Goal: Task Accomplishment & Management: Complete application form

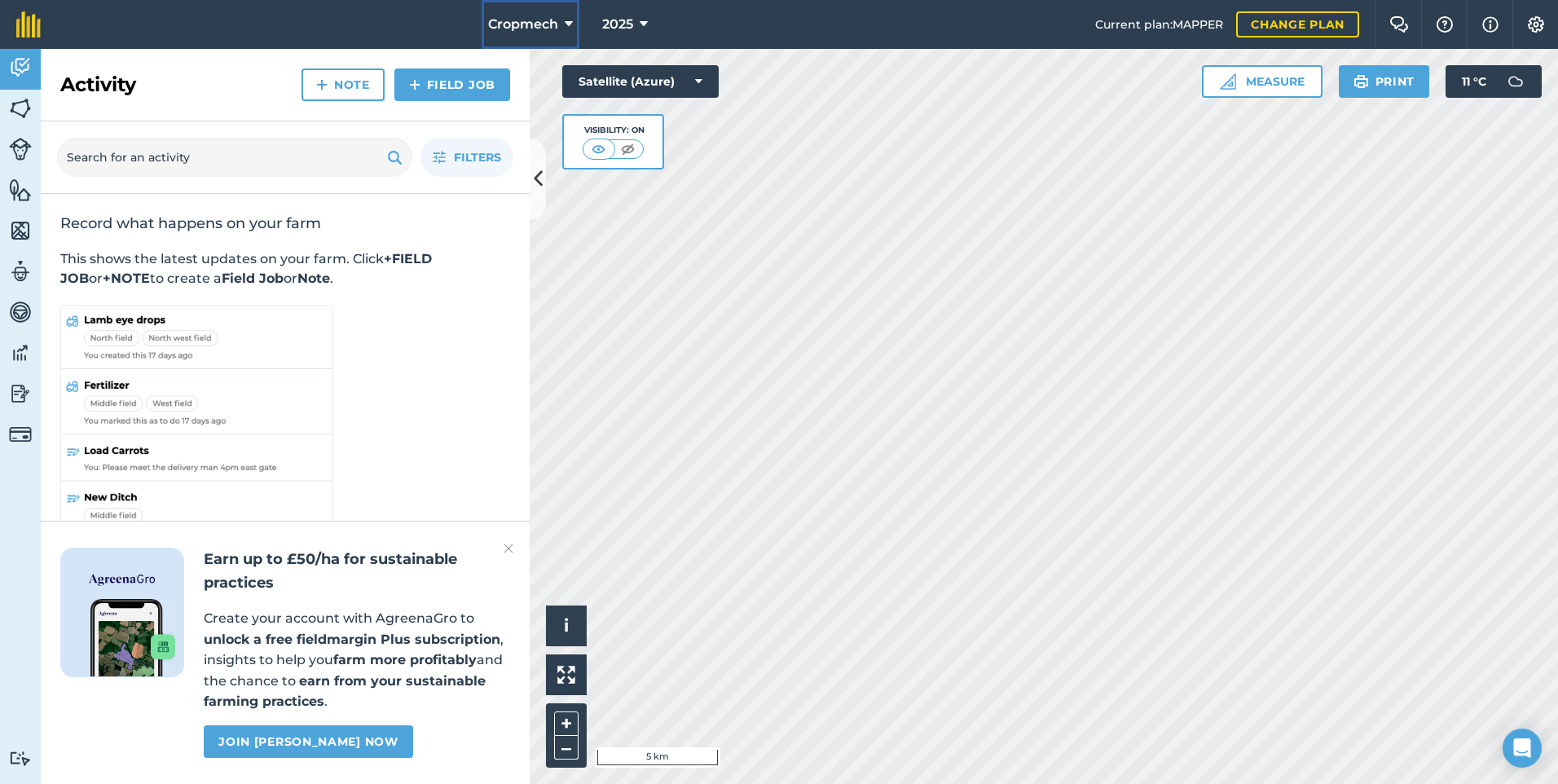
click at [567, 26] on icon at bounding box center [568, 24] width 8 height 20
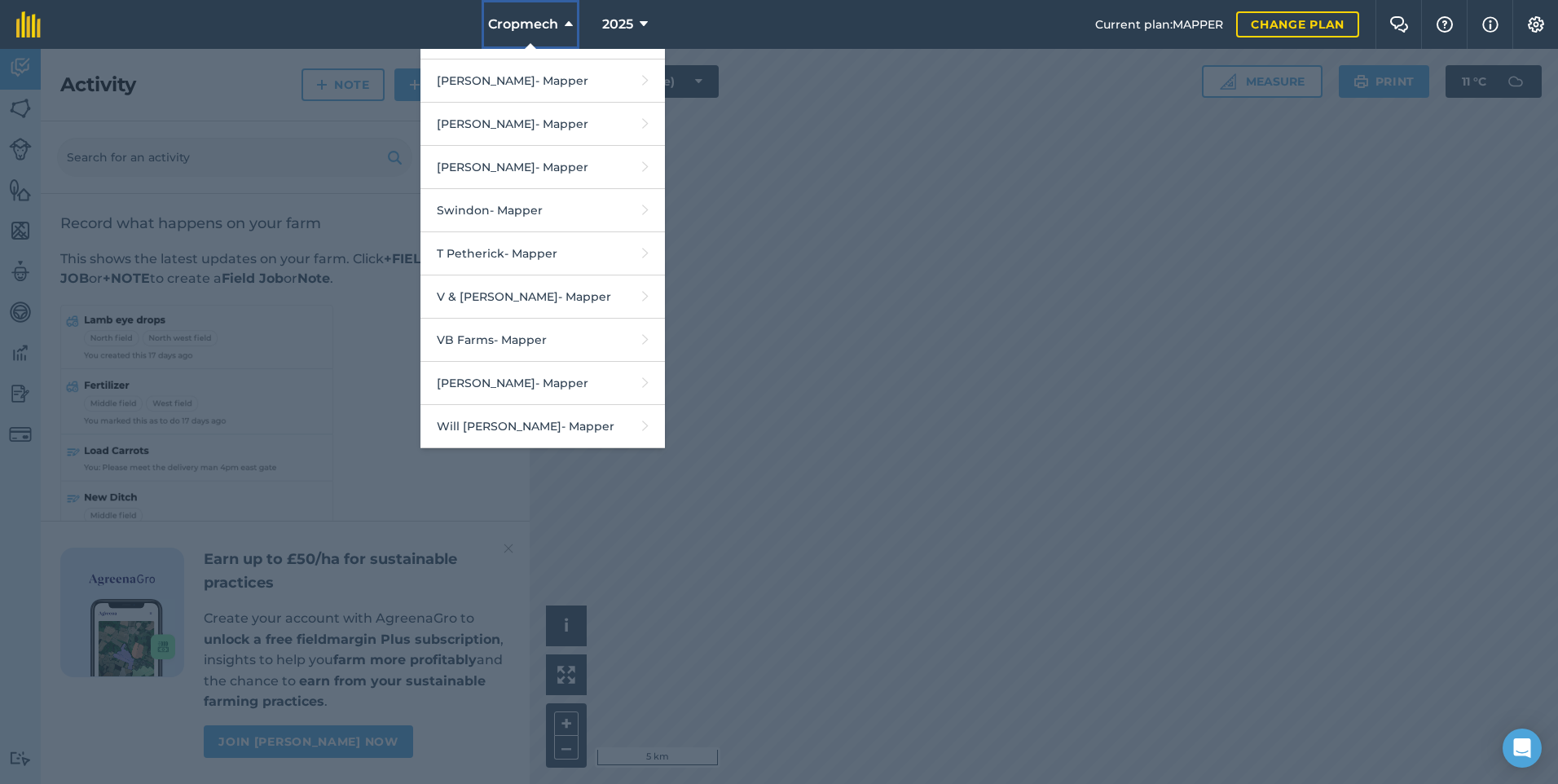
scroll to position [3553, 0]
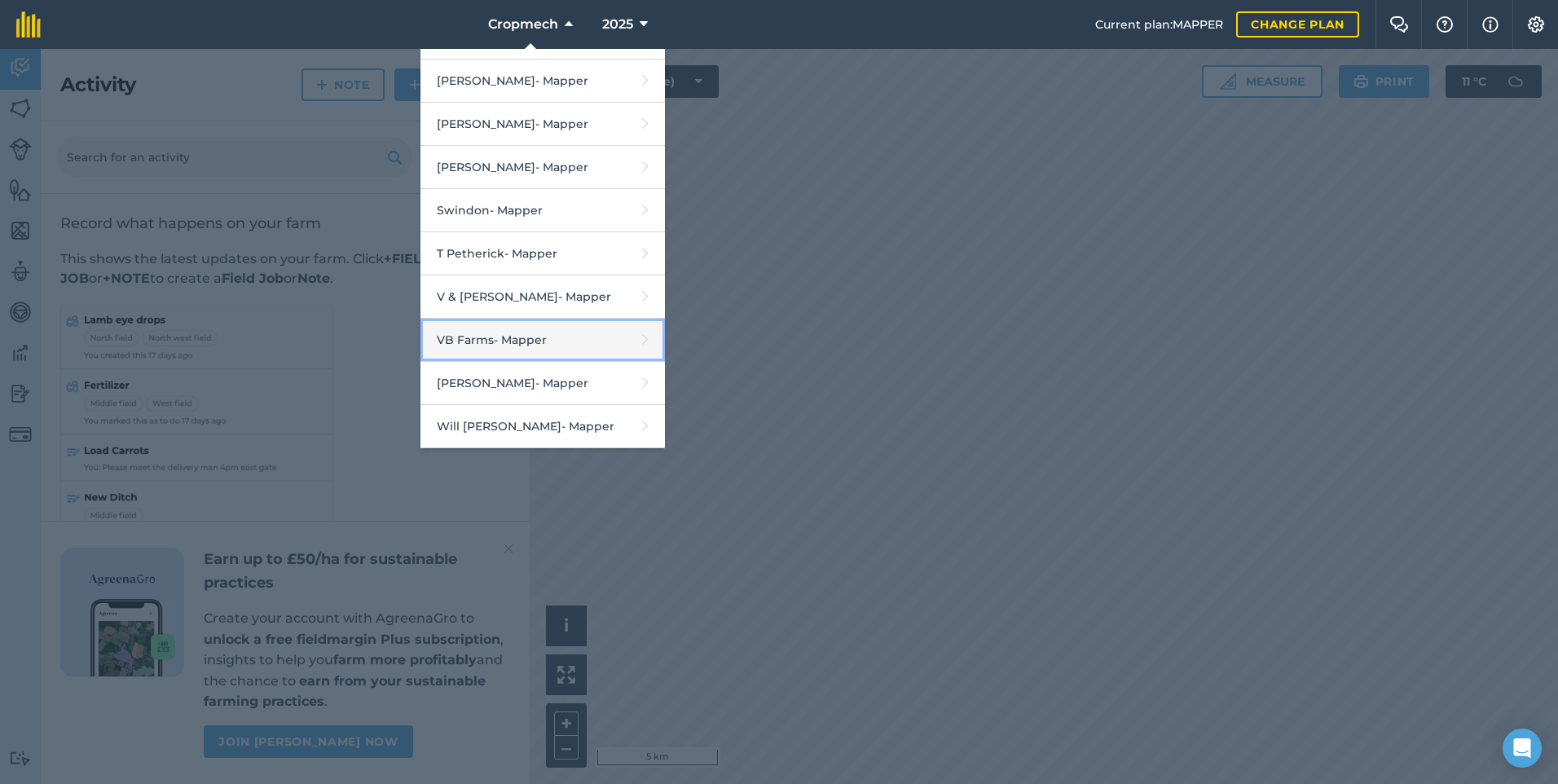
click at [496, 337] on link "VB Farms - Mapper" at bounding box center [542, 340] width 245 height 44
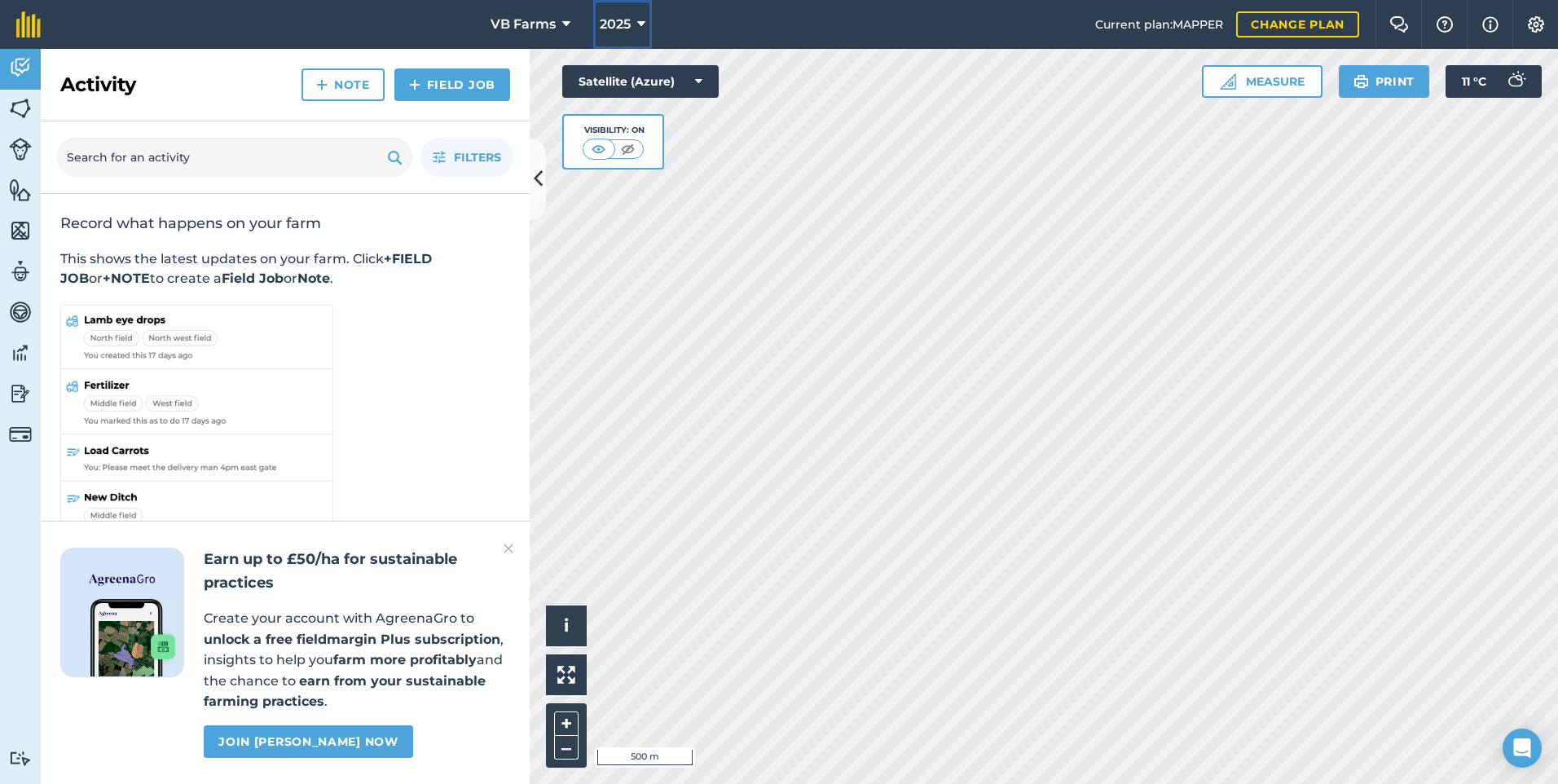
click at [638, 23] on icon at bounding box center [641, 24] width 8 height 20
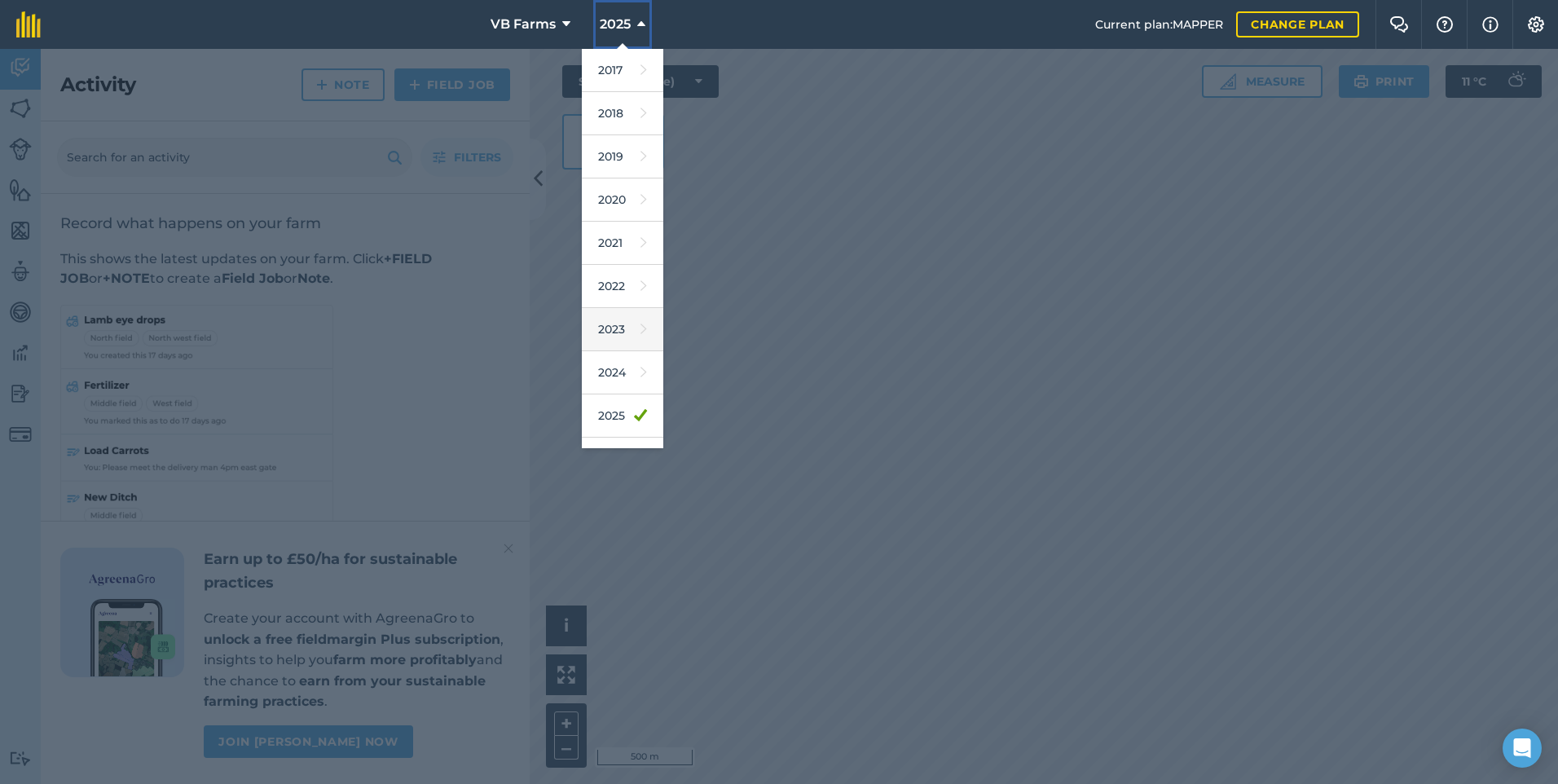
scroll to position [76, 0]
click at [620, 384] on link "2026" at bounding box center [622, 383] width 82 height 44
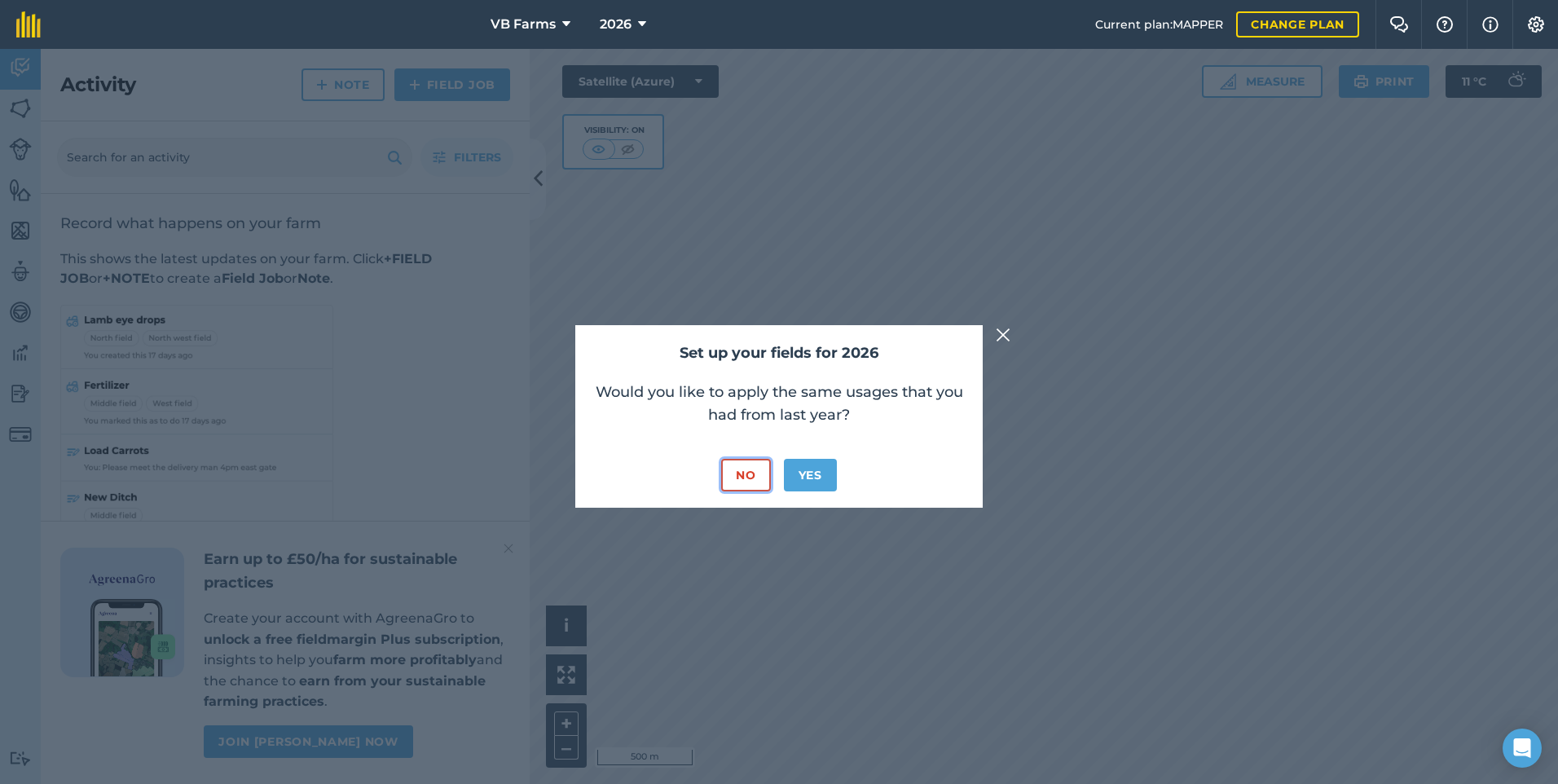
click at [740, 471] on button "No" at bounding box center [745, 475] width 49 height 33
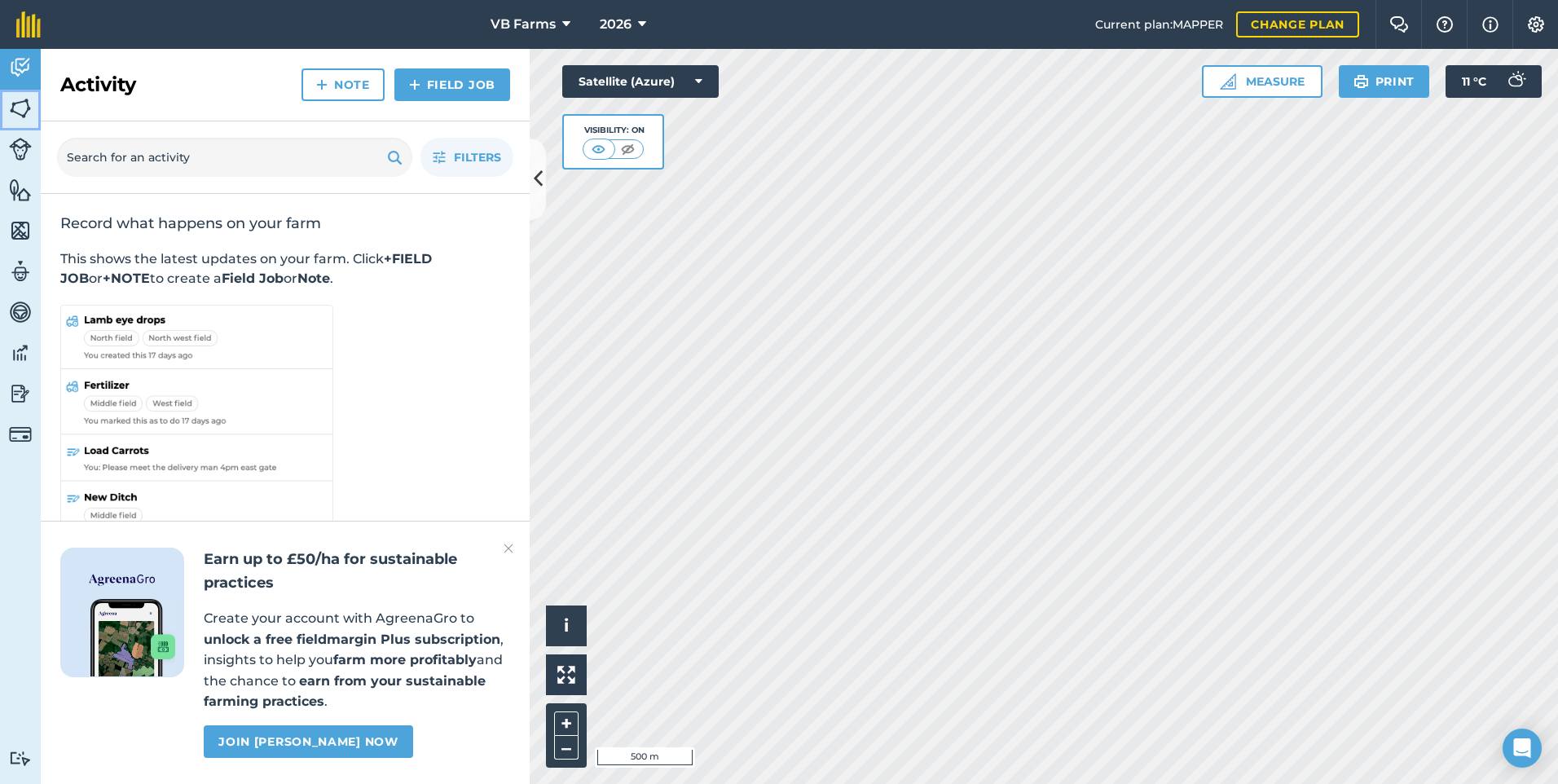
click at [21, 100] on img at bounding box center [20, 108] width 23 height 24
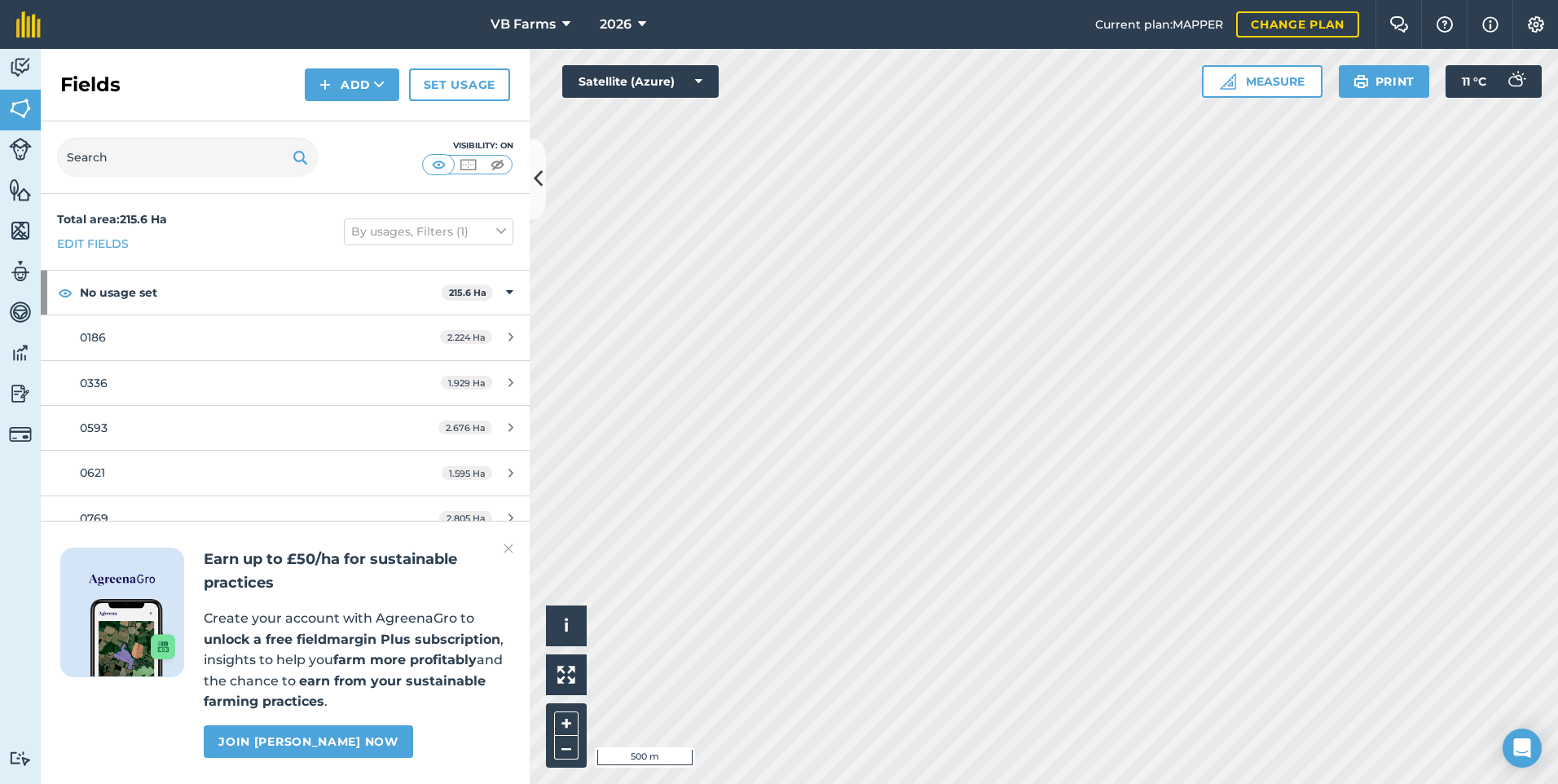
click at [507, 554] on img at bounding box center [508, 548] width 10 height 20
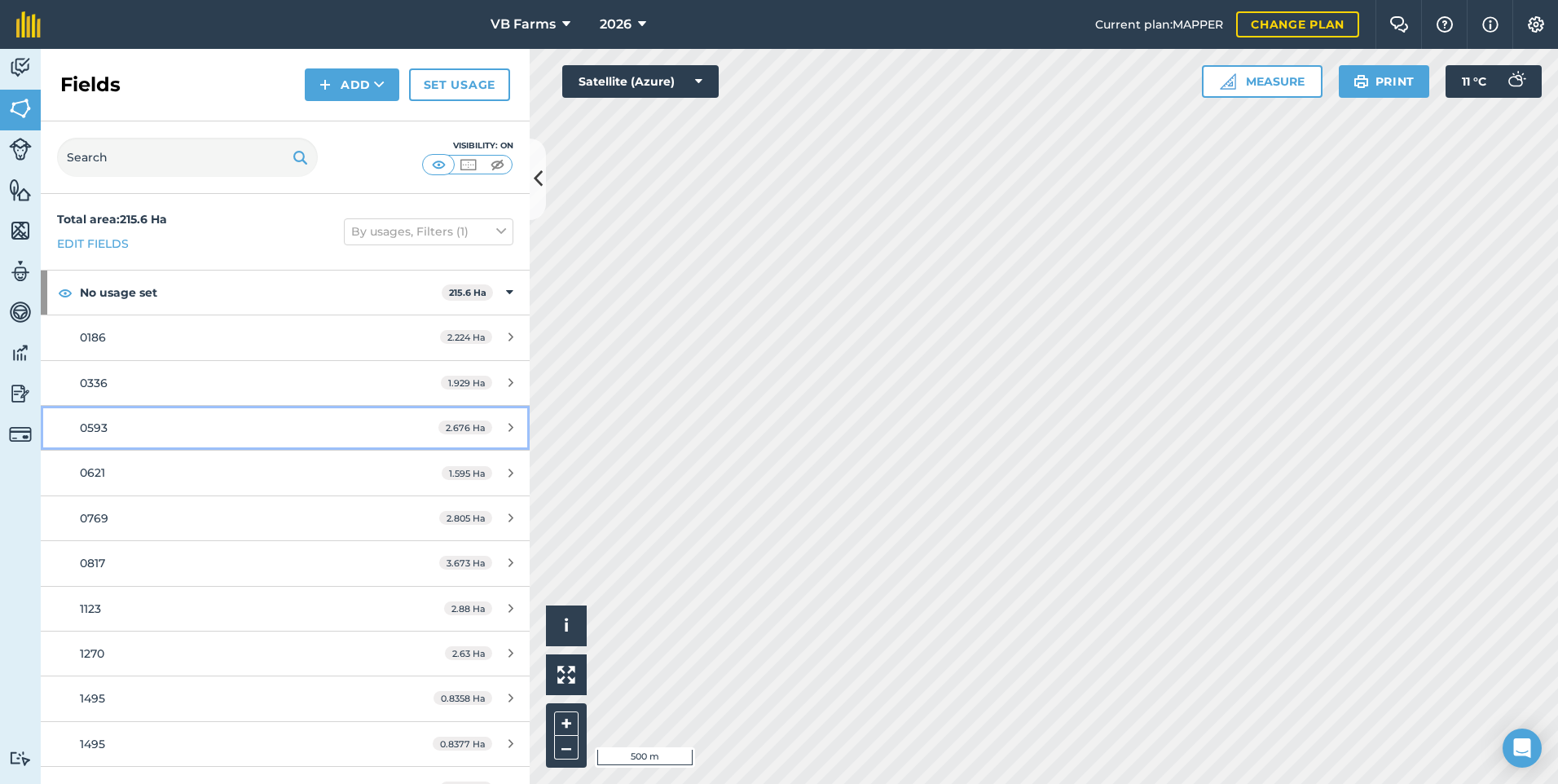
click at [194, 420] on div "0593" at bounding box center [233, 428] width 307 height 18
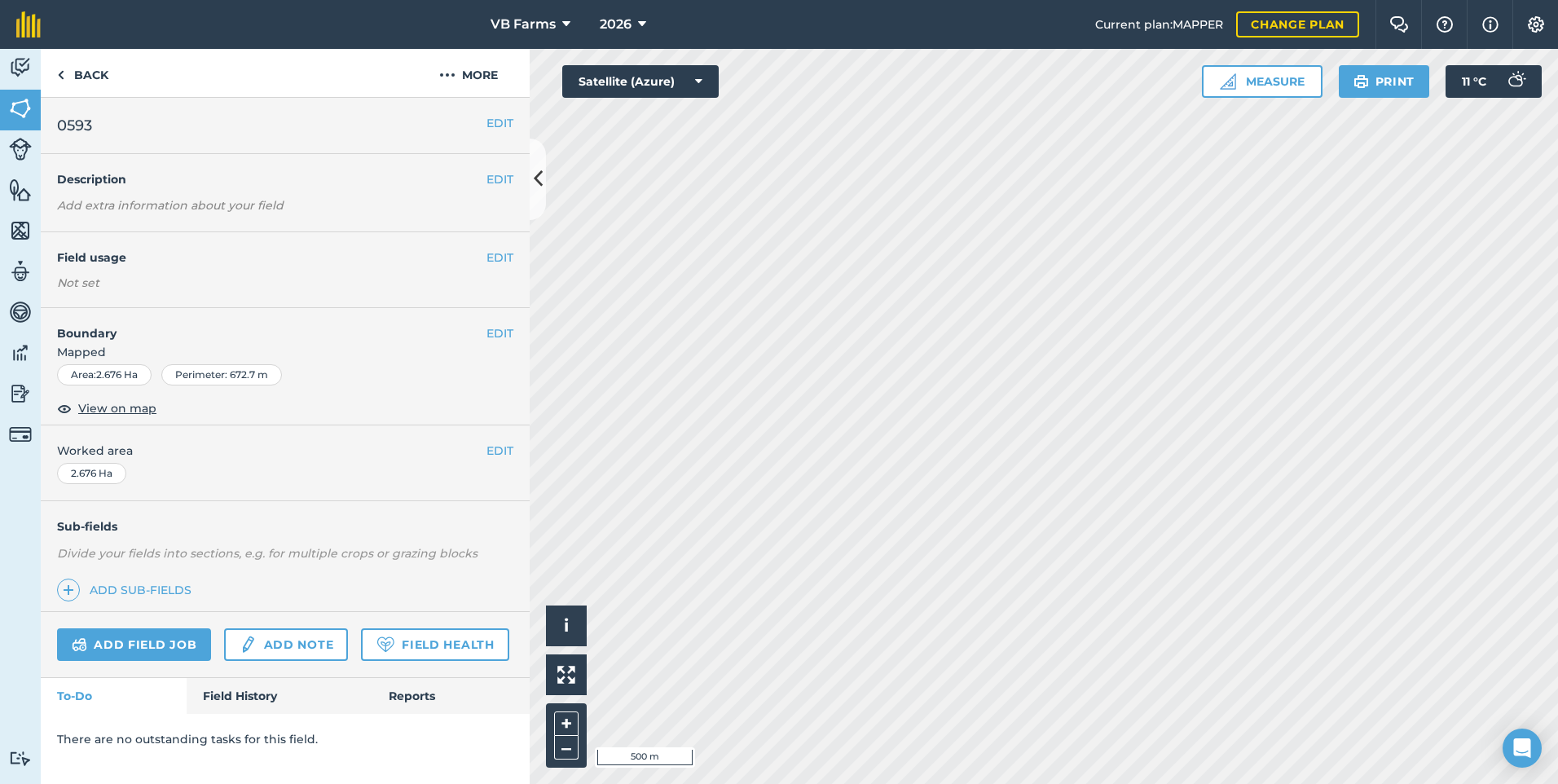
click at [501, 268] on div "EDIT Field usage Not set" at bounding box center [285, 269] width 489 height 76
click at [501, 264] on button "EDIT" at bounding box center [500, 258] width 27 height 18
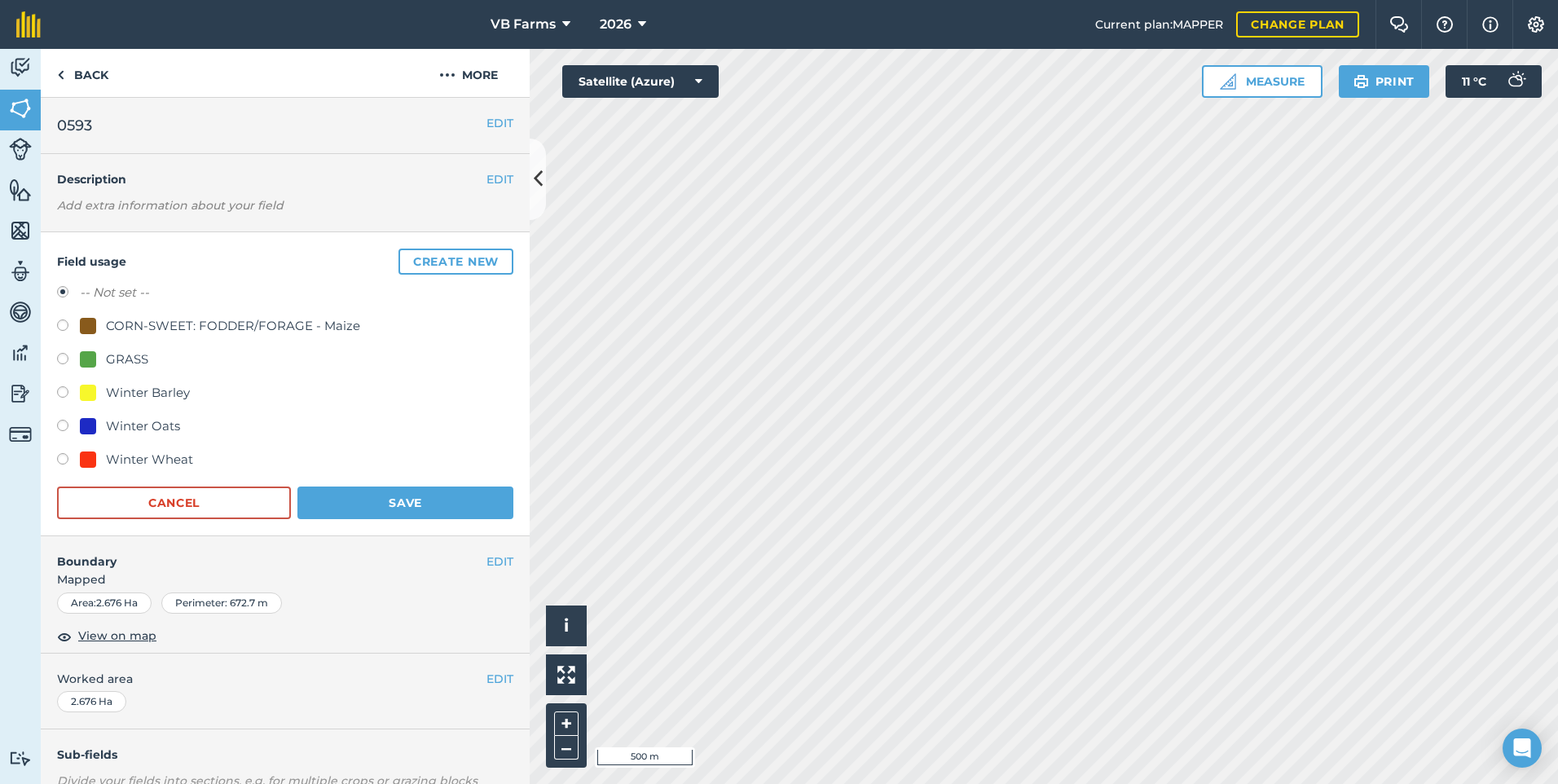
click at [162, 460] on div "Winter Wheat" at bounding box center [149, 460] width 87 height 20
radio input "true"
radio input "false"
click at [339, 492] on button "Save" at bounding box center [406, 502] width 216 height 33
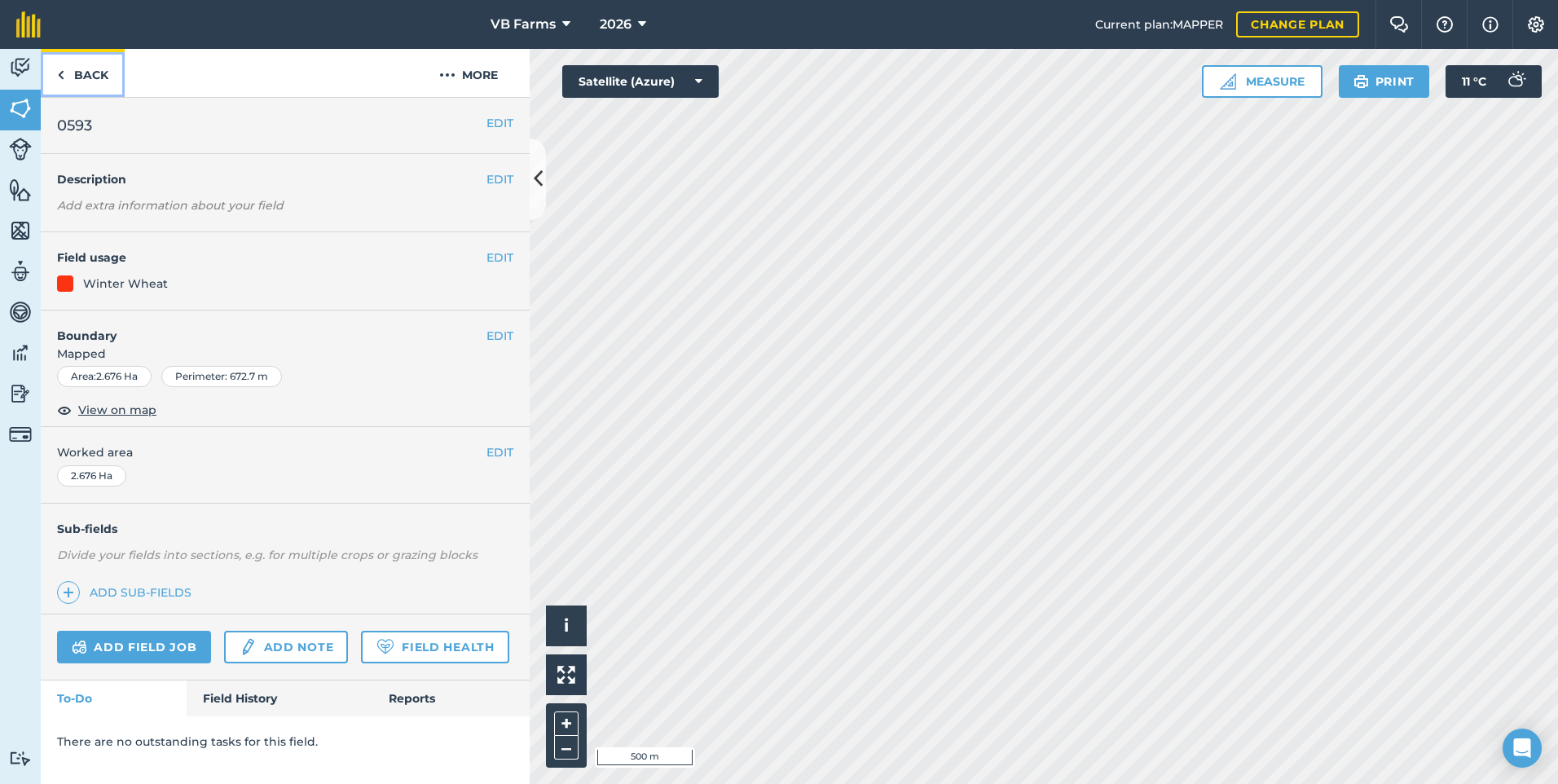
click at [98, 77] on link "Back" at bounding box center [83, 73] width 84 height 48
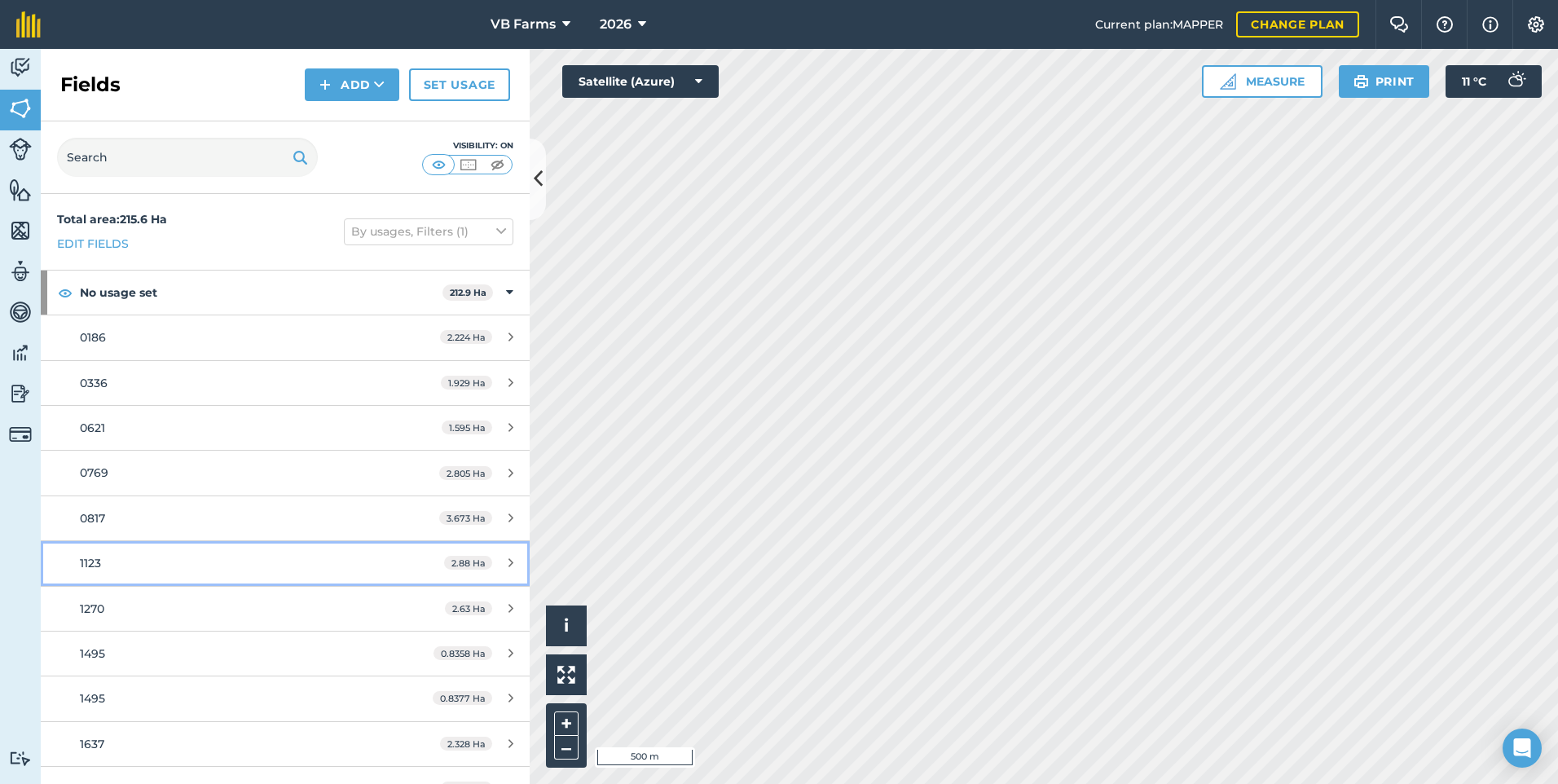
click at [116, 553] on link "1123 2.88 Ha" at bounding box center [285, 563] width 489 height 44
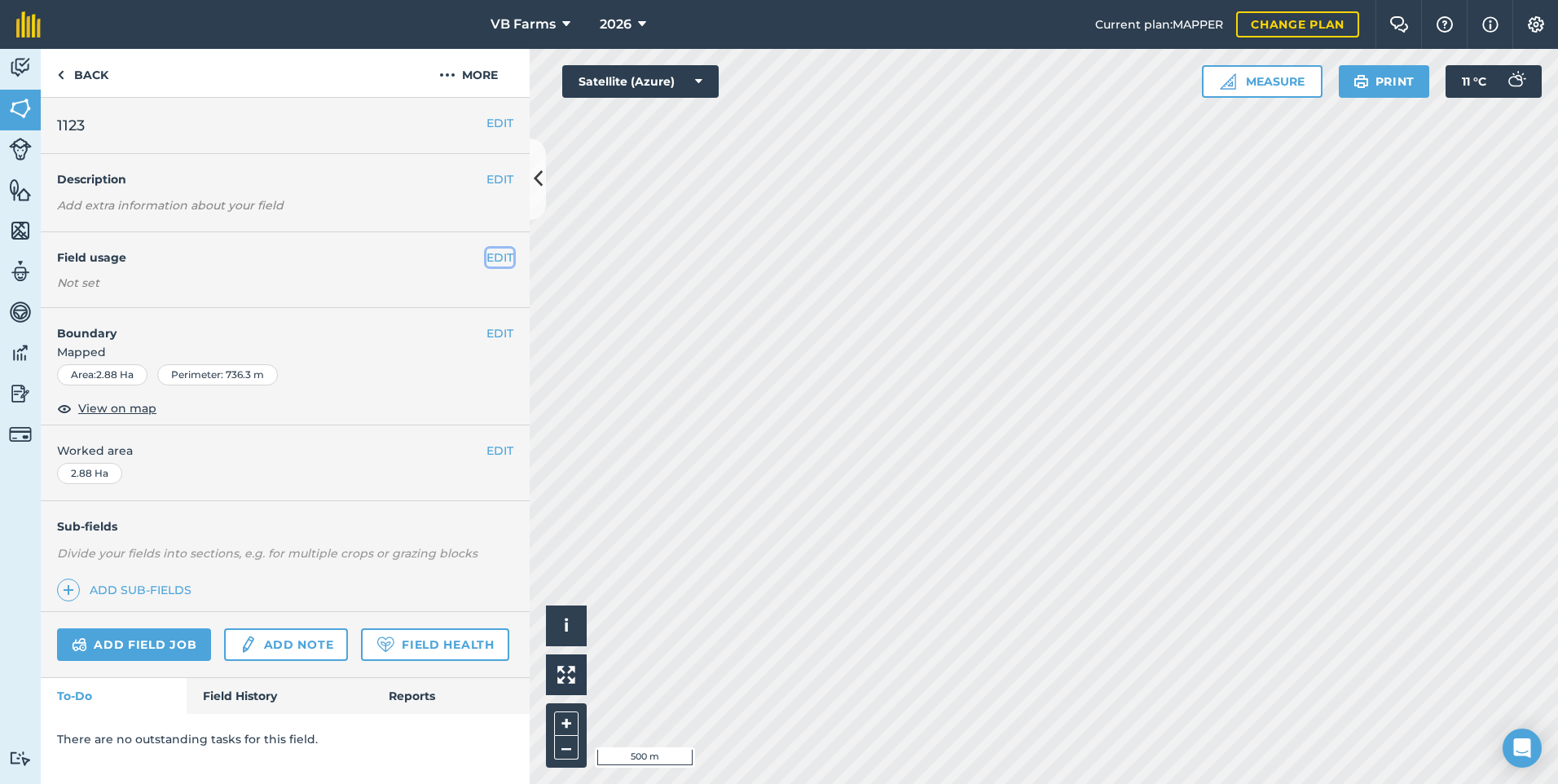
click at [505, 253] on button "EDIT" at bounding box center [500, 258] width 27 height 18
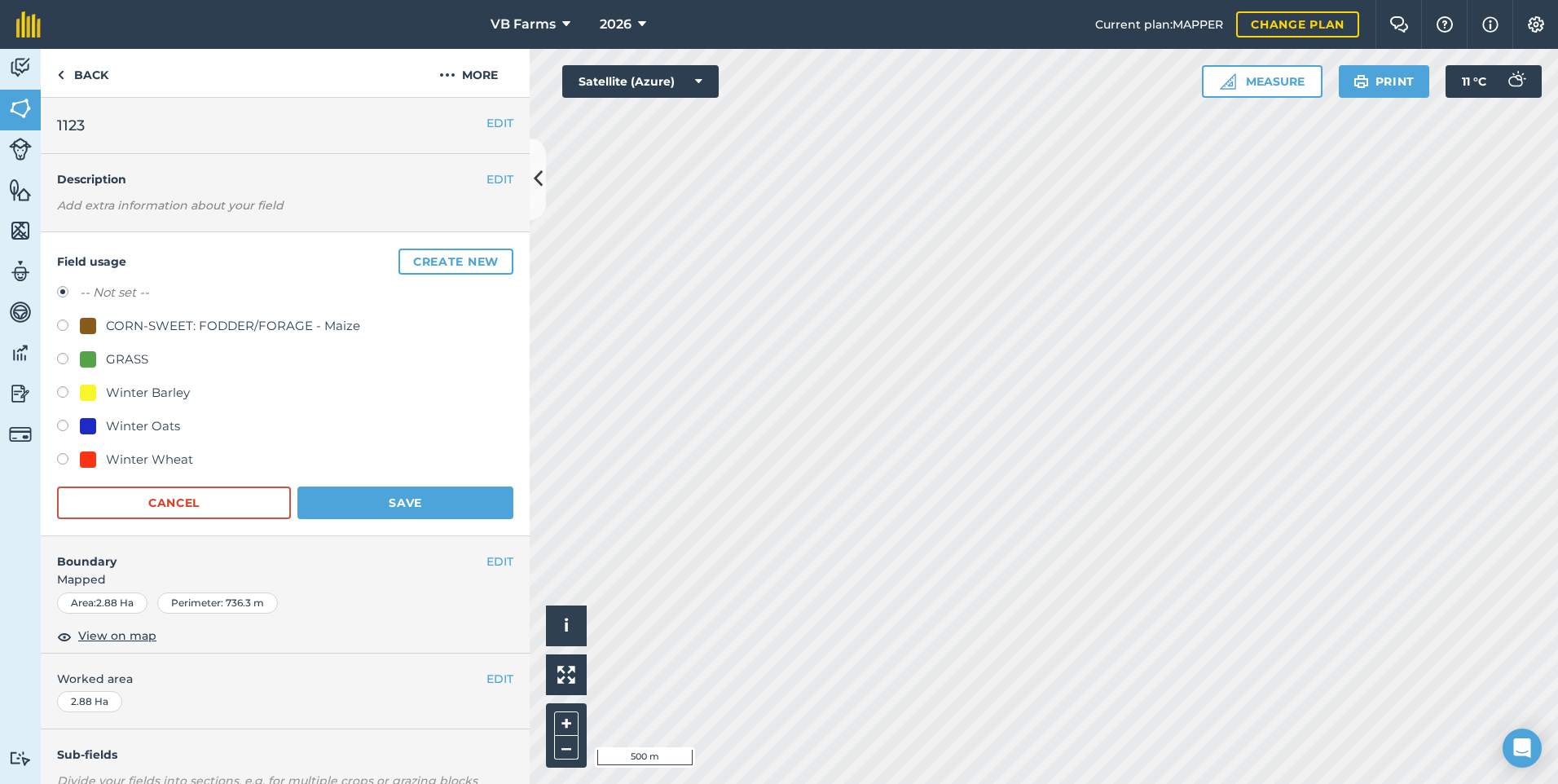
click at [171, 456] on div "Winter Wheat" at bounding box center [149, 460] width 87 height 20
radio input "true"
radio input "false"
click at [383, 504] on button "Save" at bounding box center [406, 502] width 216 height 33
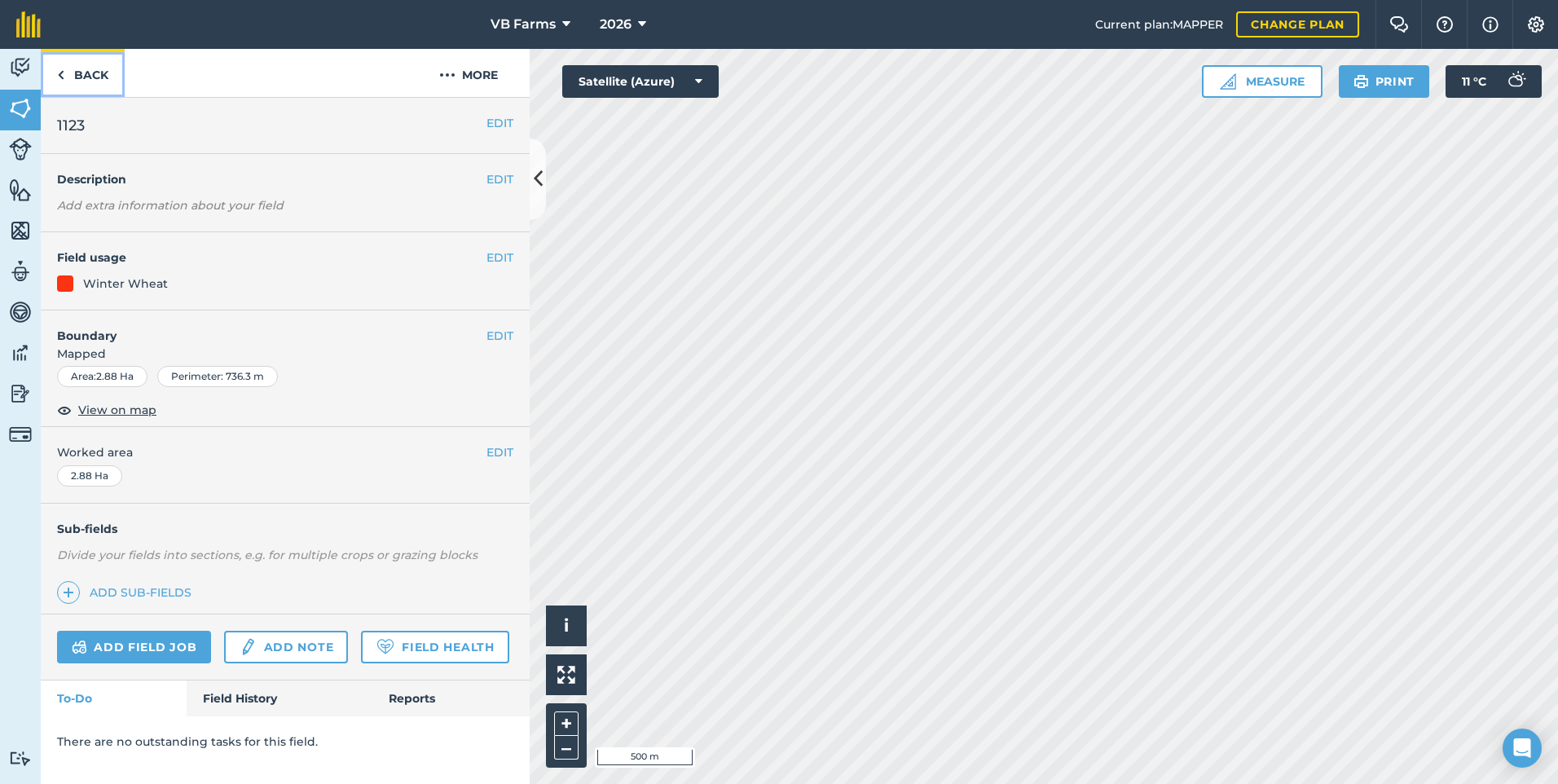
click at [84, 68] on link "Back" at bounding box center [83, 73] width 84 height 48
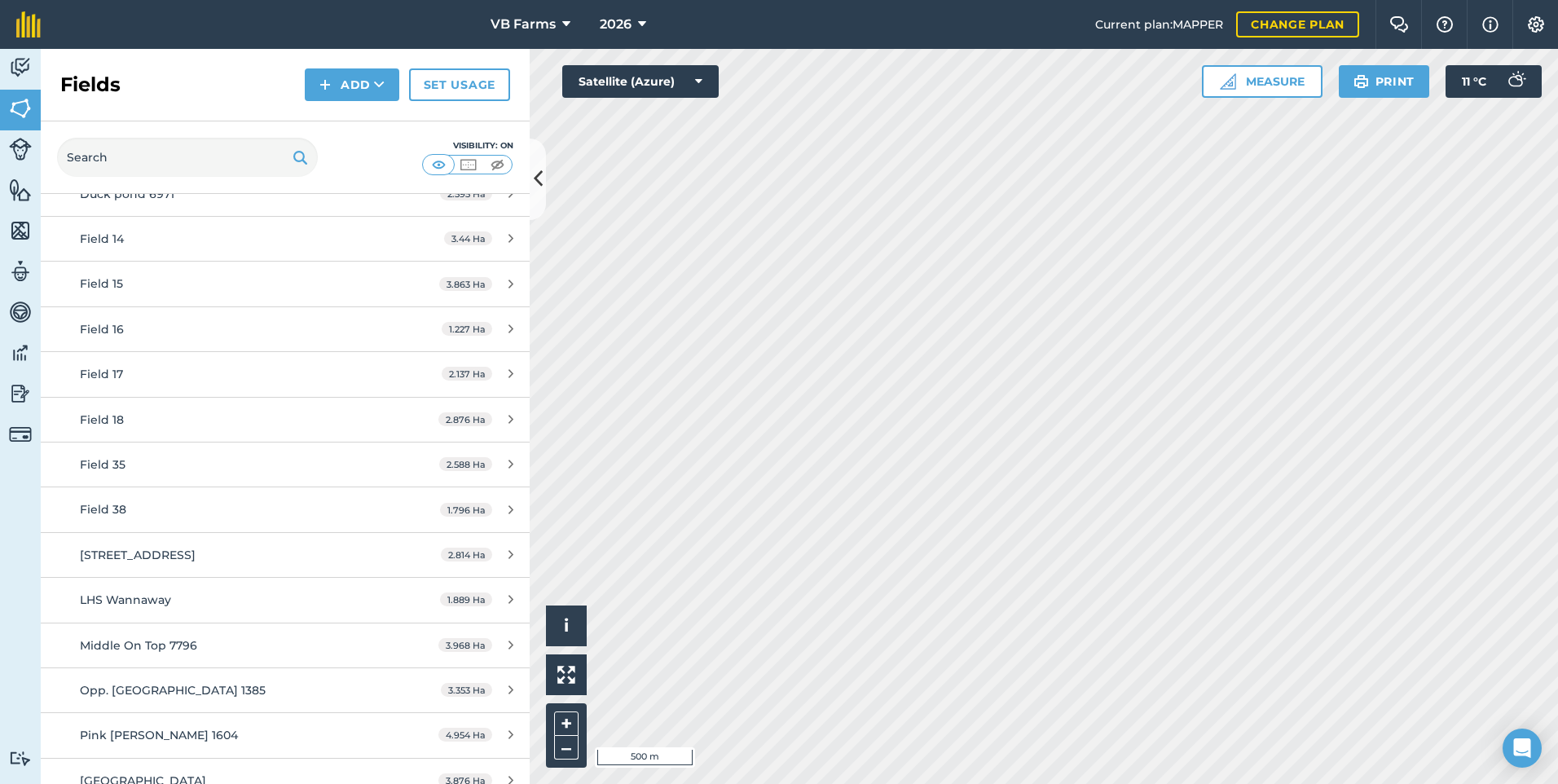
scroll to position [3177, 0]
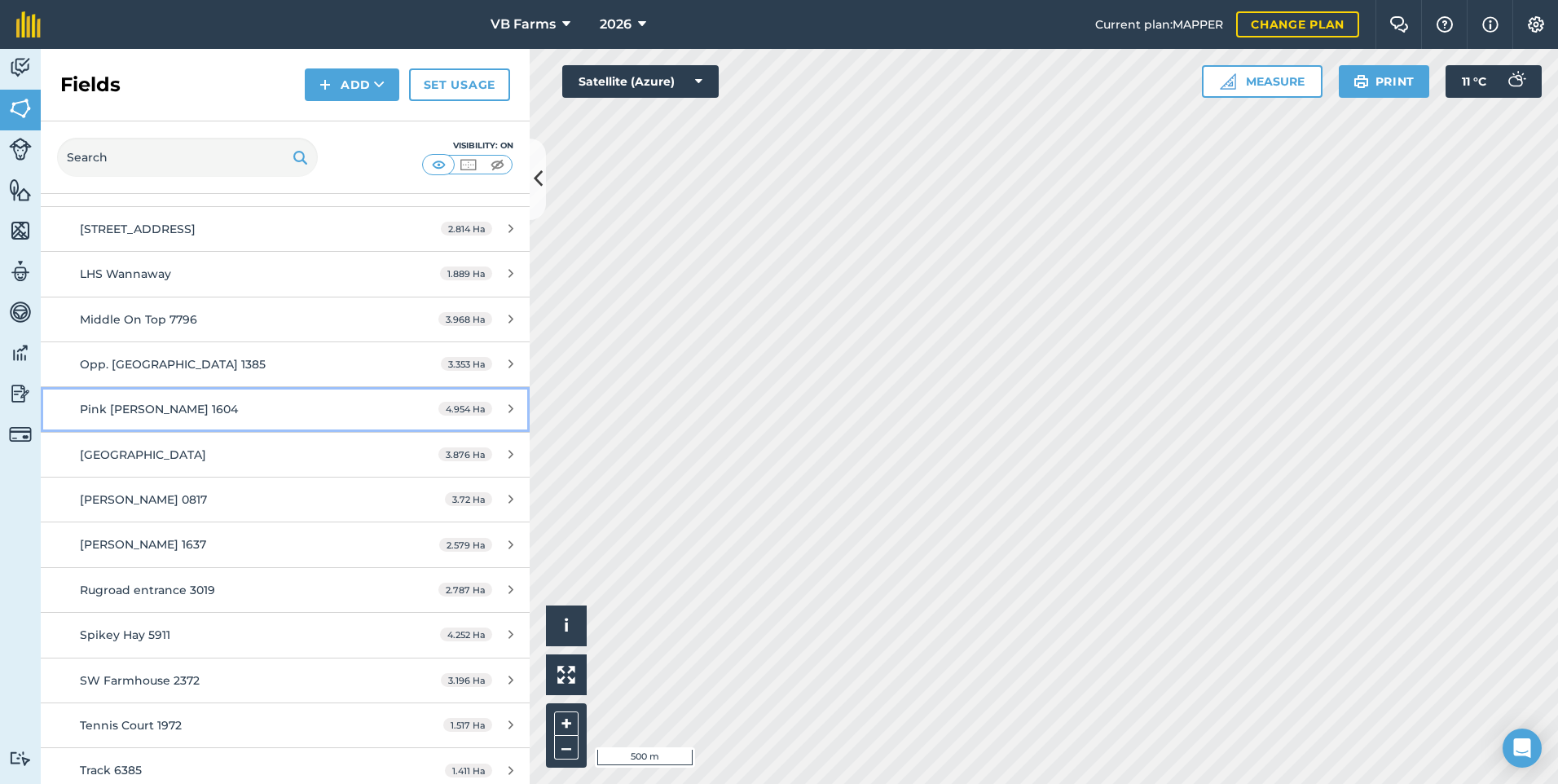
click at [151, 403] on span "Pink [PERSON_NAME] 1604" at bounding box center [159, 409] width 158 height 14
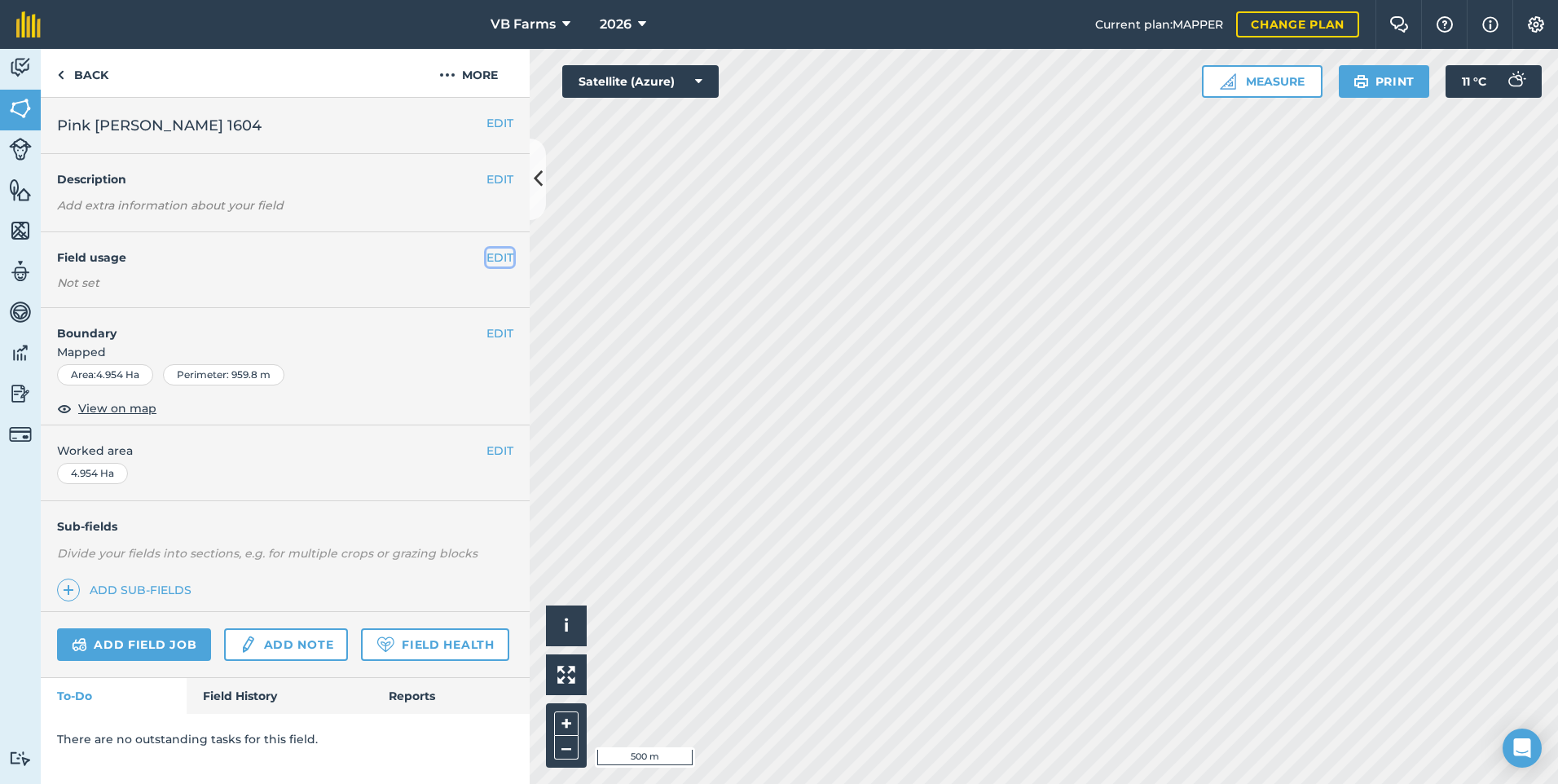
click at [503, 253] on button "EDIT" at bounding box center [500, 258] width 27 height 18
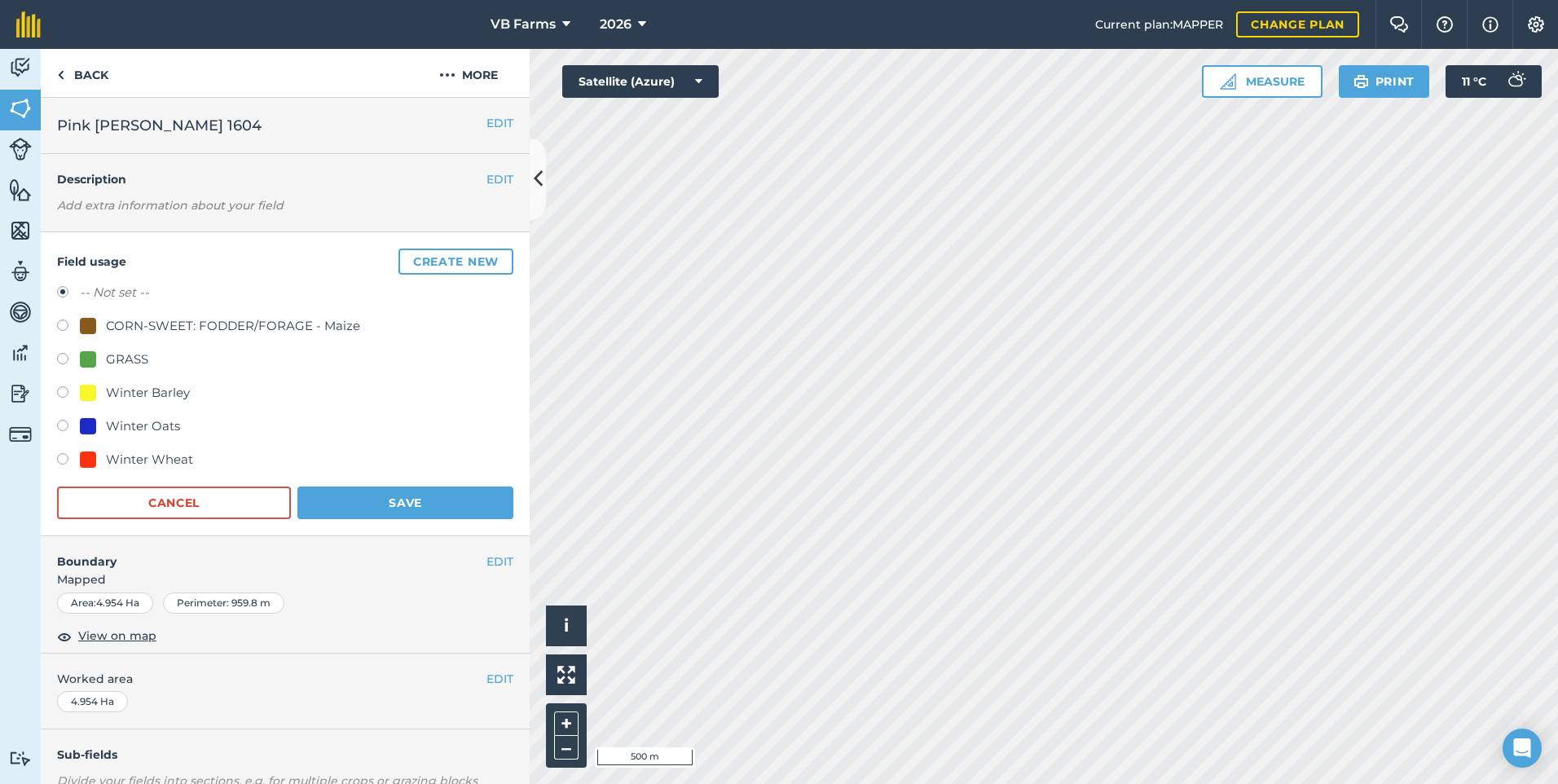
click at [154, 460] on div "Winter Wheat" at bounding box center [149, 460] width 87 height 20
radio input "true"
radio input "false"
click at [371, 494] on button "Save" at bounding box center [406, 502] width 216 height 33
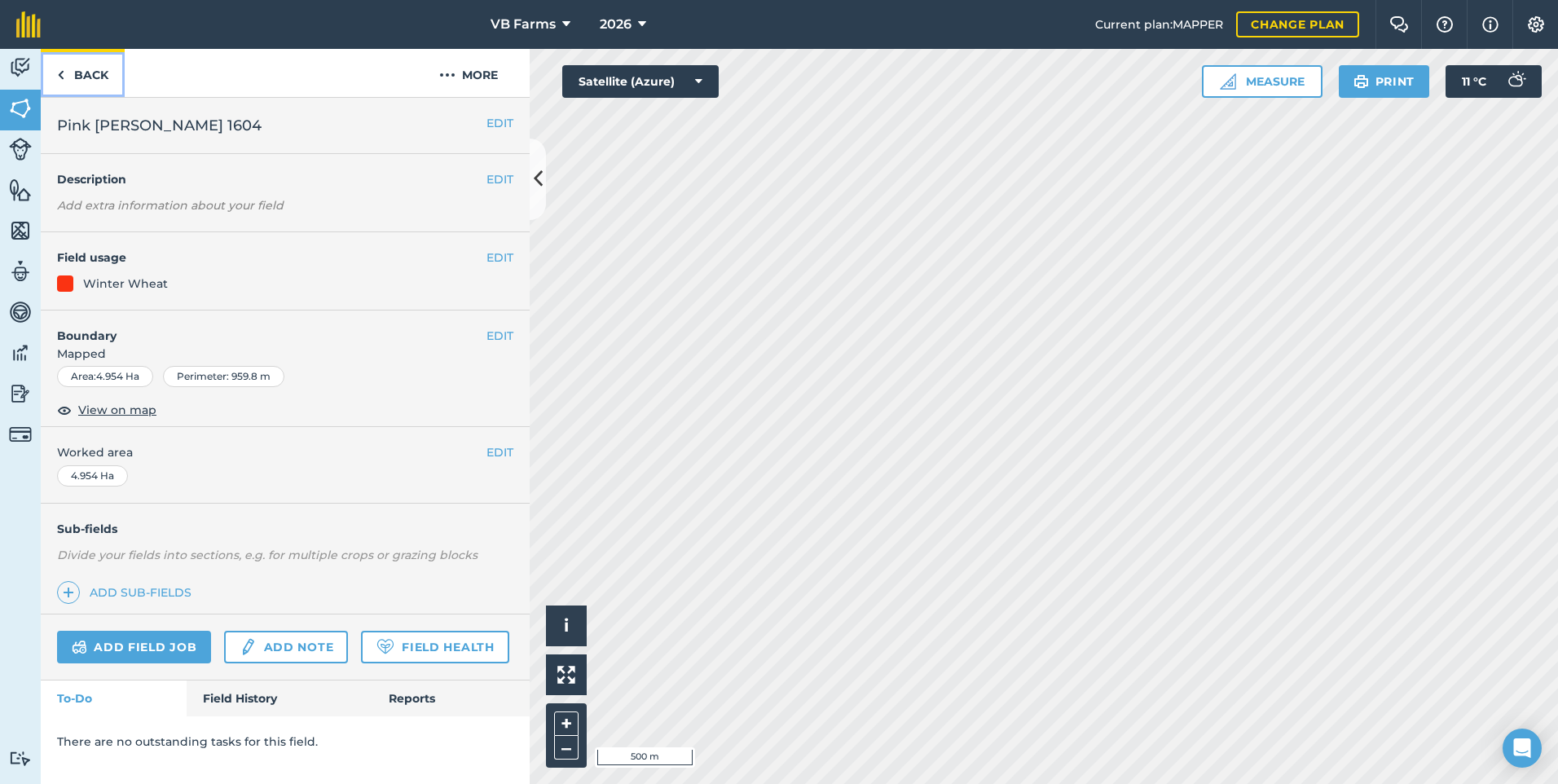
click at [90, 72] on link "Back" at bounding box center [83, 73] width 84 height 48
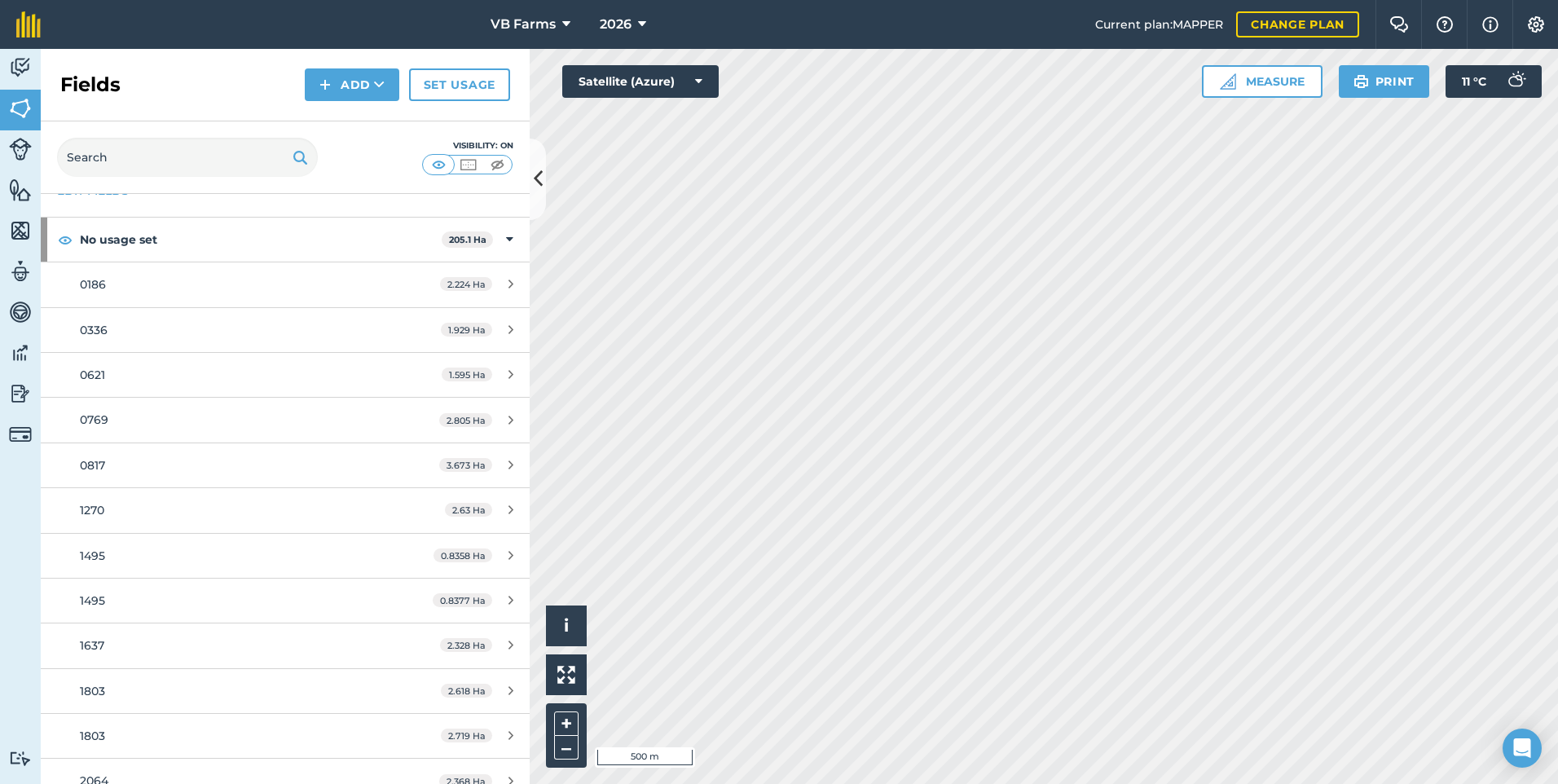
scroll to position [82, 0]
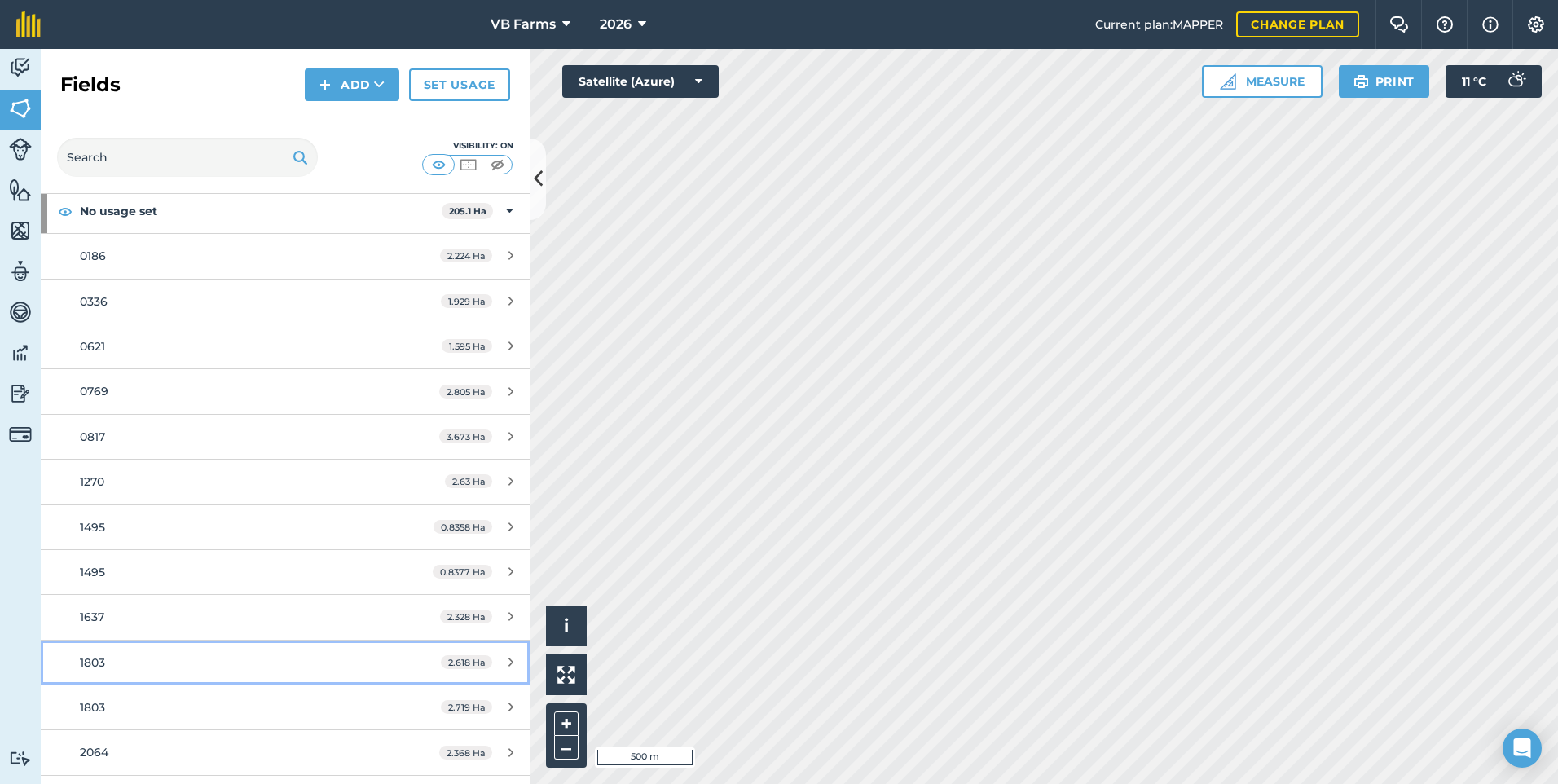
click at [101, 658] on span "1803" at bounding box center [92, 662] width 25 height 14
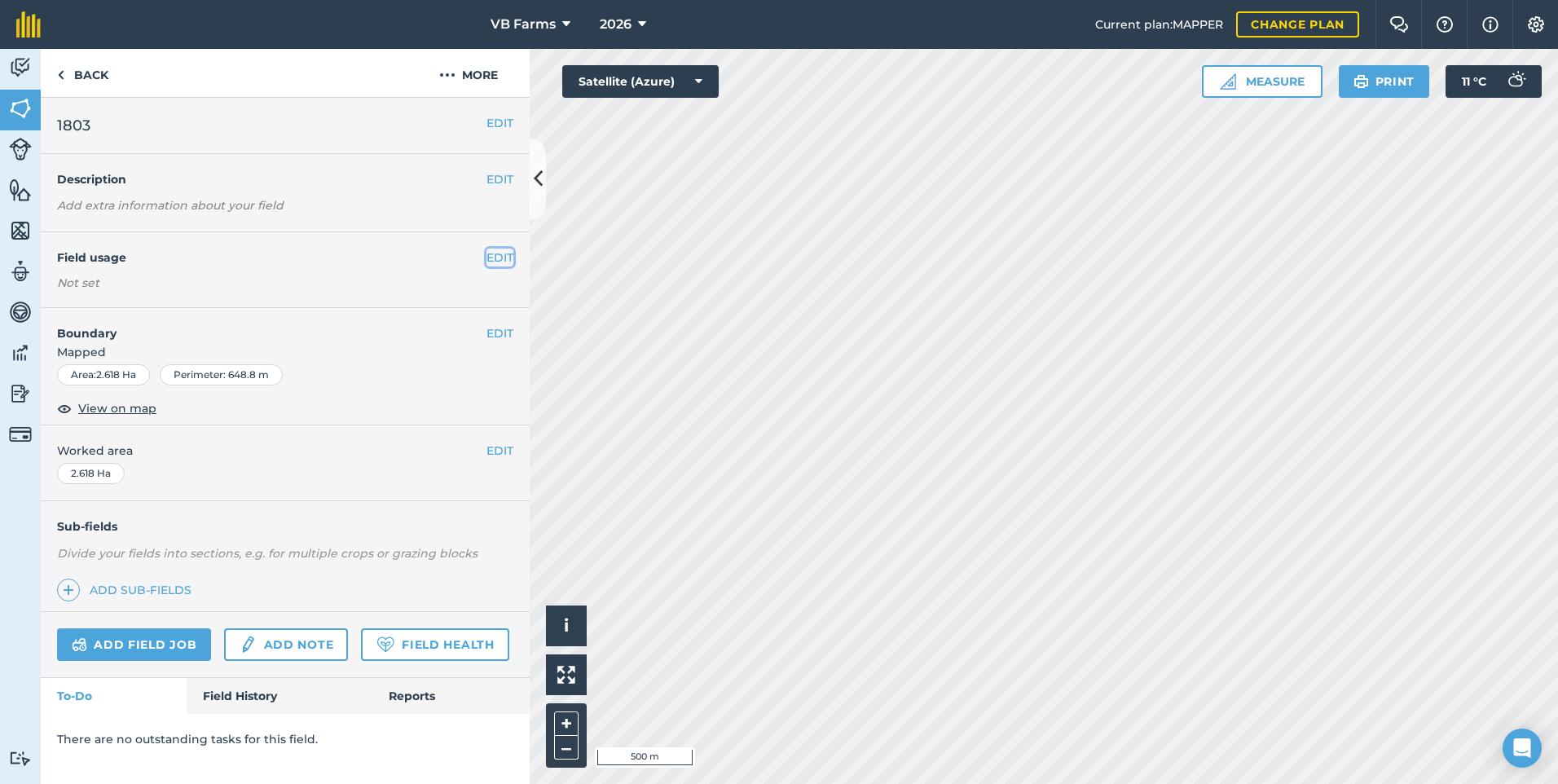
click at [491, 256] on button "EDIT" at bounding box center [500, 258] width 27 height 18
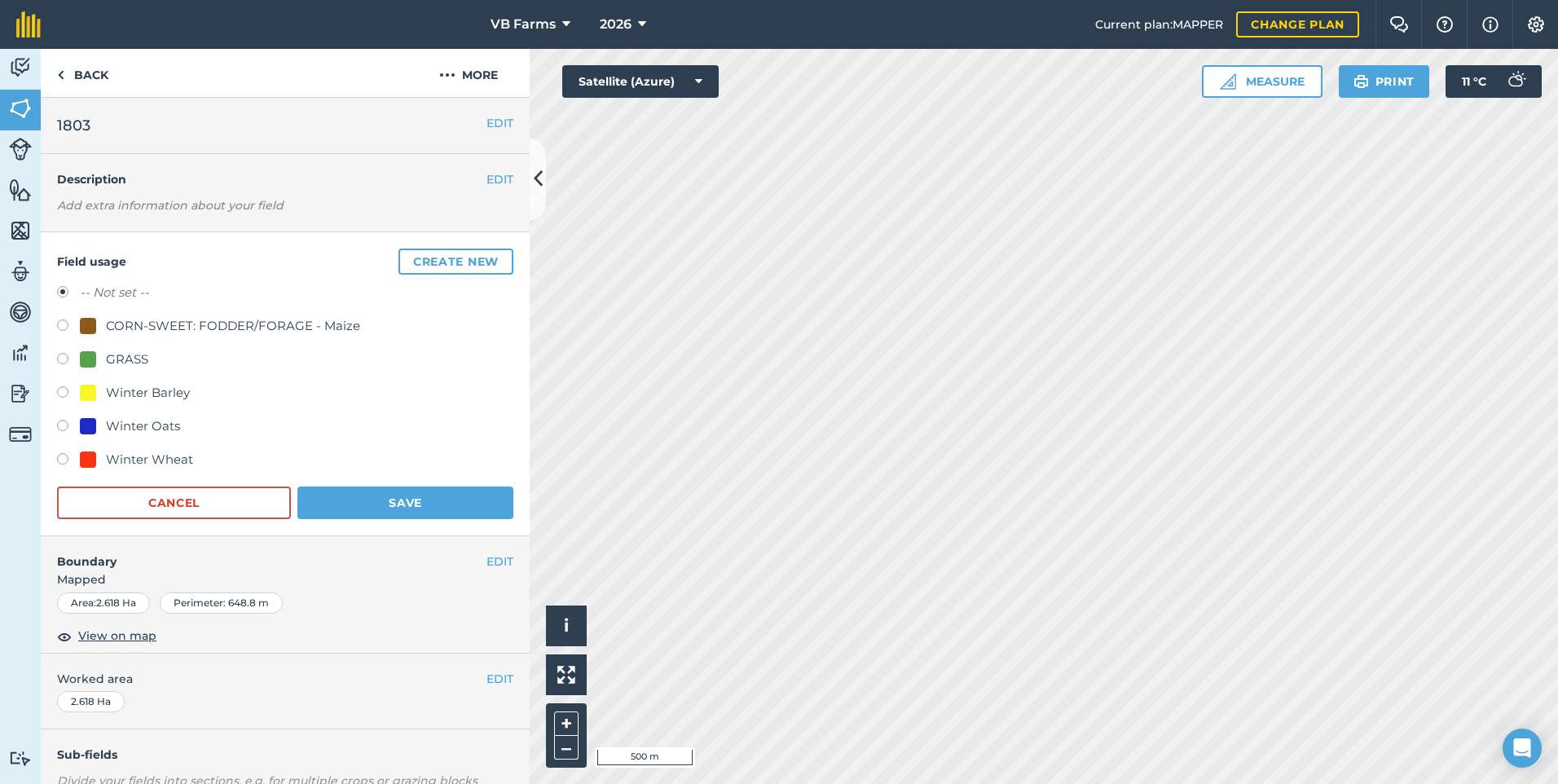
click at [188, 455] on div "Winter Wheat" at bounding box center [149, 460] width 87 height 20
radio input "true"
radio input "false"
click at [354, 514] on button "Save" at bounding box center [406, 502] width 216 height 33
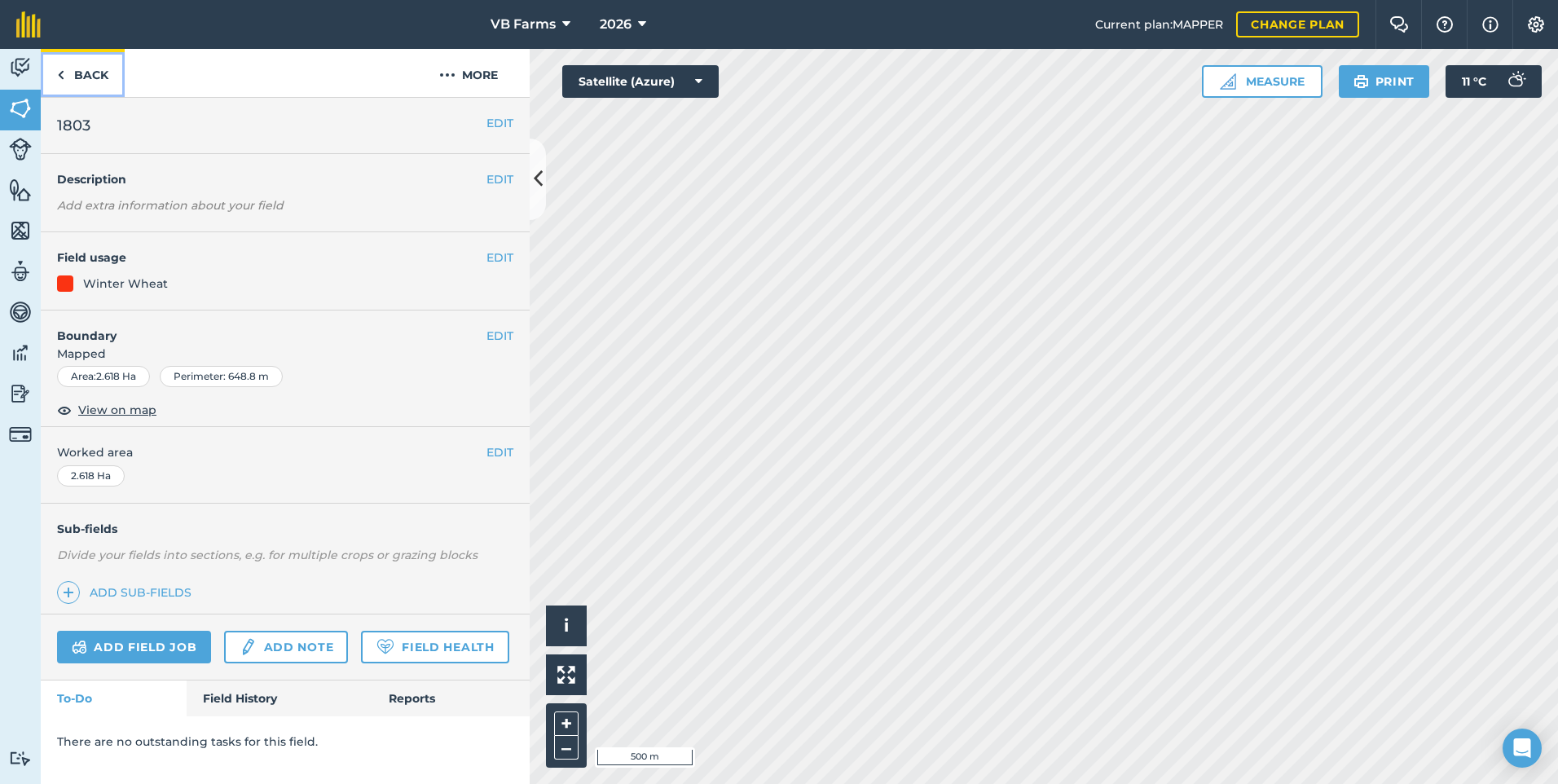
click at [83, 80] on link "Back" at bounding box center [83, 73] width 84 height 48
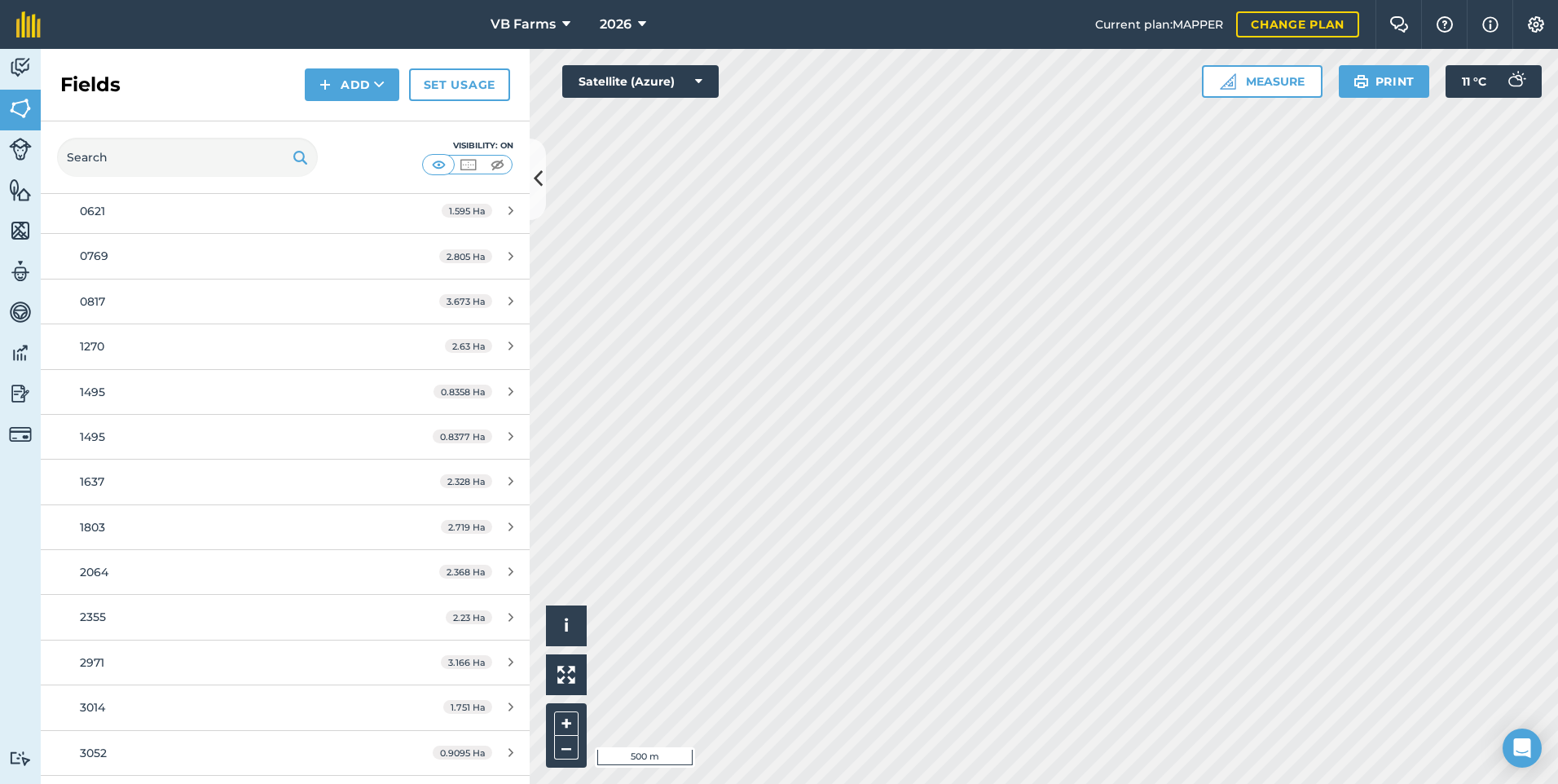
scroll to position [244, 0]
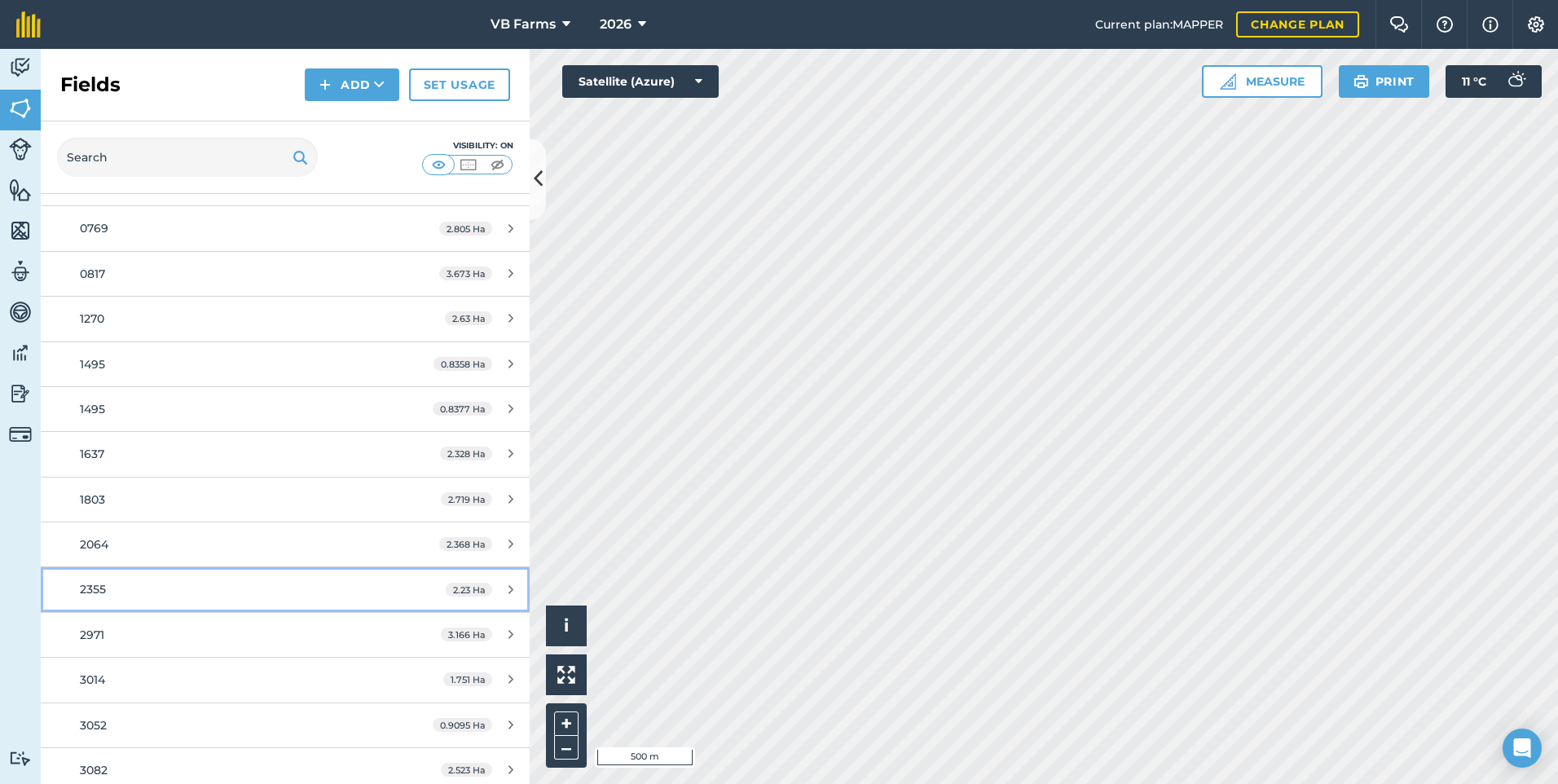
click at [108, 594] on div "2355" at bounding box center [233, 589] width 307 height 18
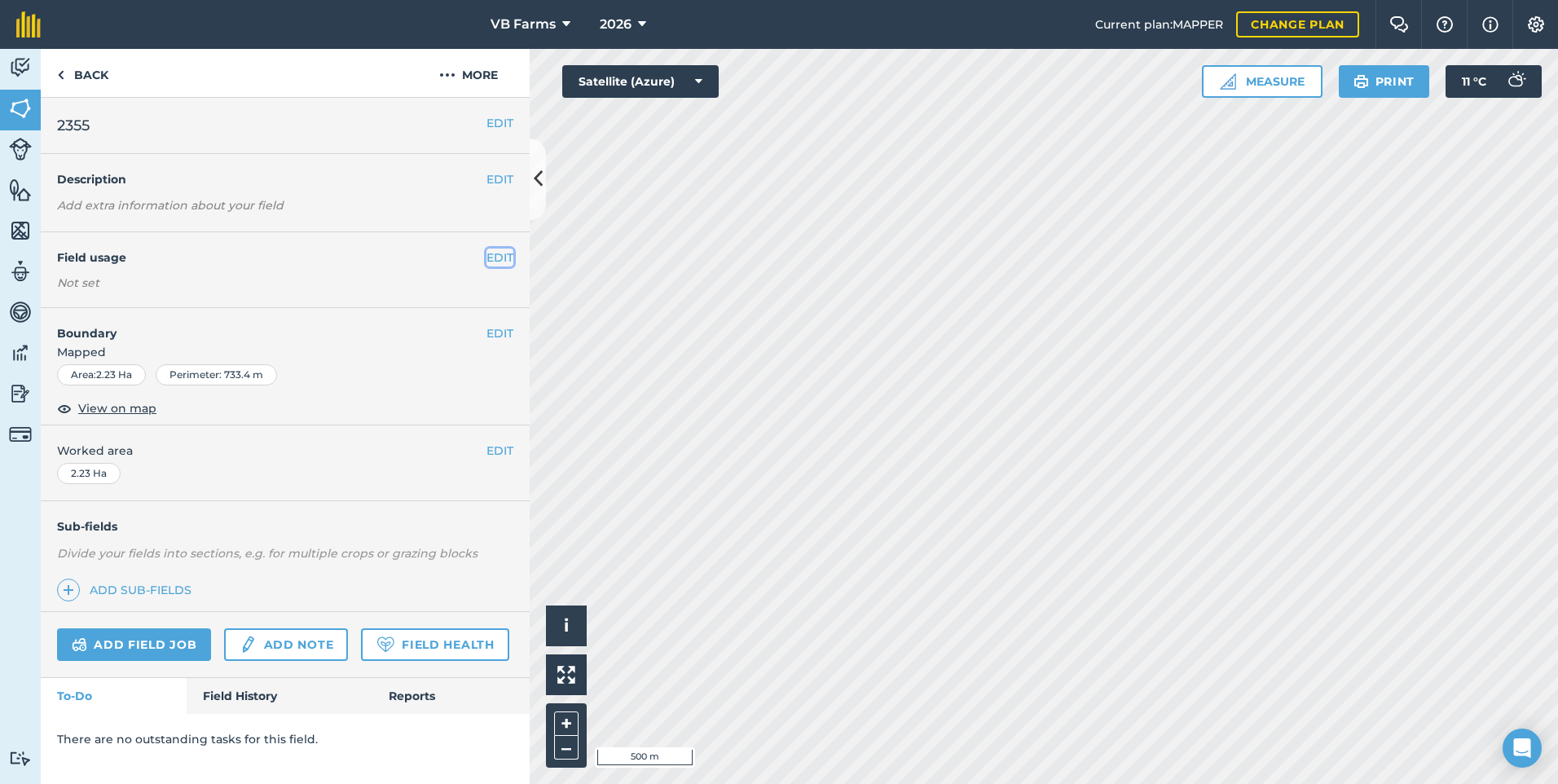
click at [499, 255] on button "EDIT" at bounding box center [500, 258] width 27 height 18
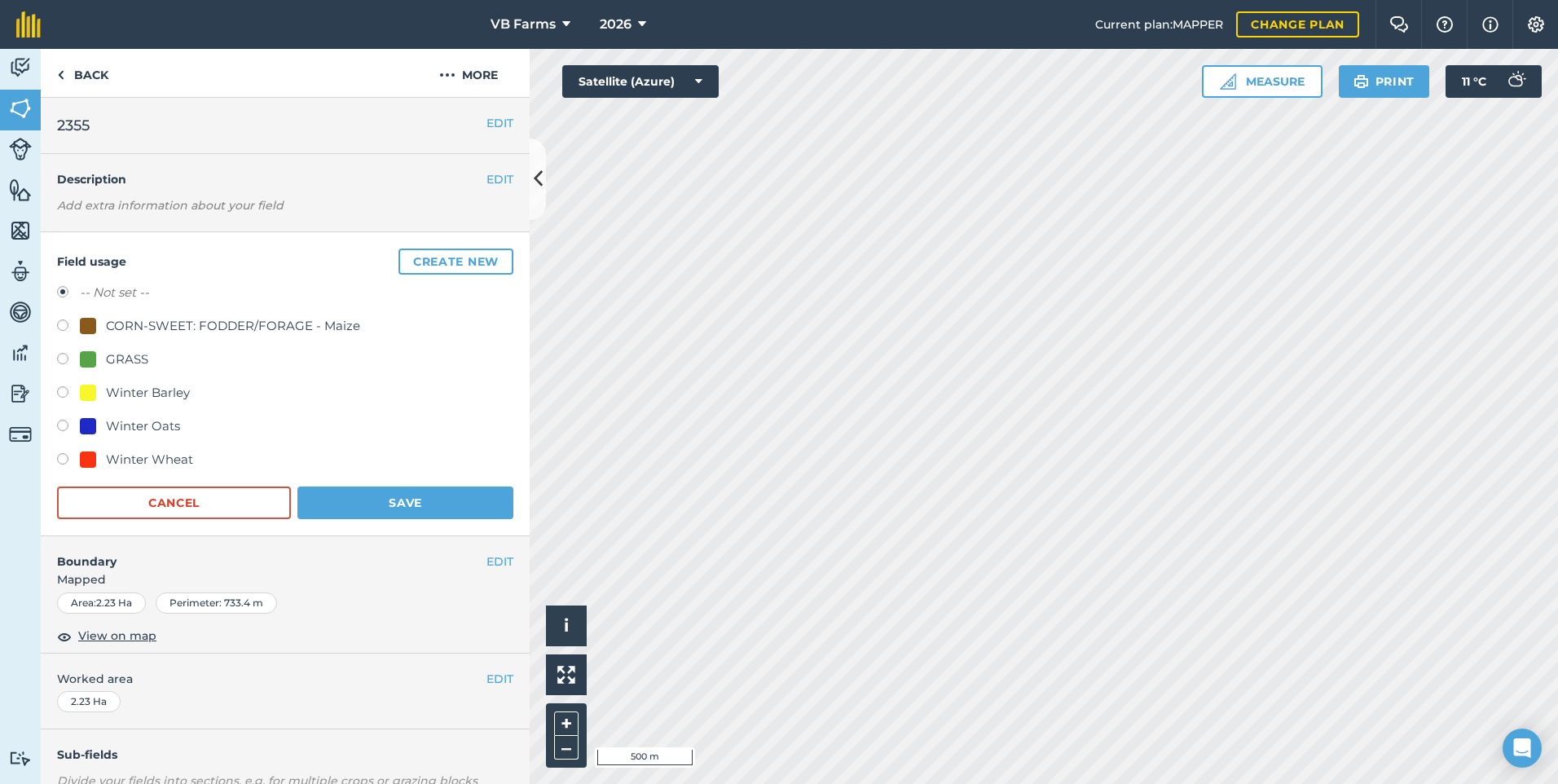
click at [191, 463] on div "Winter Wheat" at bounding box center [149, 460] width 87 height 20
radio input "true"
radio input "false"
click at [365, 516] on button "Save" at bounding box center [406, 502] width 216 height 33
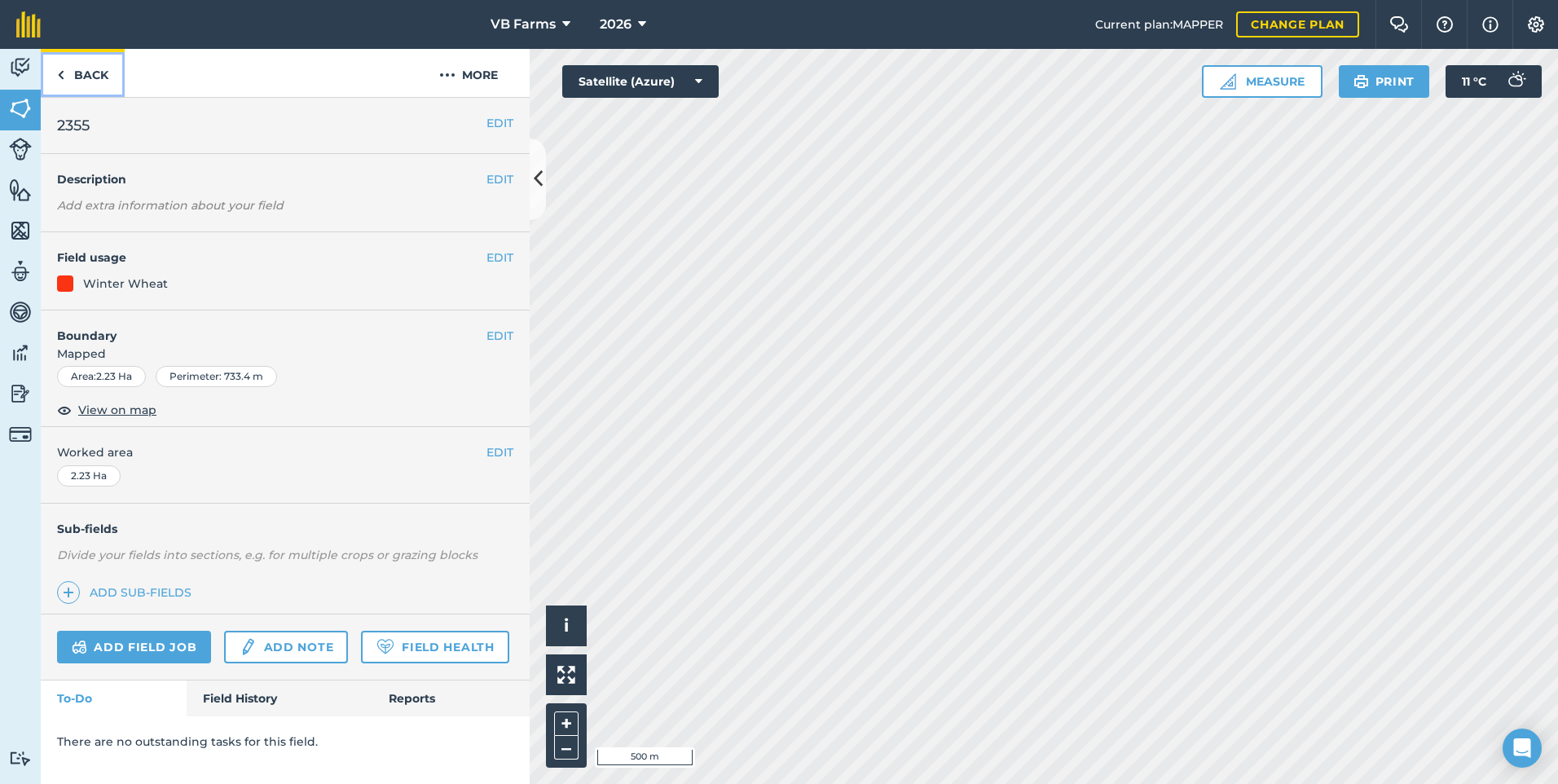
click at [83, 67] on link "Back" at bounding box center [83, 73] width 84 height 48
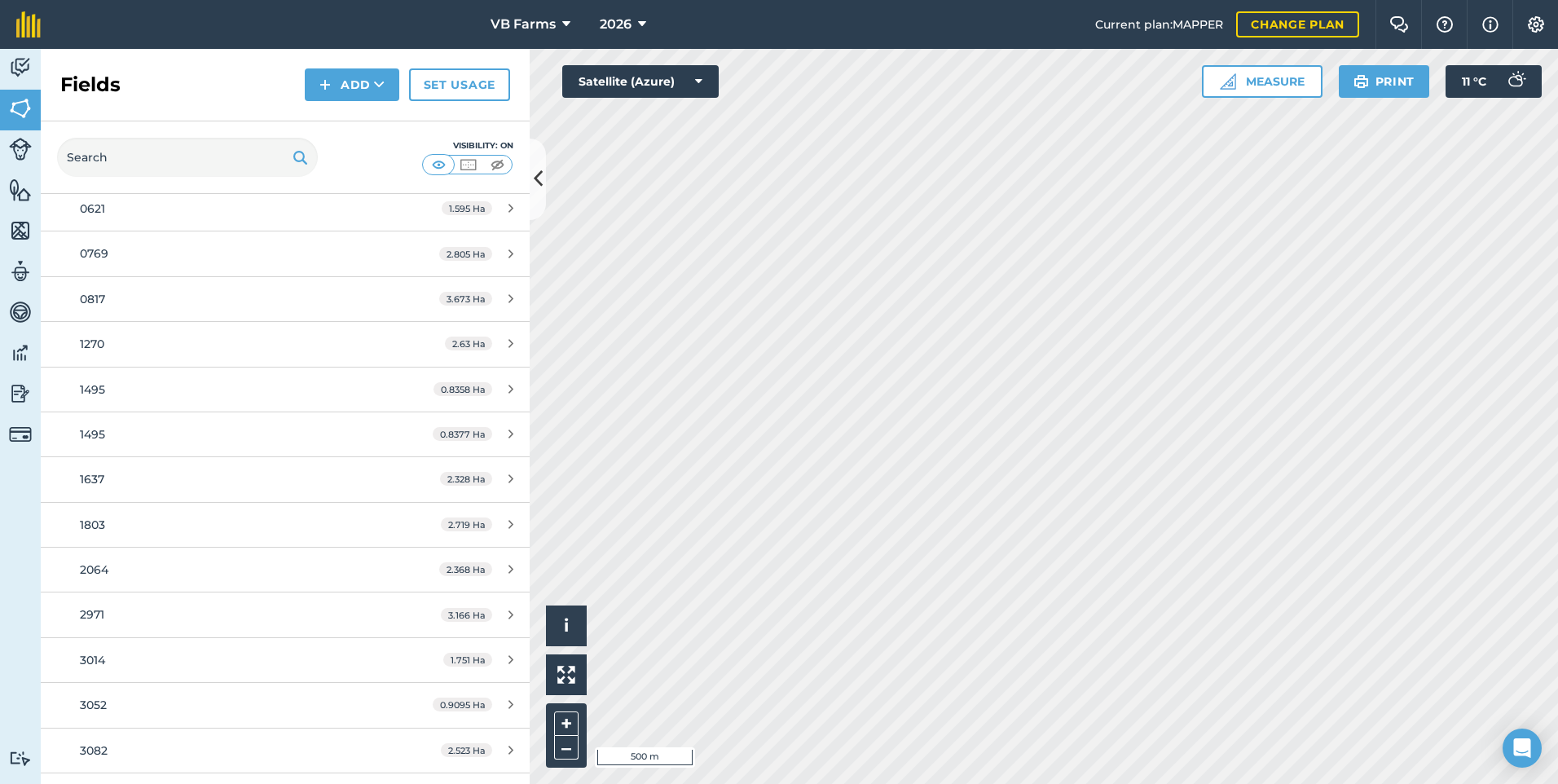
scroll to position [244, 0]
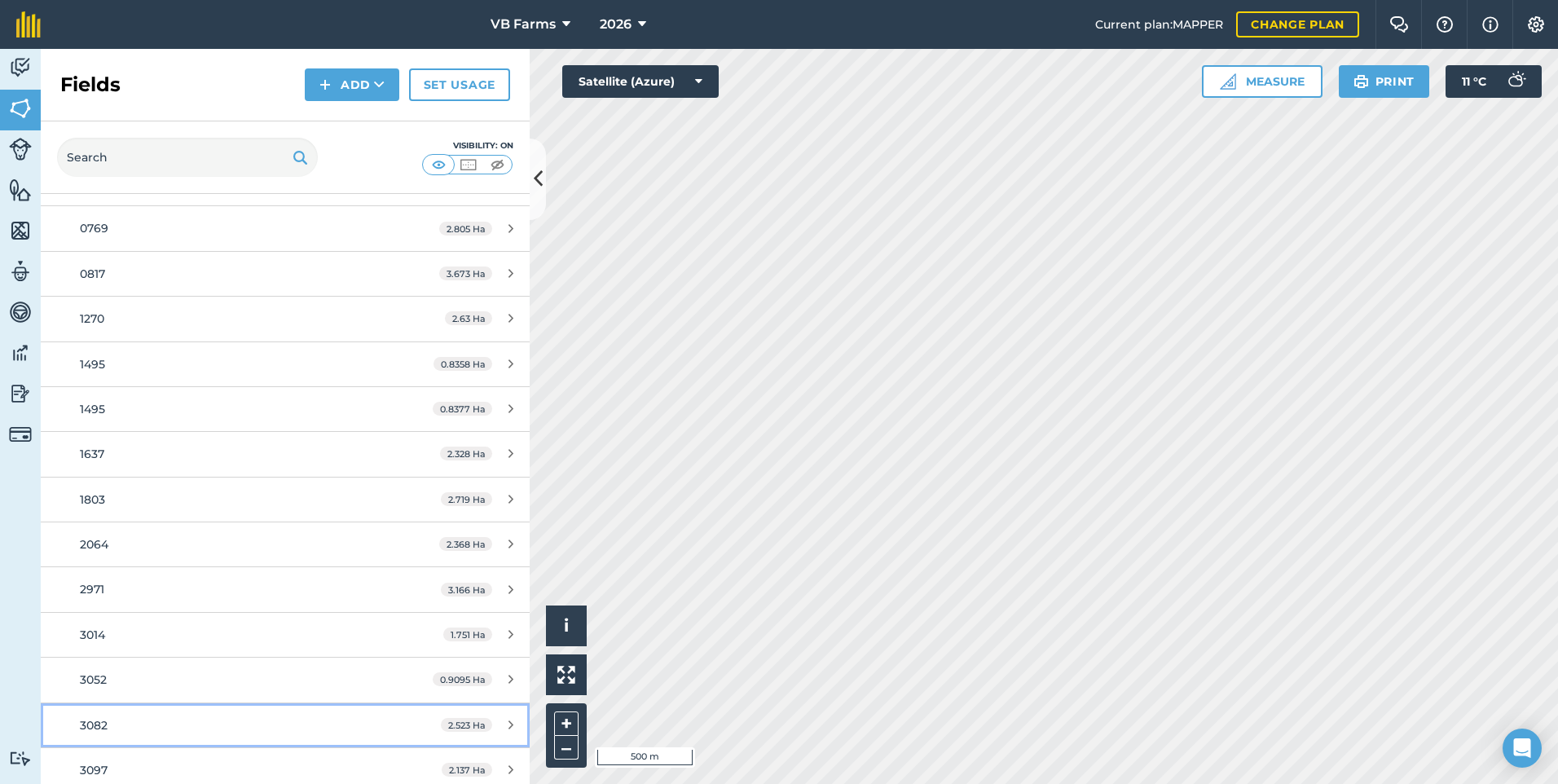
click at [91, 716] on div "3082" at bounding box center [233, 725] width 307 height 18
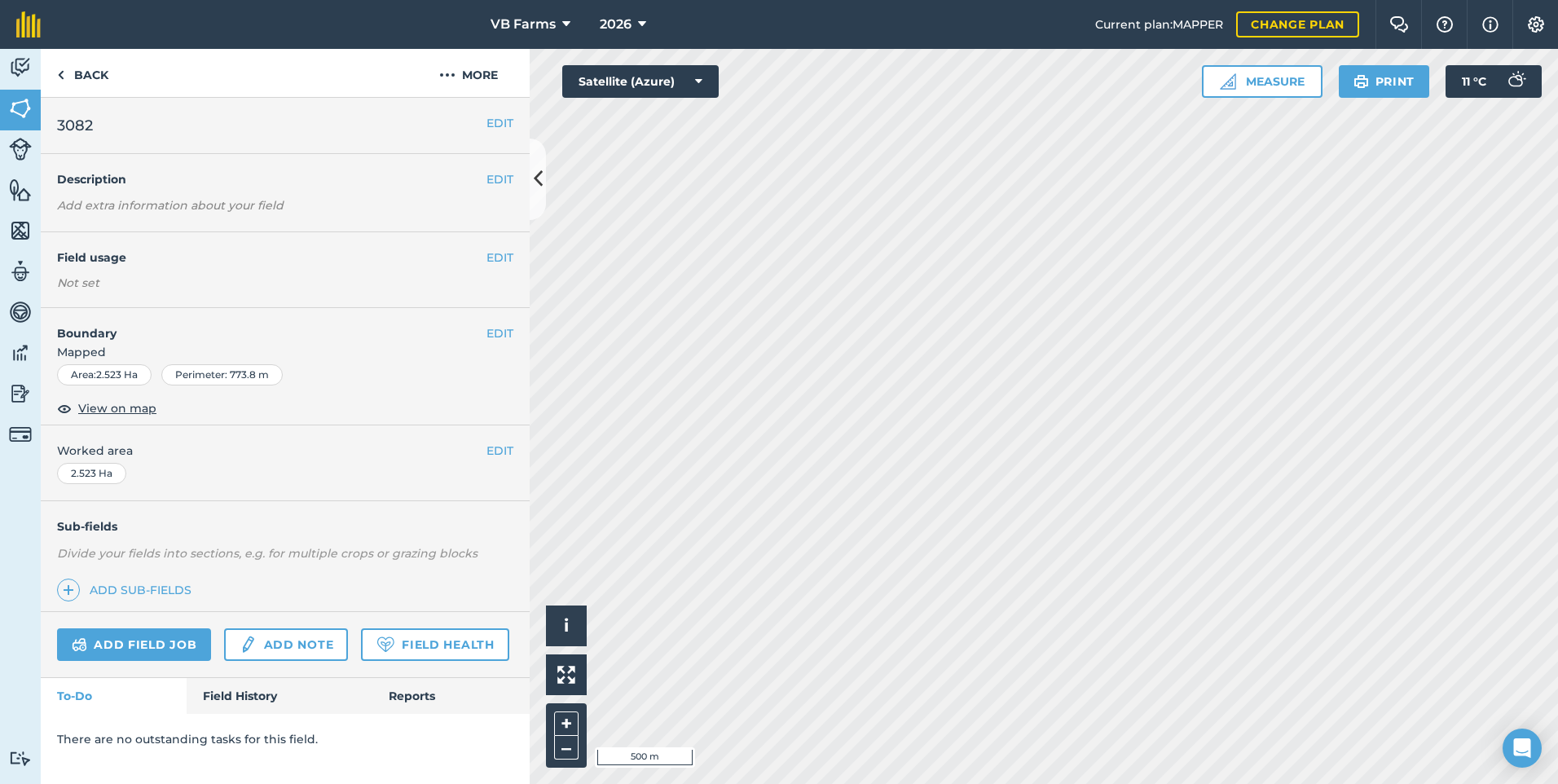
click at [518, 276] on div "EDIT Field usage Not set" at bounding box center [285, 269] width 489 height 76
click at [501, 261] on button "EDIT" at bounding box center [500, 258] width 27 height 18
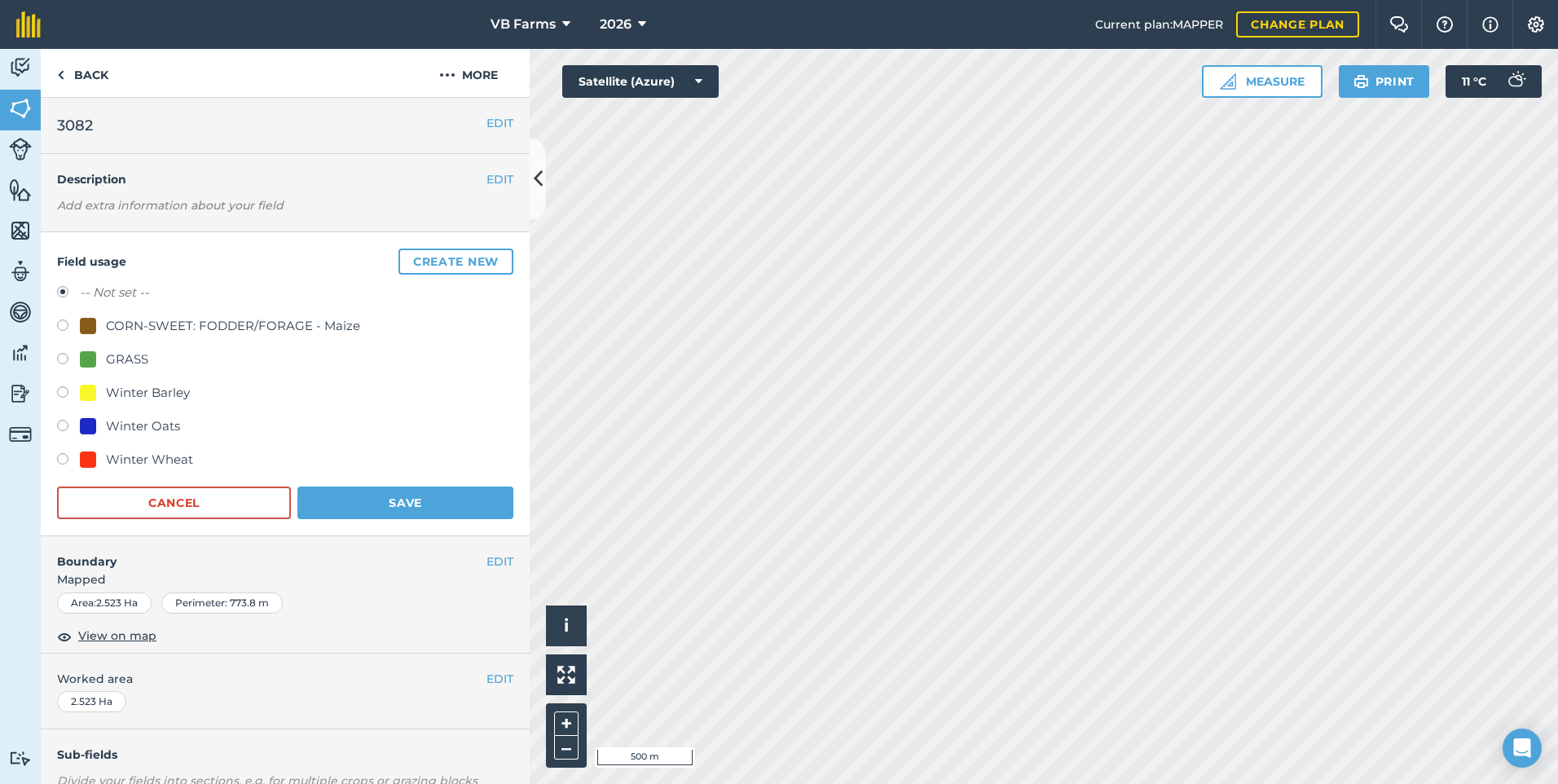
click at [143, 467] on div "Winter Wheat" at bounding box center [149, 460] width 87 height 20
radio input "true"
radio input "false"
click at [340, 497] on button "Save" at bounding box center [406, 502] width 216 height 33
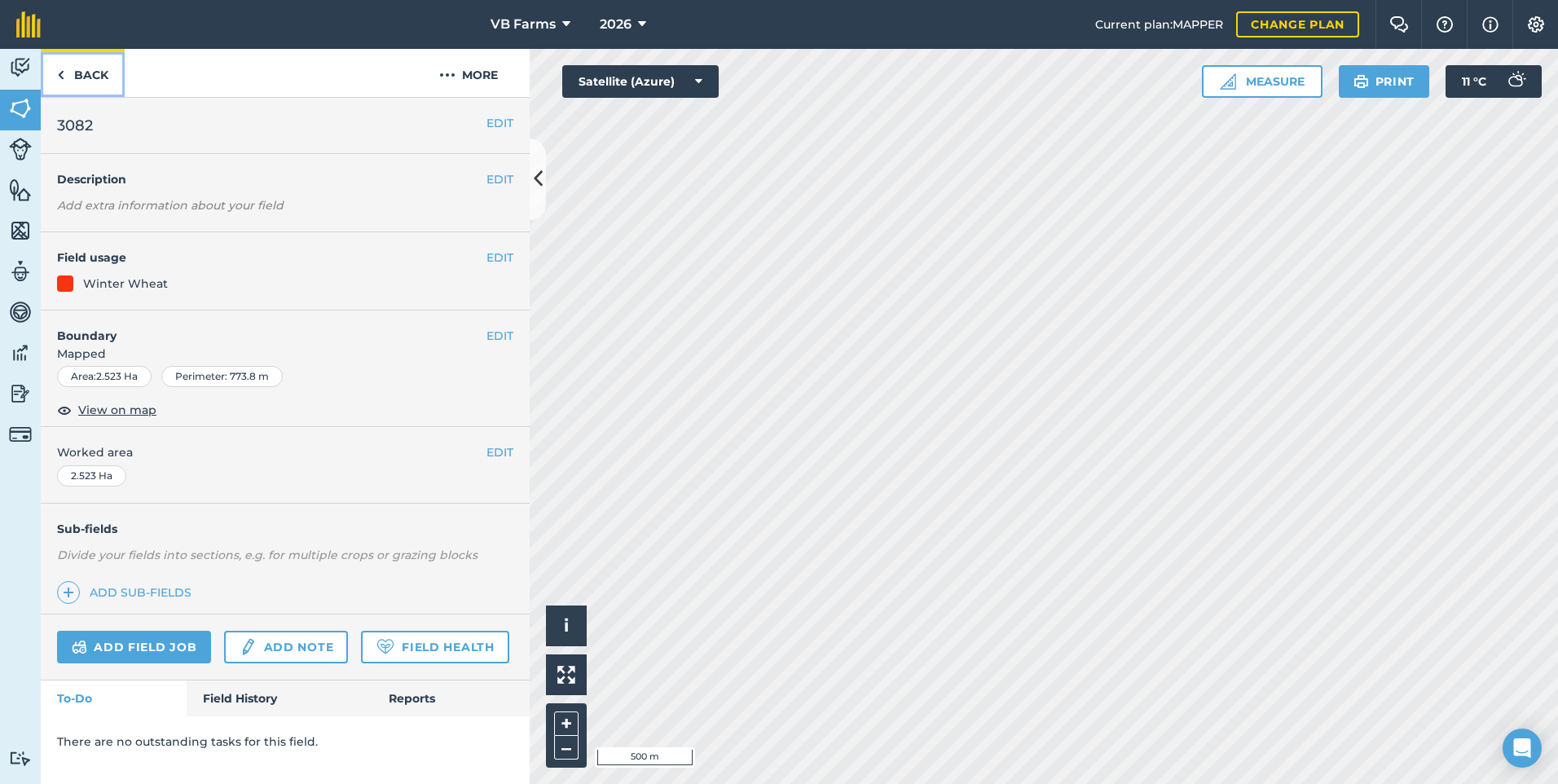
click at [70, 71] on link "Back" at bounding box center [83, 73] width 84 height 48
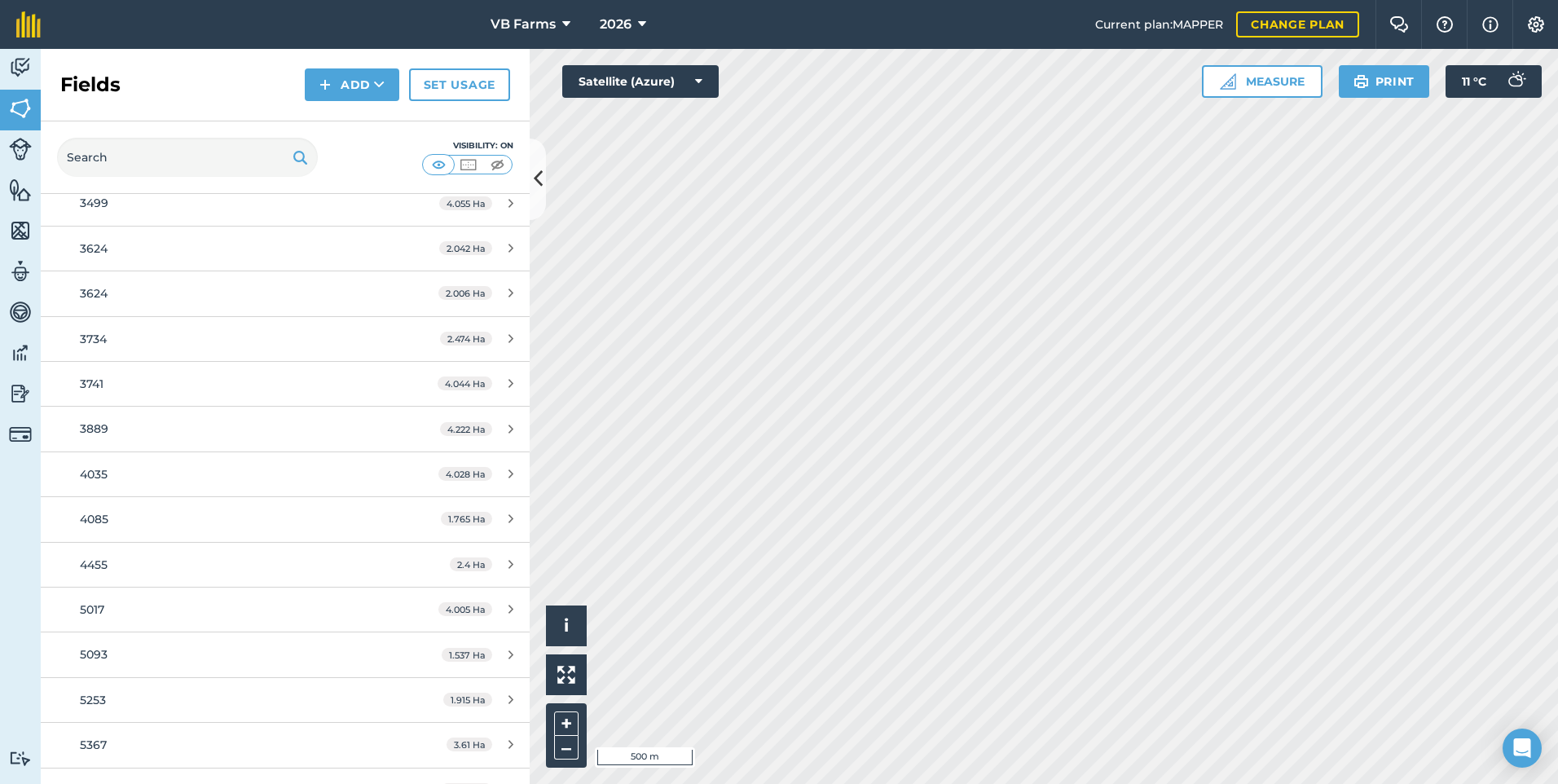
scroll to position [896, 0]
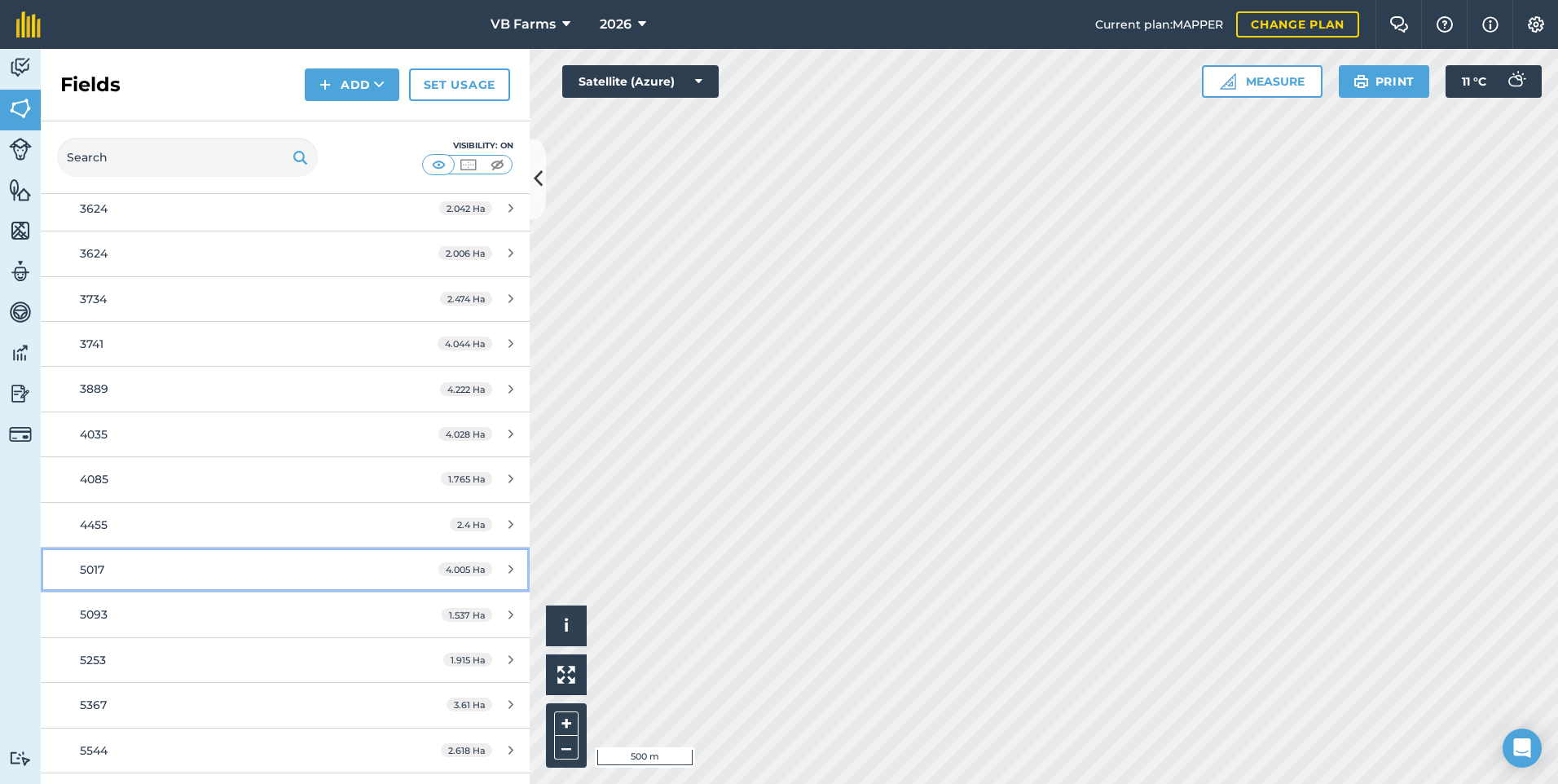
click at [115, 561] on div "5017" at bounding box center [233, 570] width 307 height 18
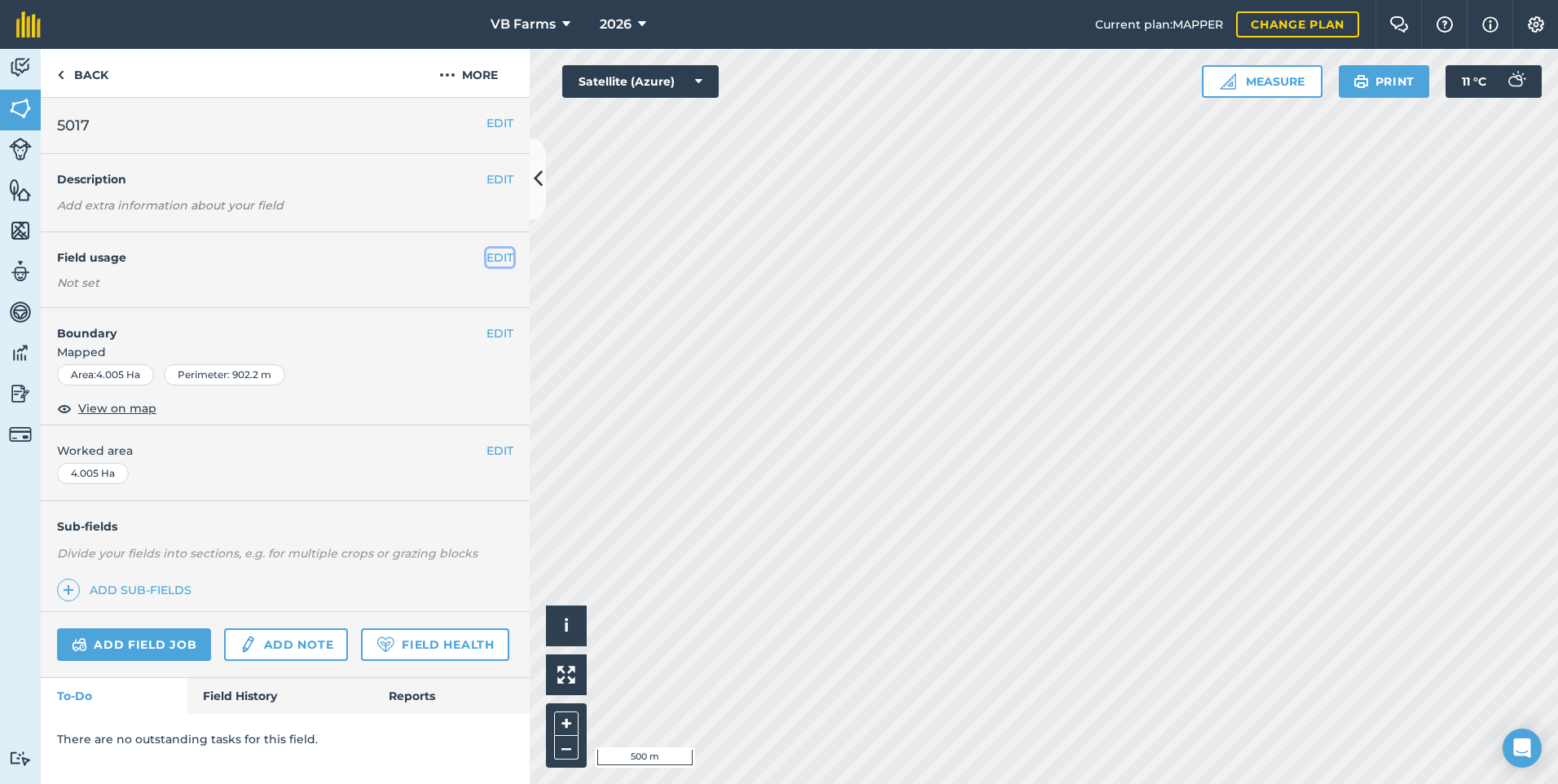
click at [505, 256] on button "EDIT" at bounding box center [500, 258] width 27 height 18
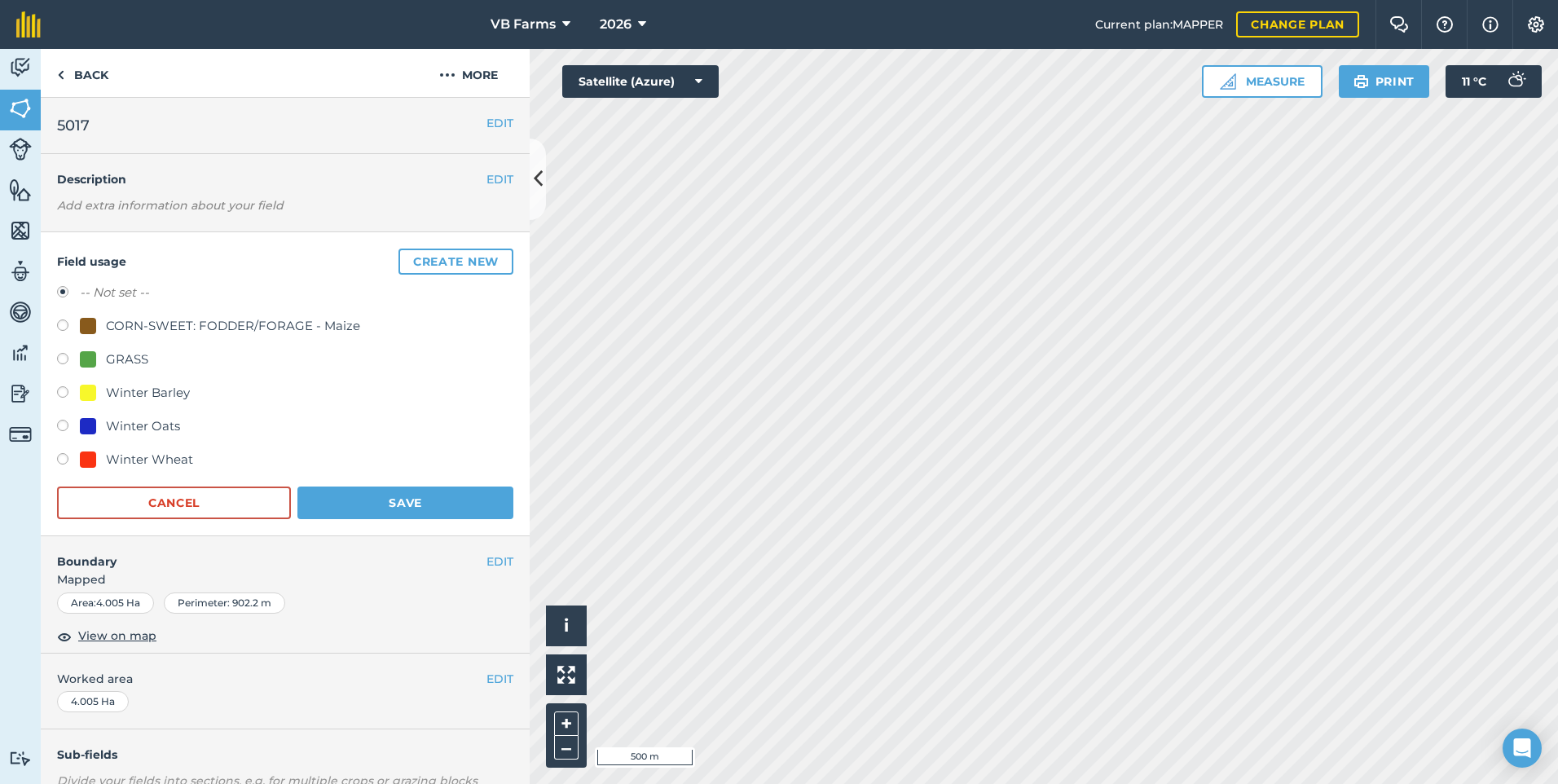
click at [159, 465] on div "Winter Wheat" at bounding box center [149, 460] width 87 height 20
radio input "true"
radio input "false"
click at [319, 512] on button "Save" at bounding box center [406, 502] width 216 height 33
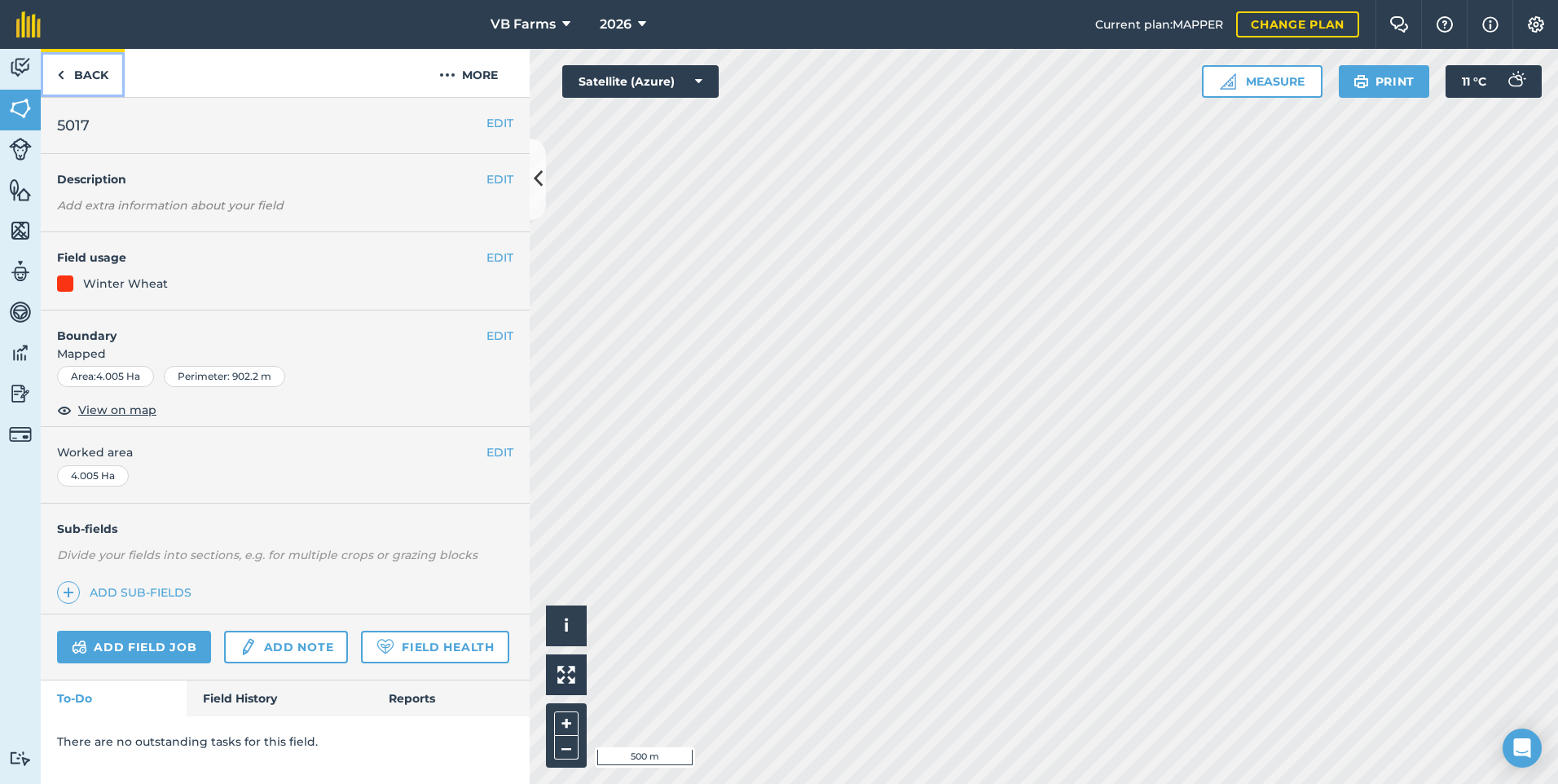
click at [76, 73] on link "Back" at bounding box center [83, 73] width 84 height 48
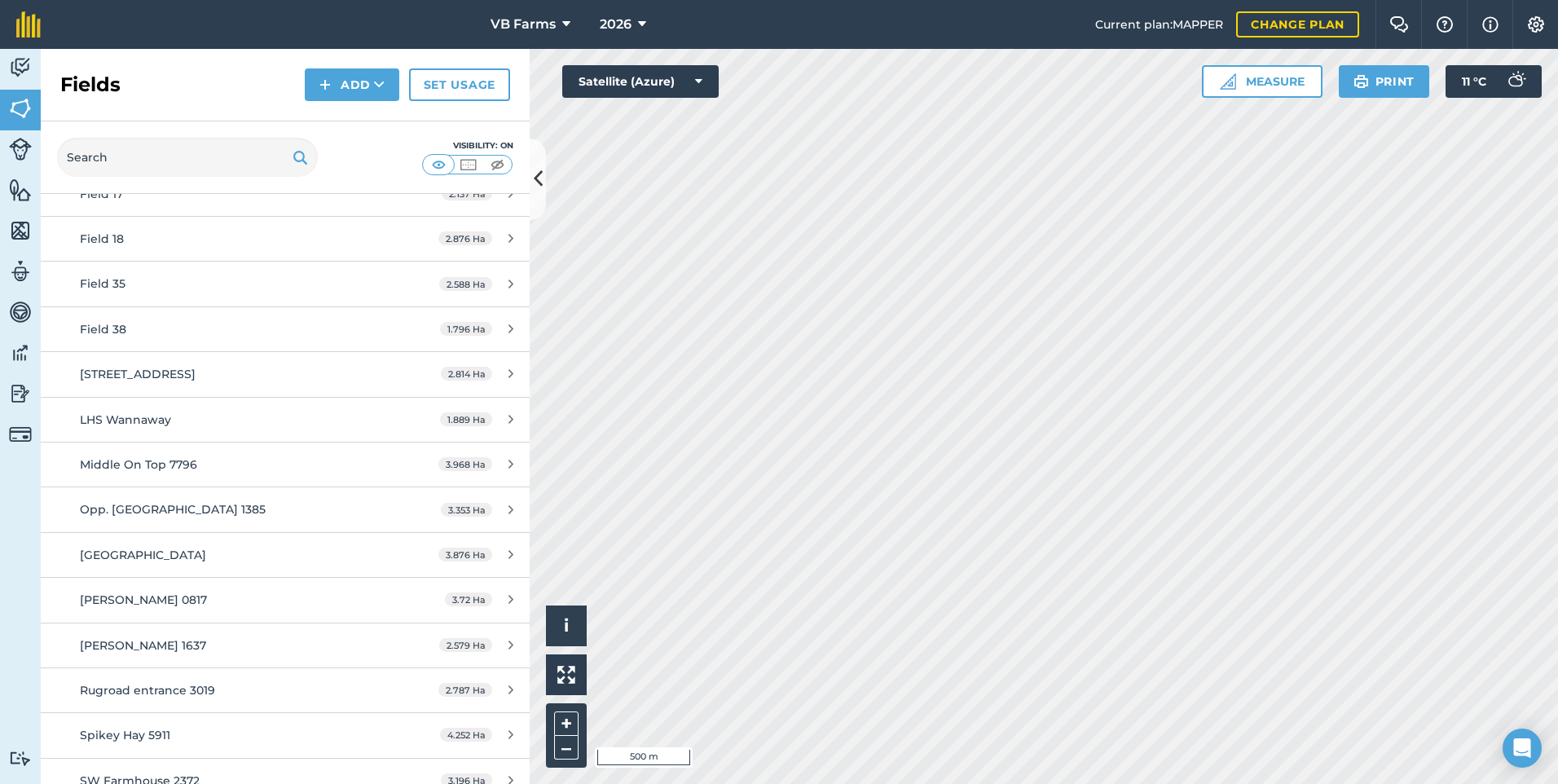
scroll to position [2932, 0]
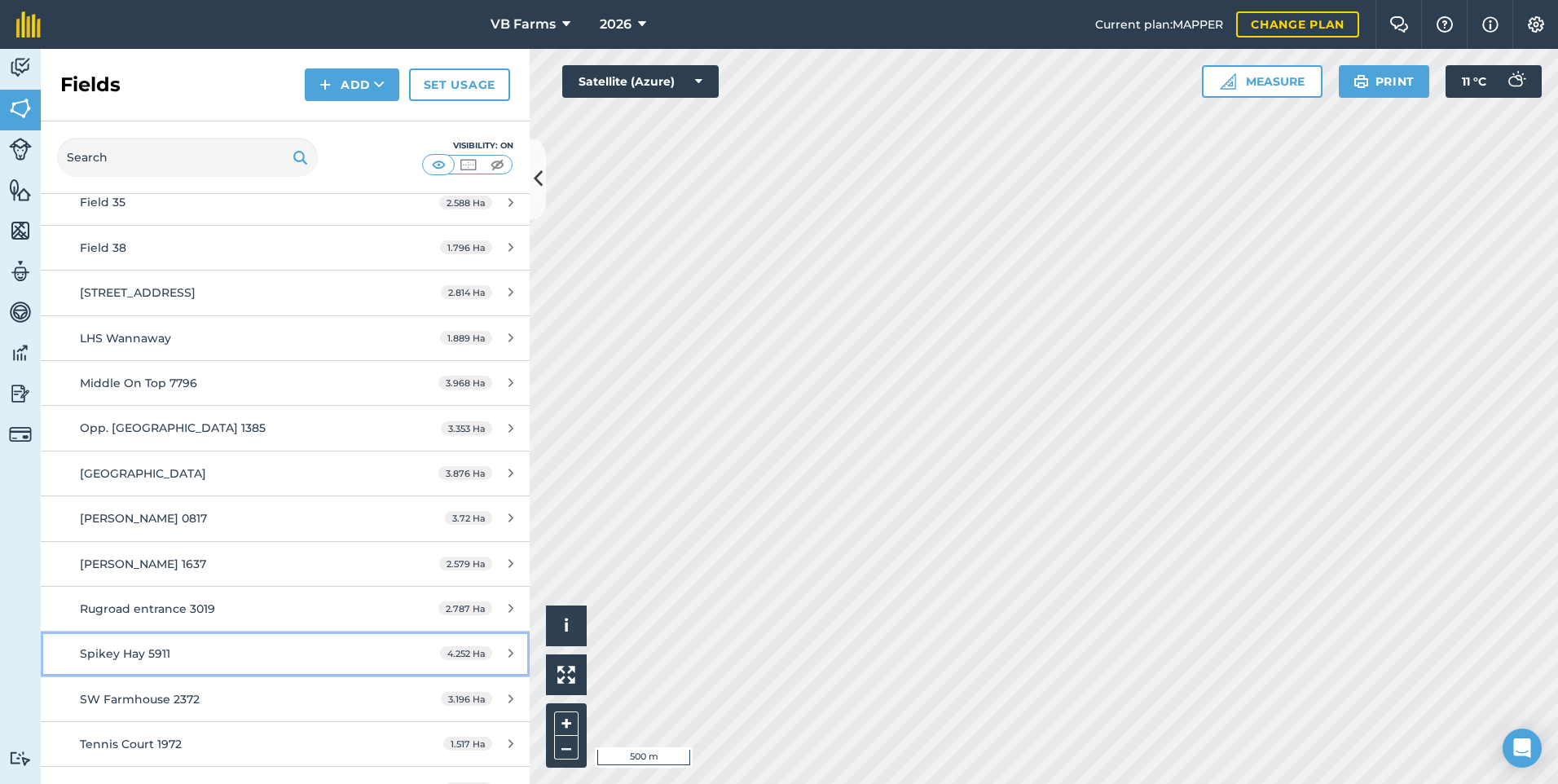
click at [149, 648] on span "Spikey Hay 5911" at bounding box center [125, 653] width 91 height 14
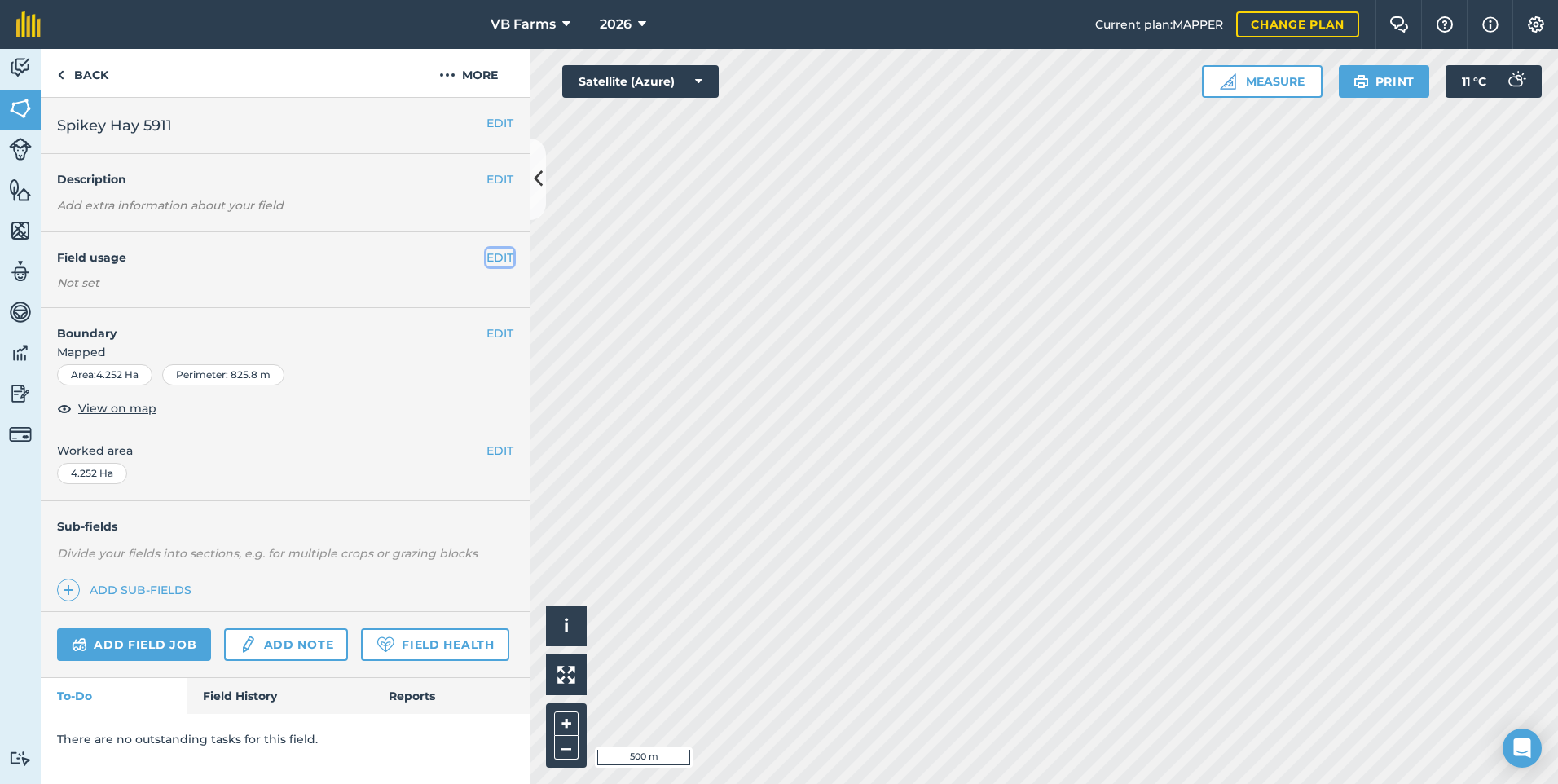
click at [494, 254] on button "EDIT" at bounding box center [500, 258] width 27 height 18
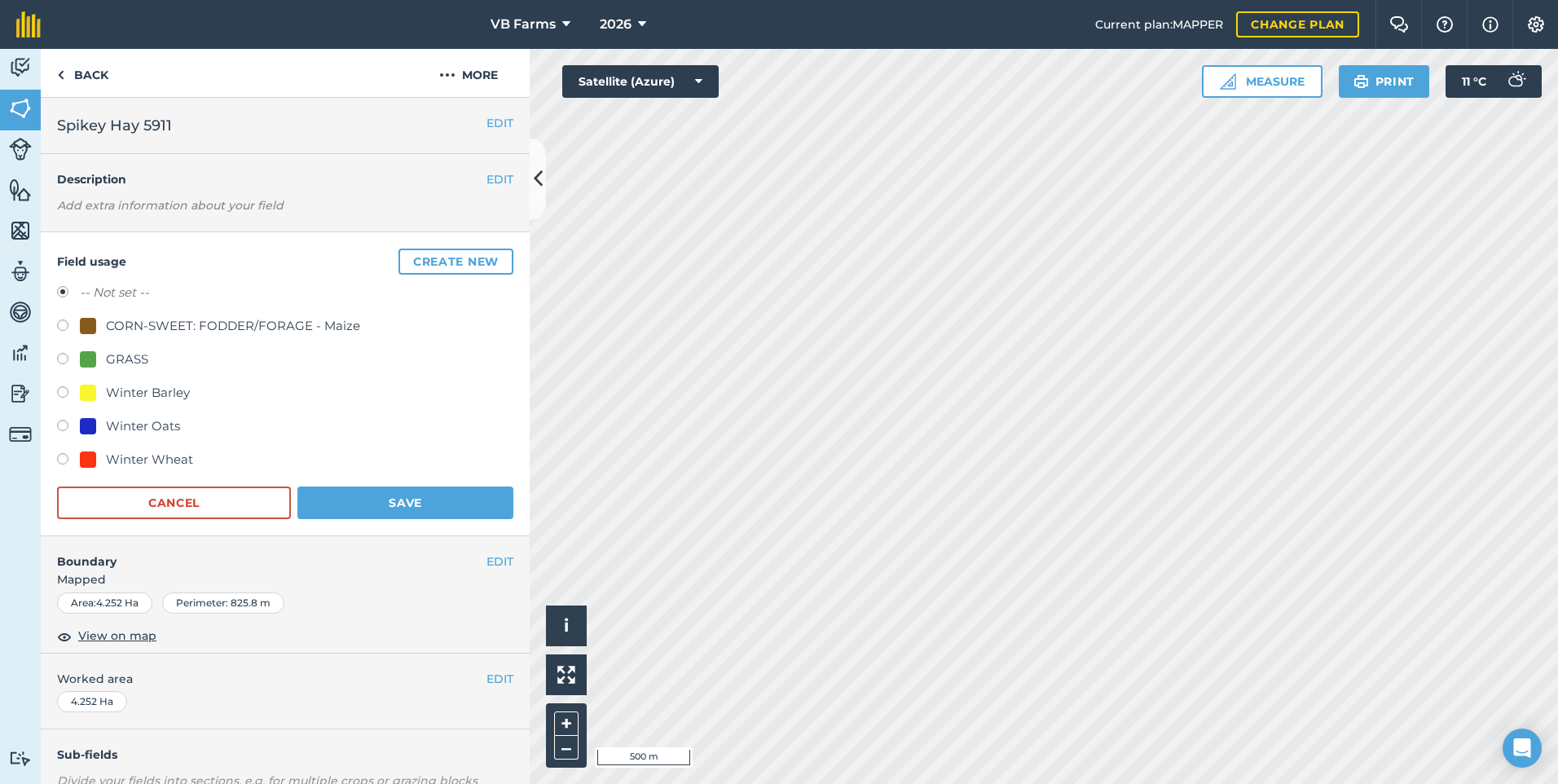
click at [141, 452] on div "Winter Wheat" at bounding box center [149, 460] width 87 height 20
radio input "true"
radio input "false"
click at [390, 504] on button "Save" at bounding box center [406, 502] width 216 height 33
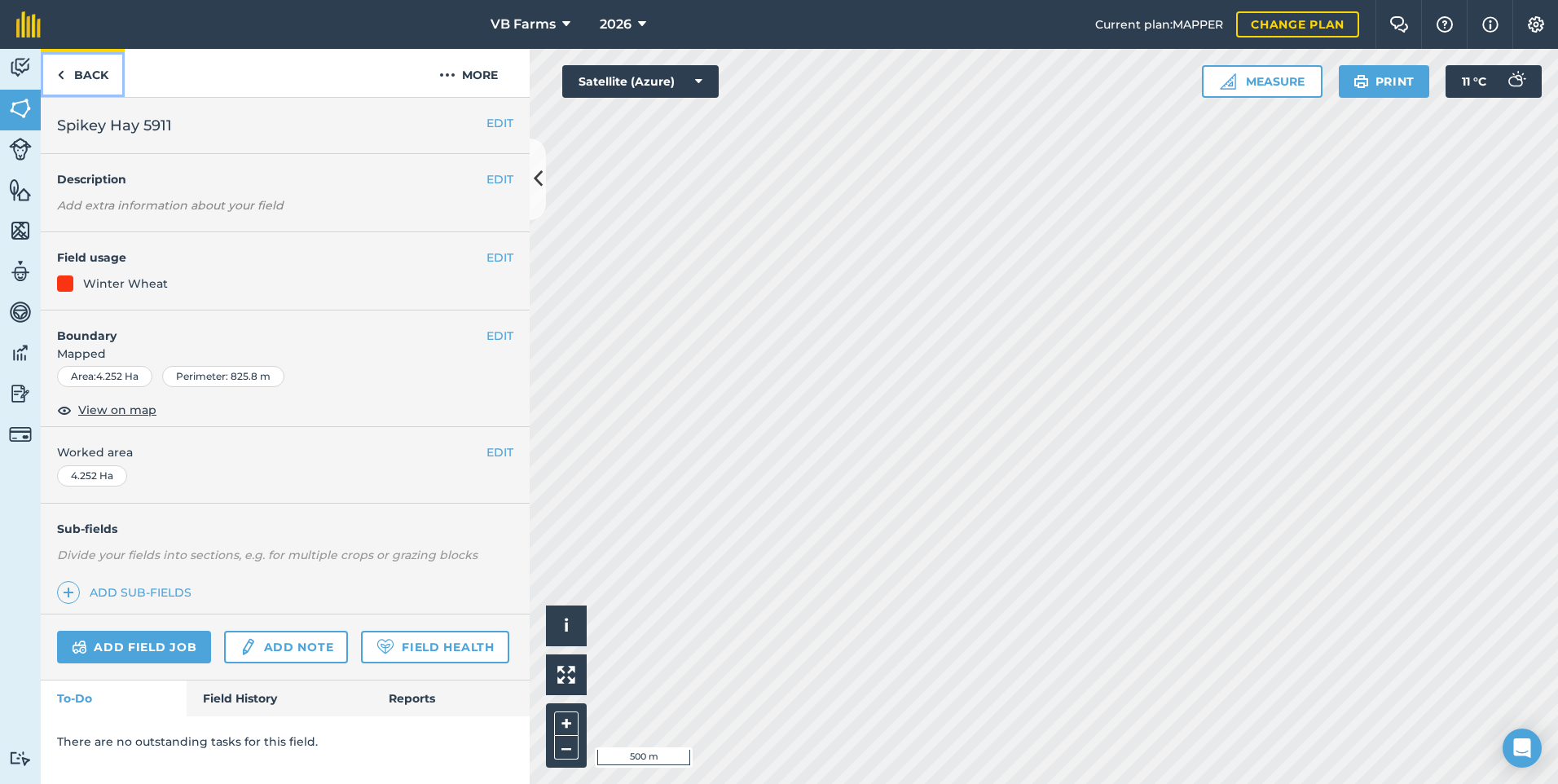
click at [94, 72] on link "Back" at bounding box center [83, 73] width 84 height 48
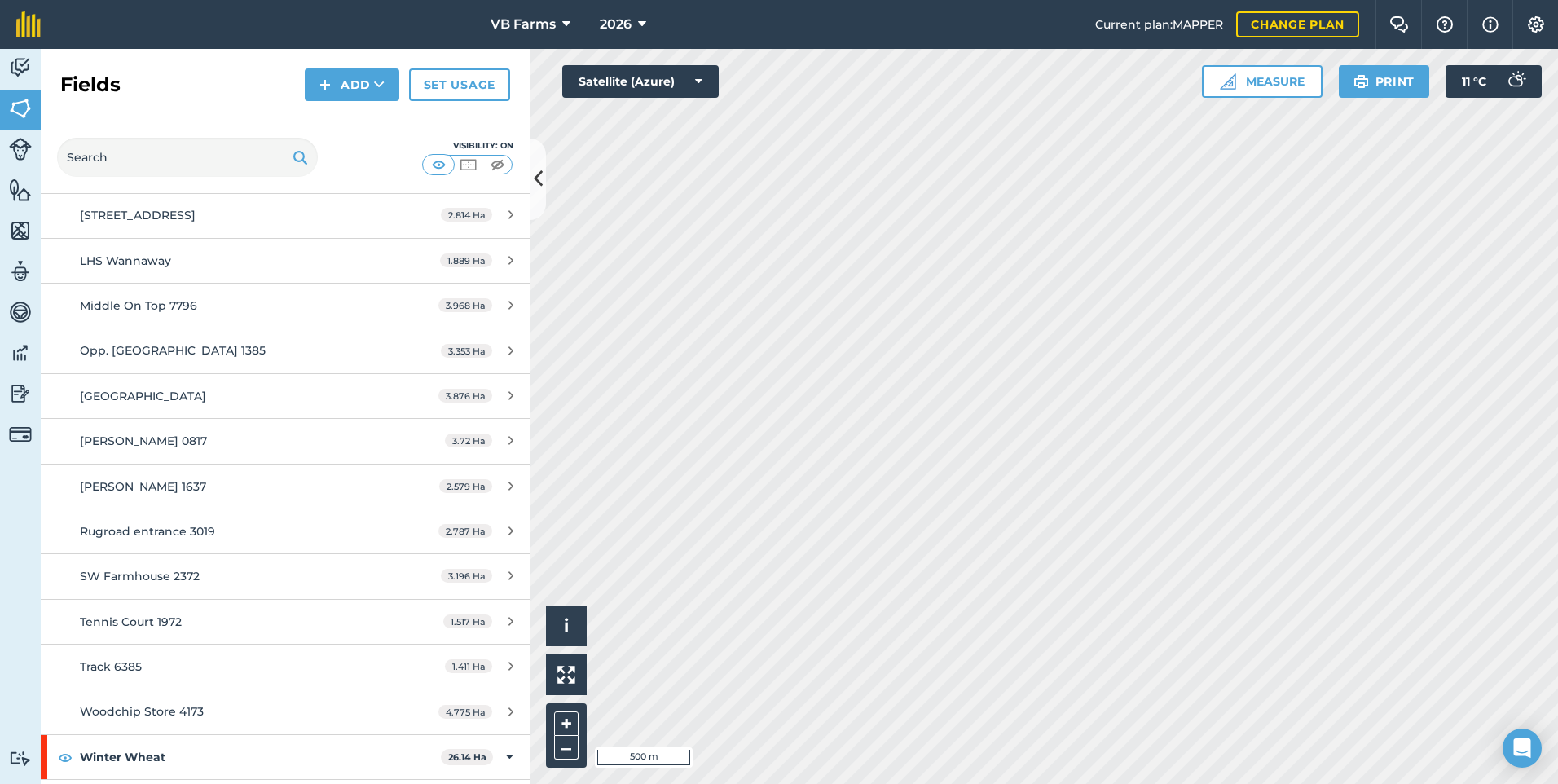
scroll to position [3014, 0]
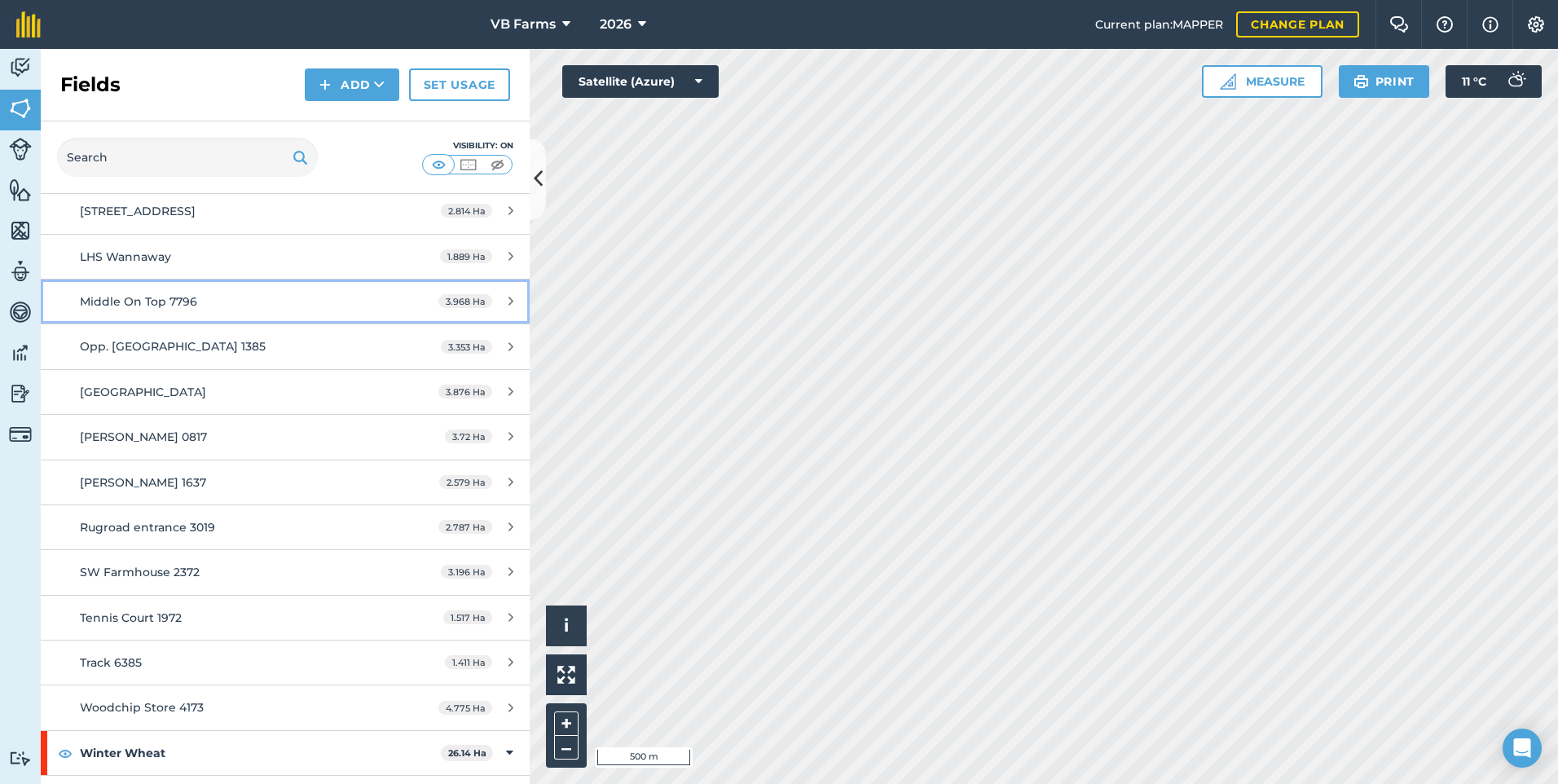
click at [186, 308] on span "Middle On Top 7796" at bounding box center [139, 301] width 117 height 14
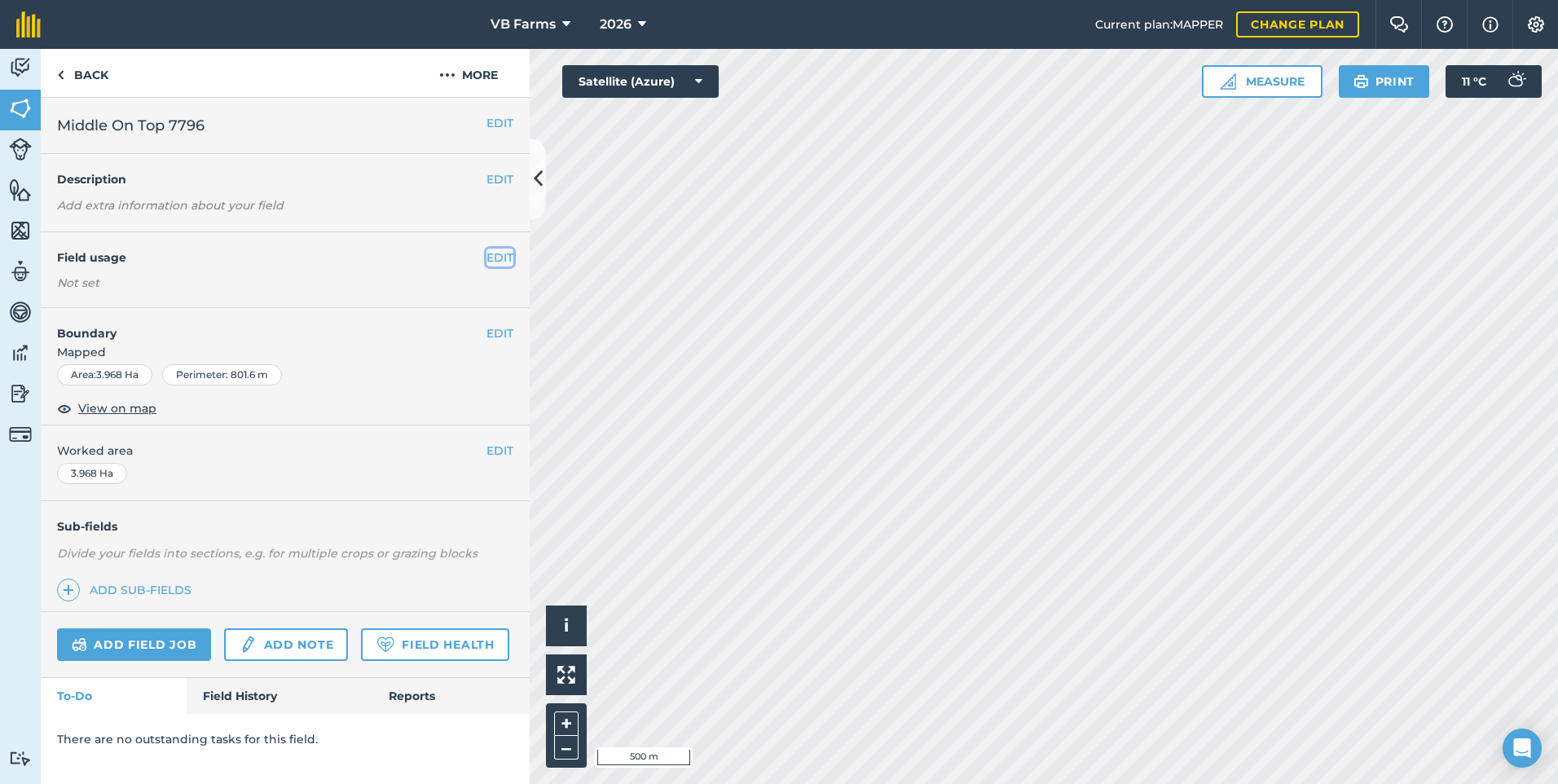
click at [496, 256] on button "EDIT" at bounding box center [500, 258] width 27 height 18
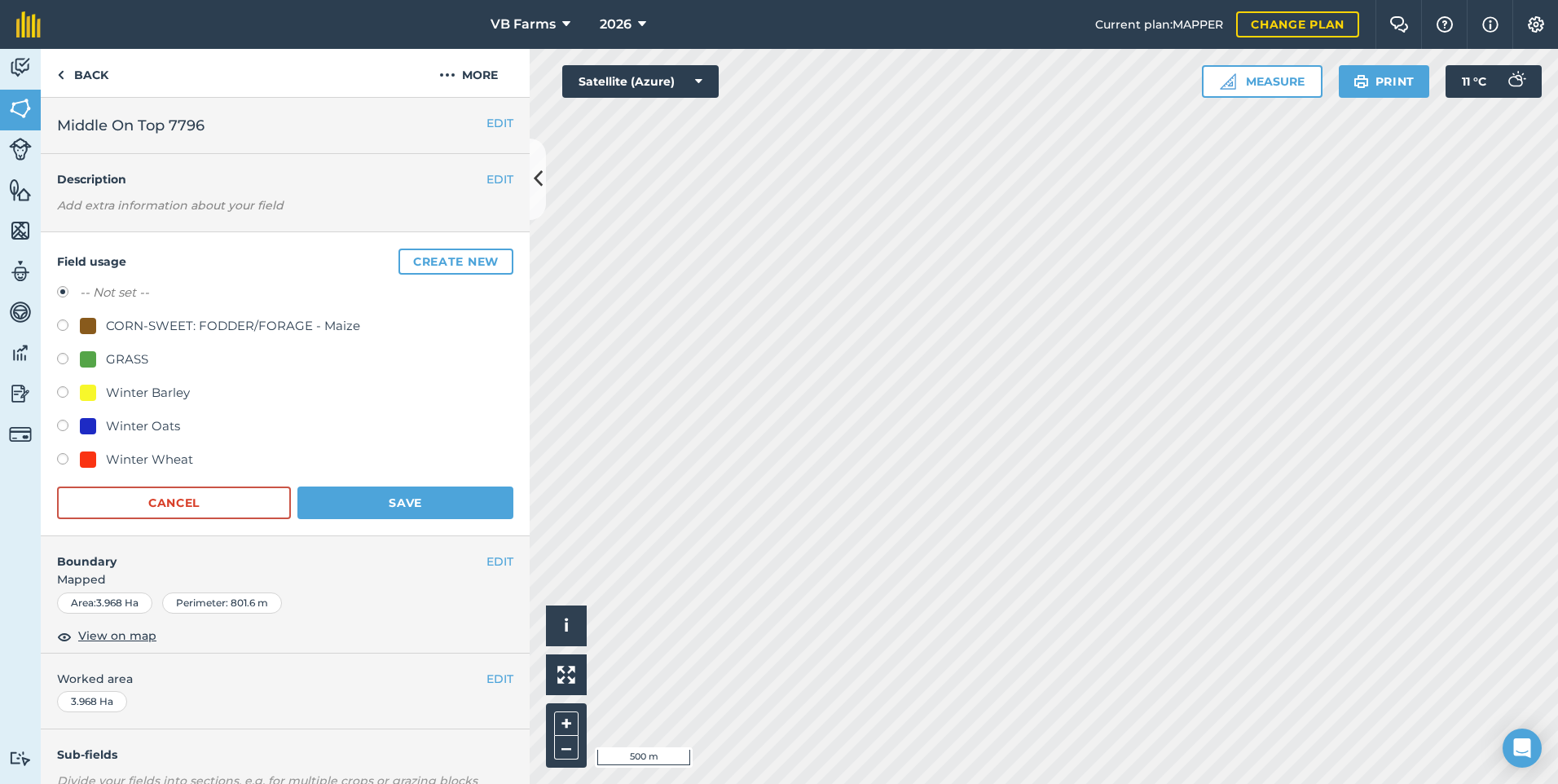
click at [145, 452] on div "Winter Wheat" at bounding box center [149, 460] width 87 height 20
radio input "true"
radio input "false"
click at [333, 486] on button "Save" at bounding box center [406, 502] width 216 height 33
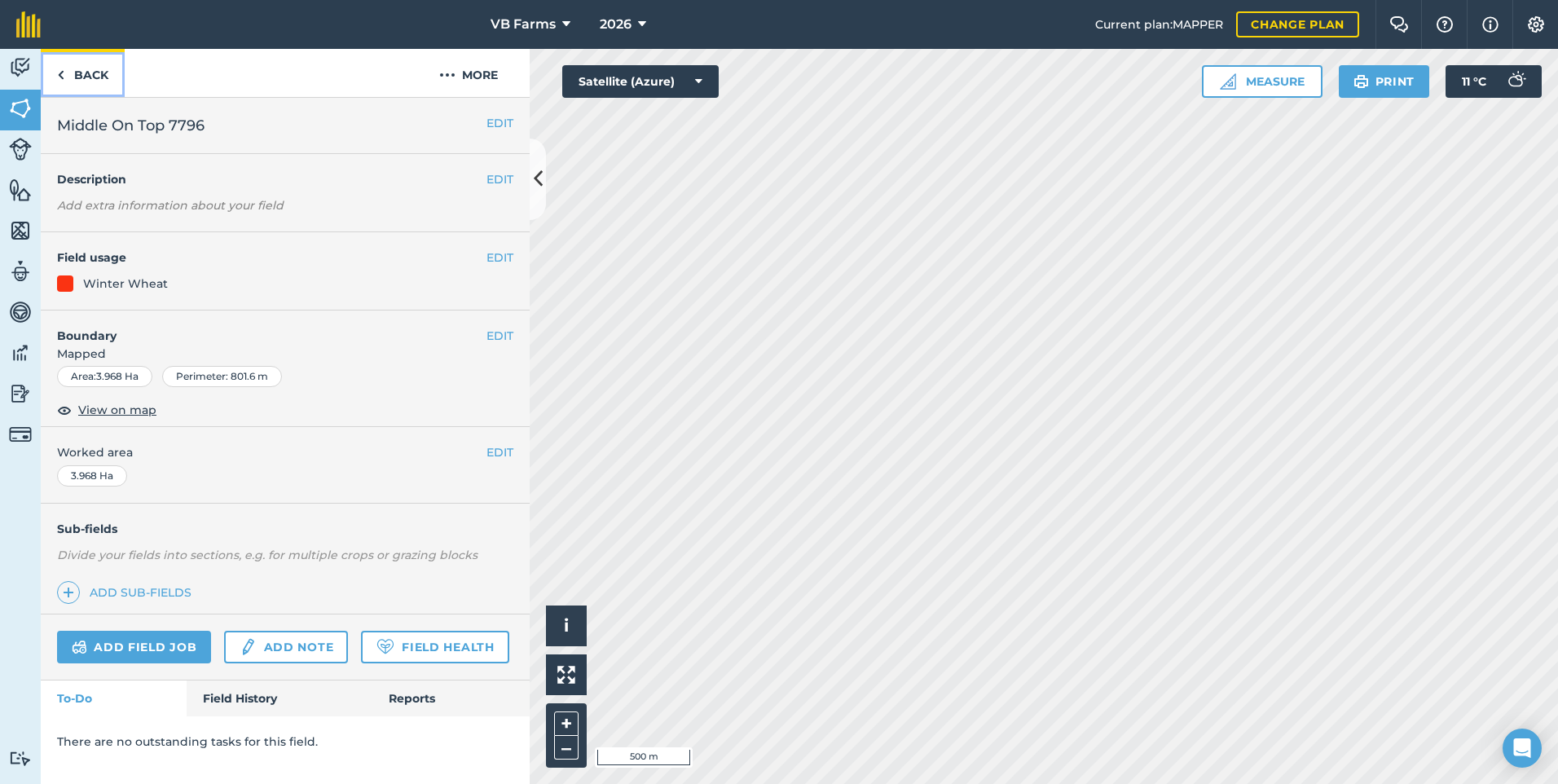
click at [85, 84] on link "Back" at bounding box center [83, 73] width 84 height 48
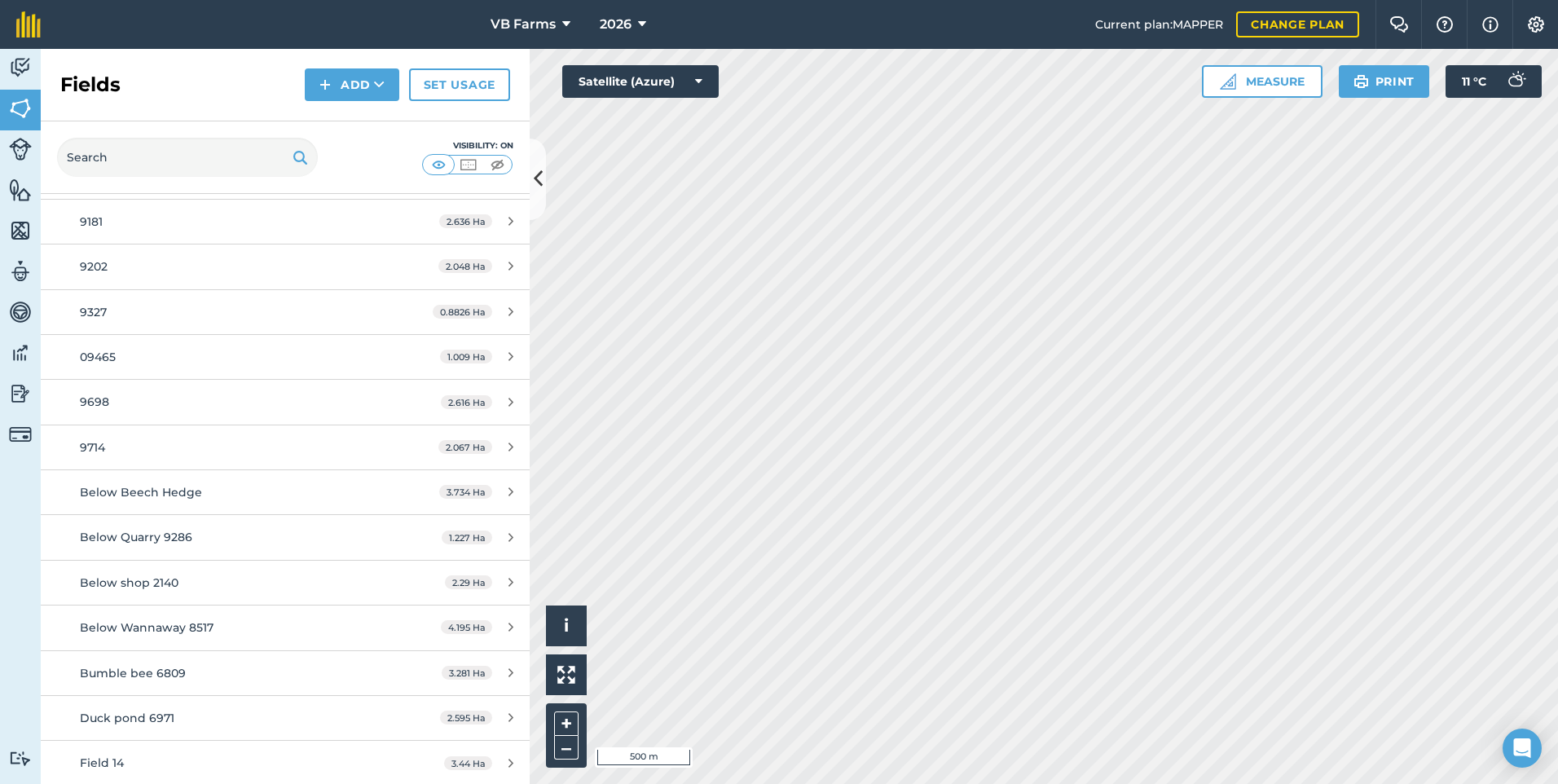
scroll to position [2118, 0]
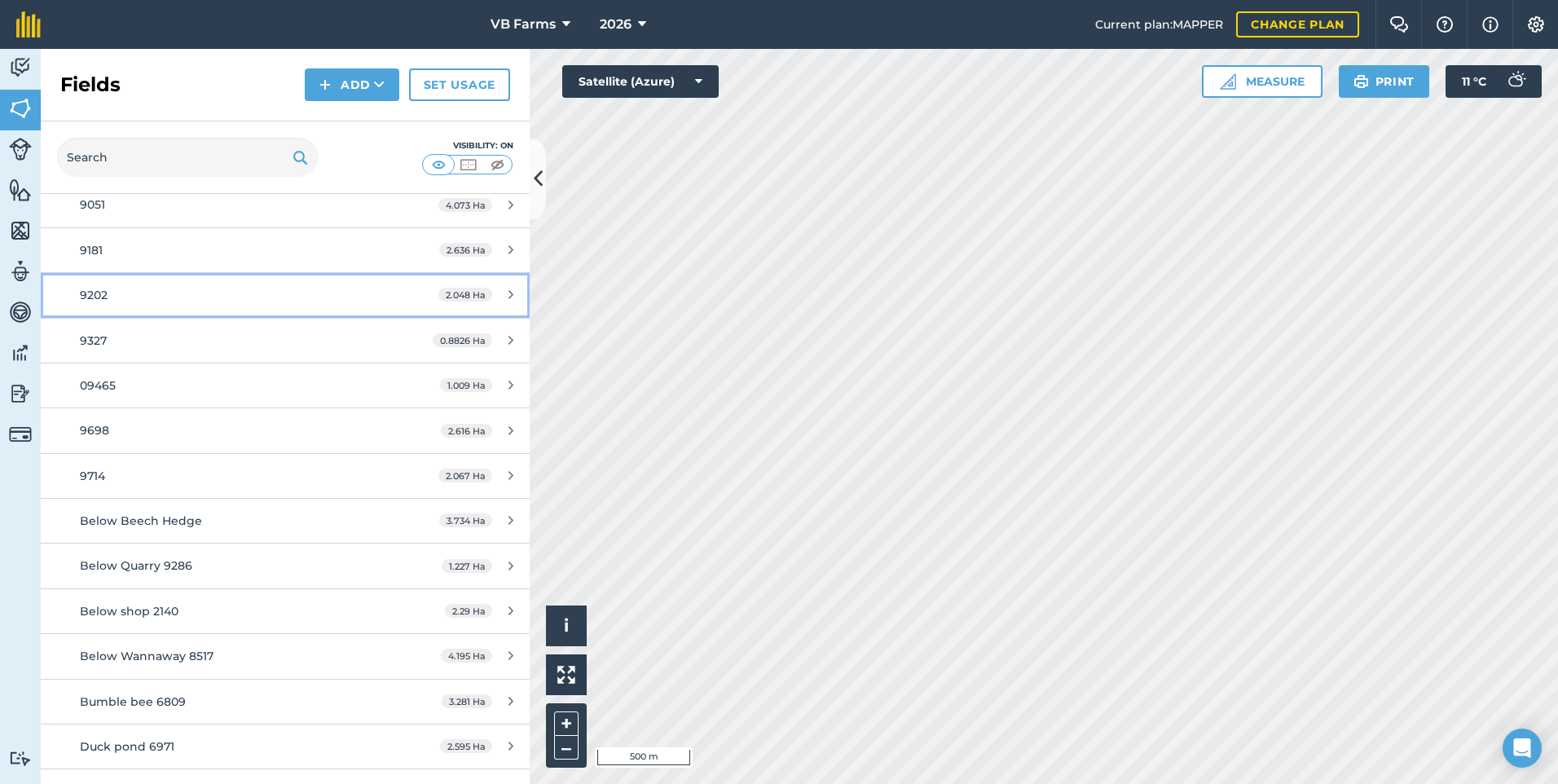
click at [200, 306] on link "9202 2.048 Ha" at bounding box center [285, 294] width 489 height 44
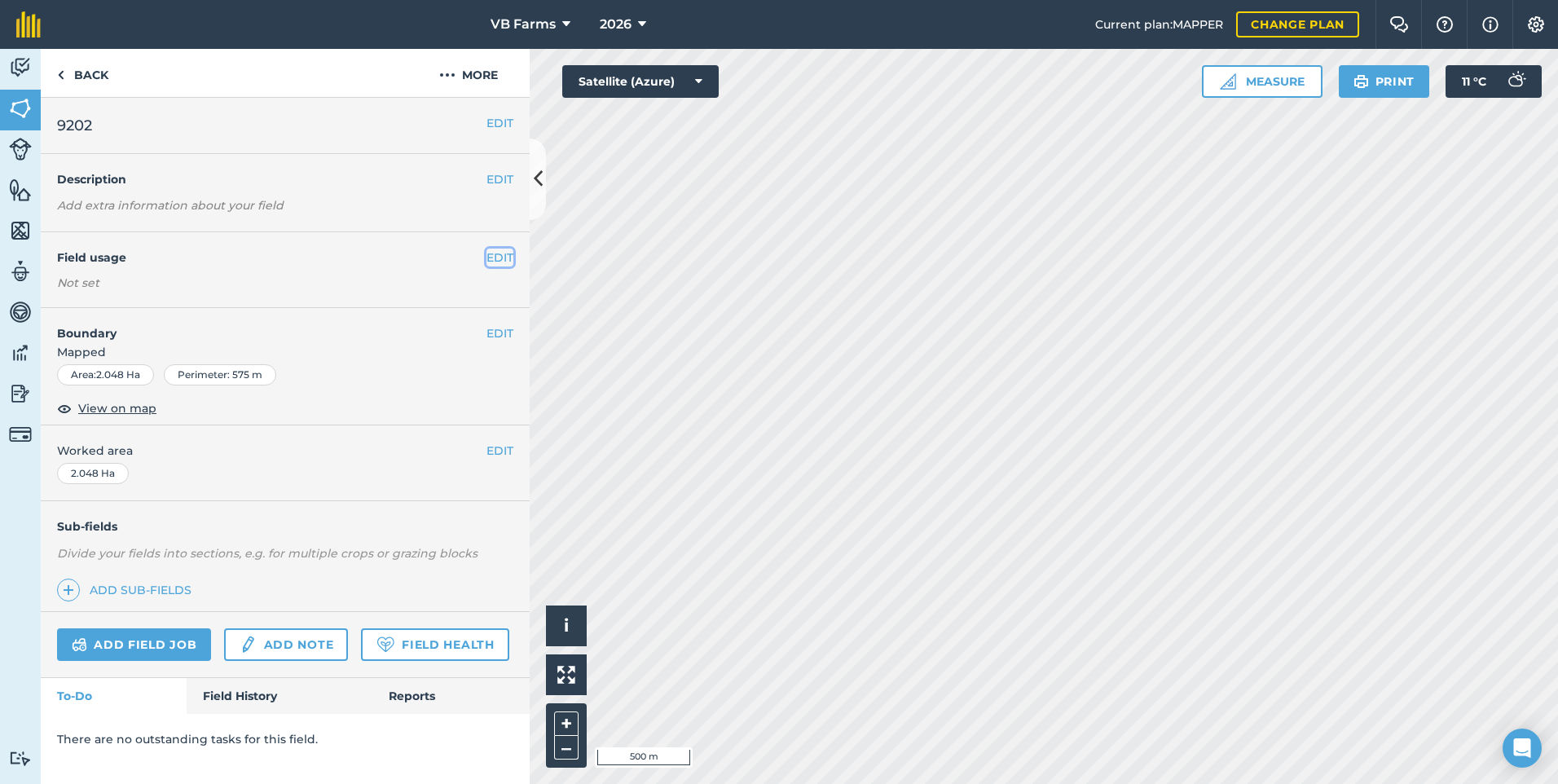
click at [494, 257] on button "EDIT" at bounding box center [500, 258] width 27 height 18
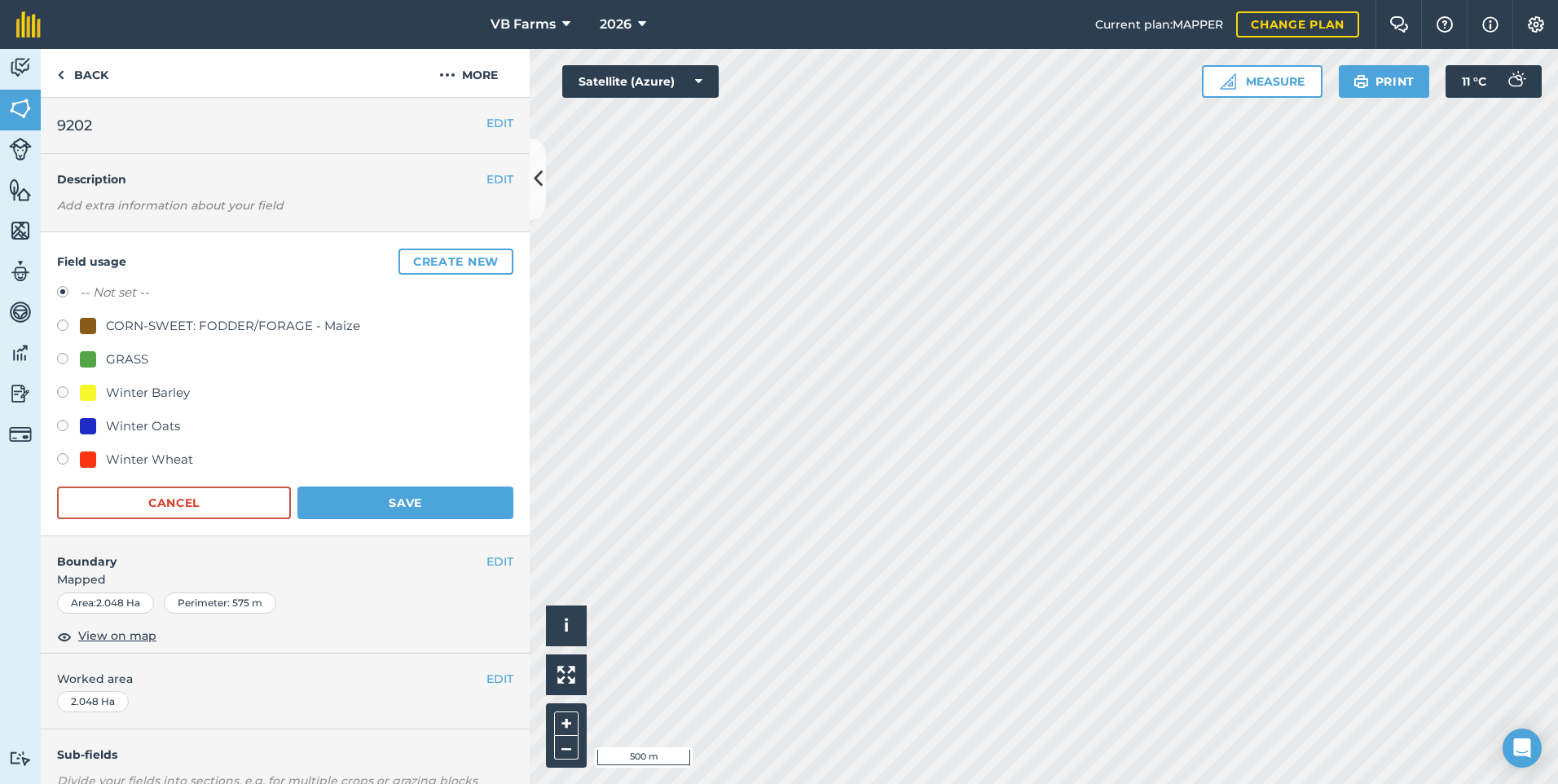
click at [106, 458] on div "Winter Wheat" at bounding box center [149, 460] width 87 height 20
radio input "true"
radio input "false"
click at [373, 486] on button "Save" at bounding box center [406, 502] width 216 height 33
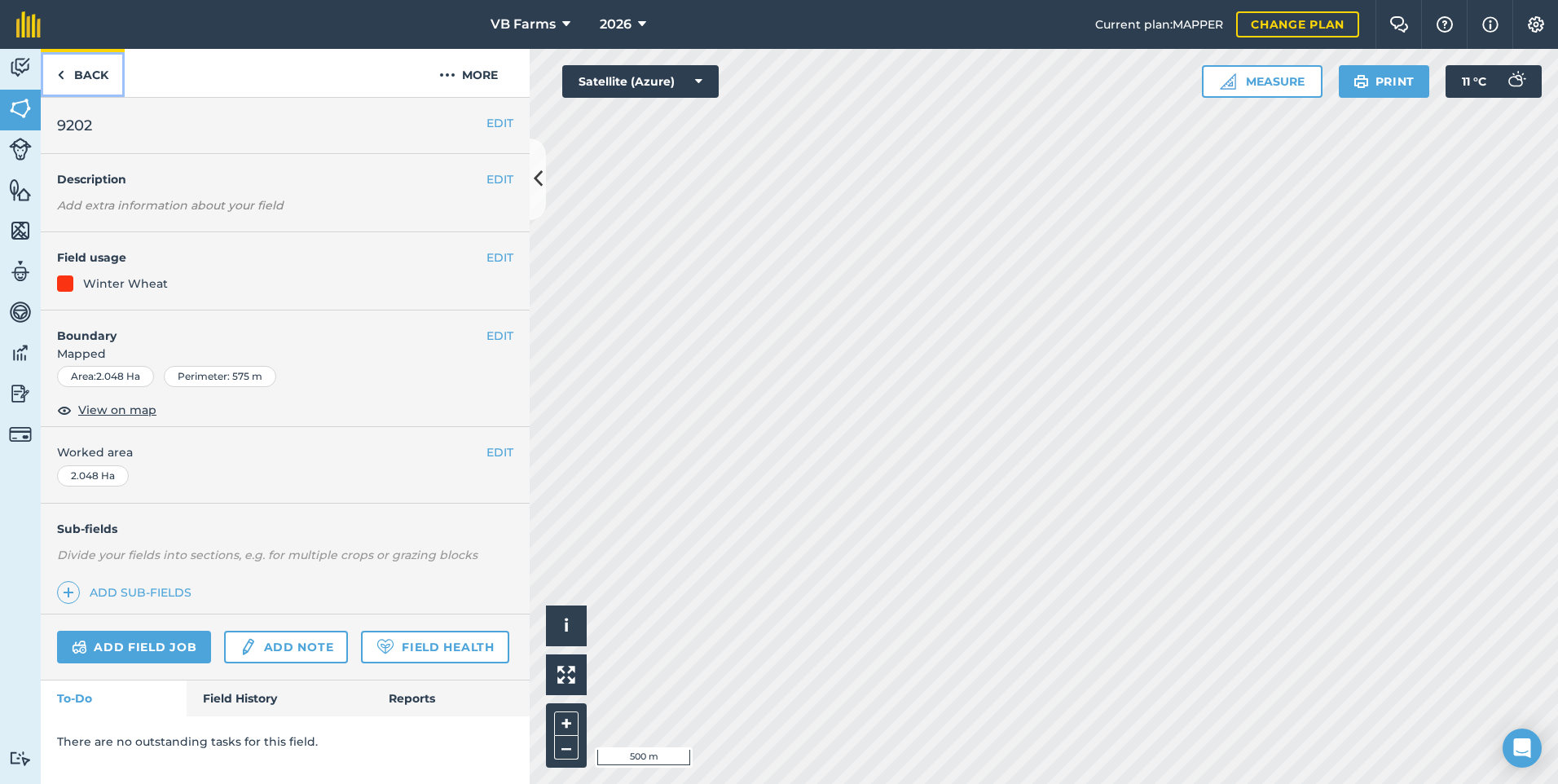
click at [88, 77] on link "Back" at bounding box center [83, 73] width 84 height 48
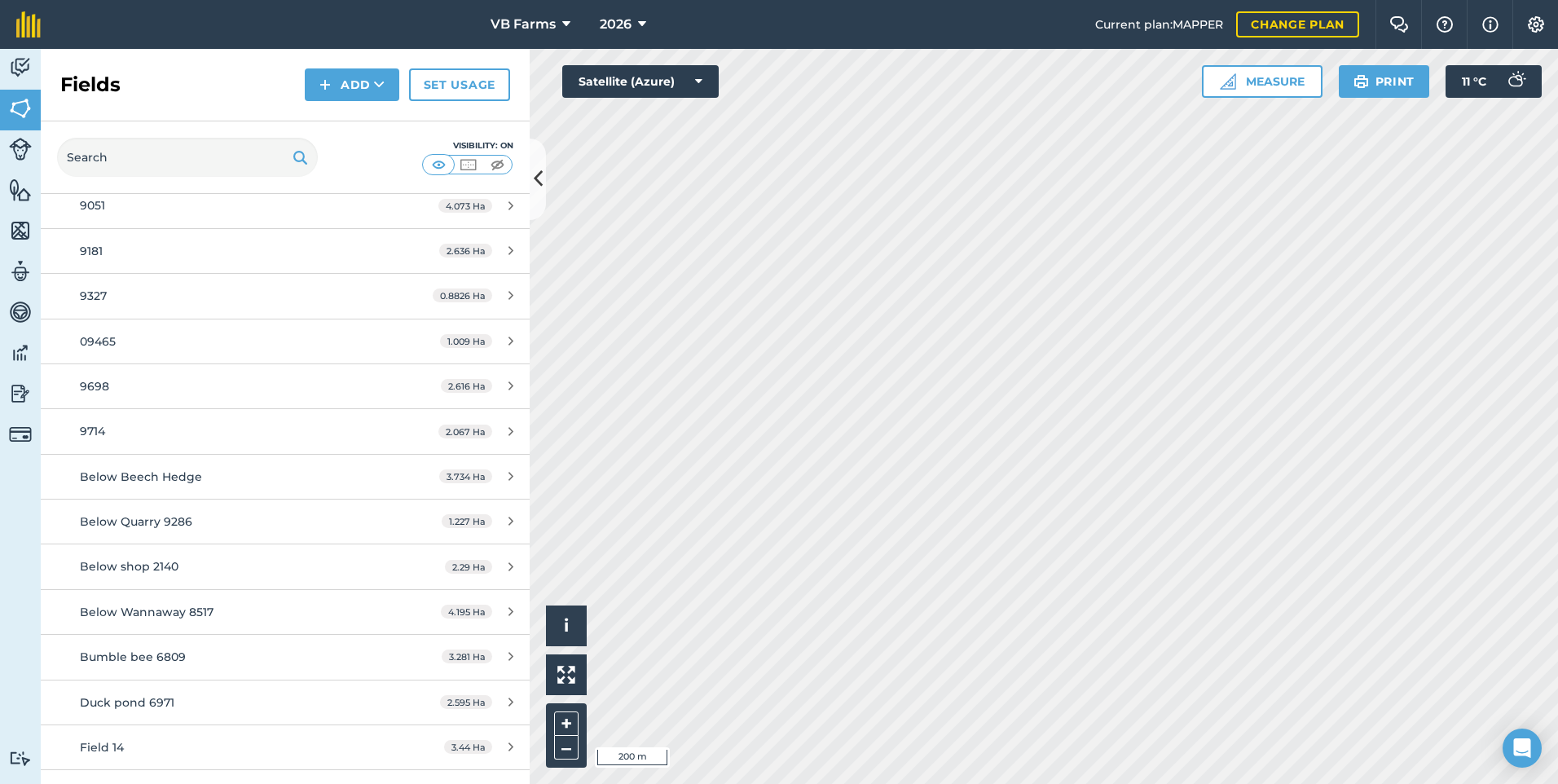
scroll to position [2118, 0]
click at [157, 516] on span "Below Quarry 9286" at bounding box center [136, 520] width 112 height 14
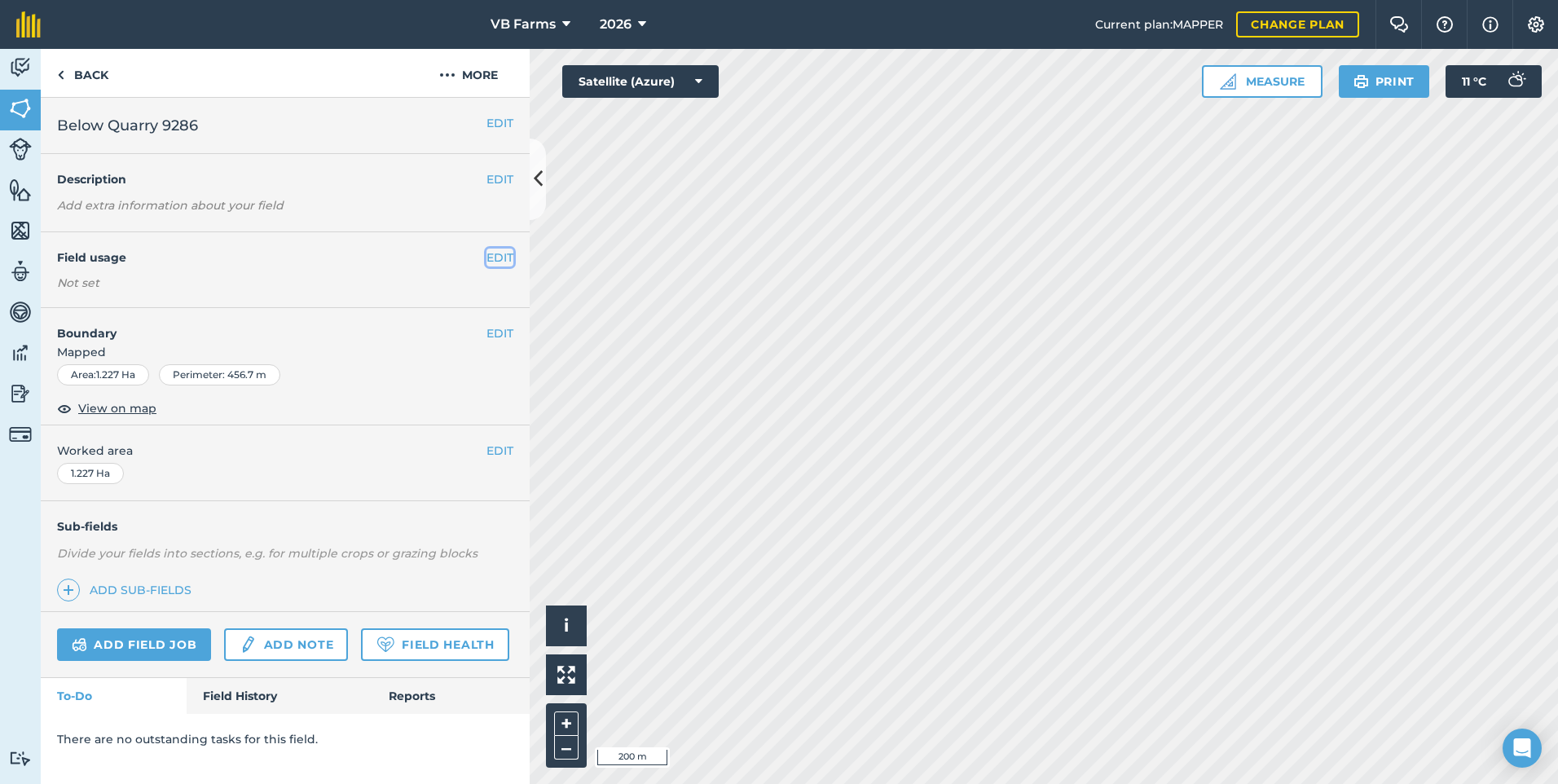
click at [497, 260] on button "EDIT" at bounding box center [500, 258] width 27 height 18
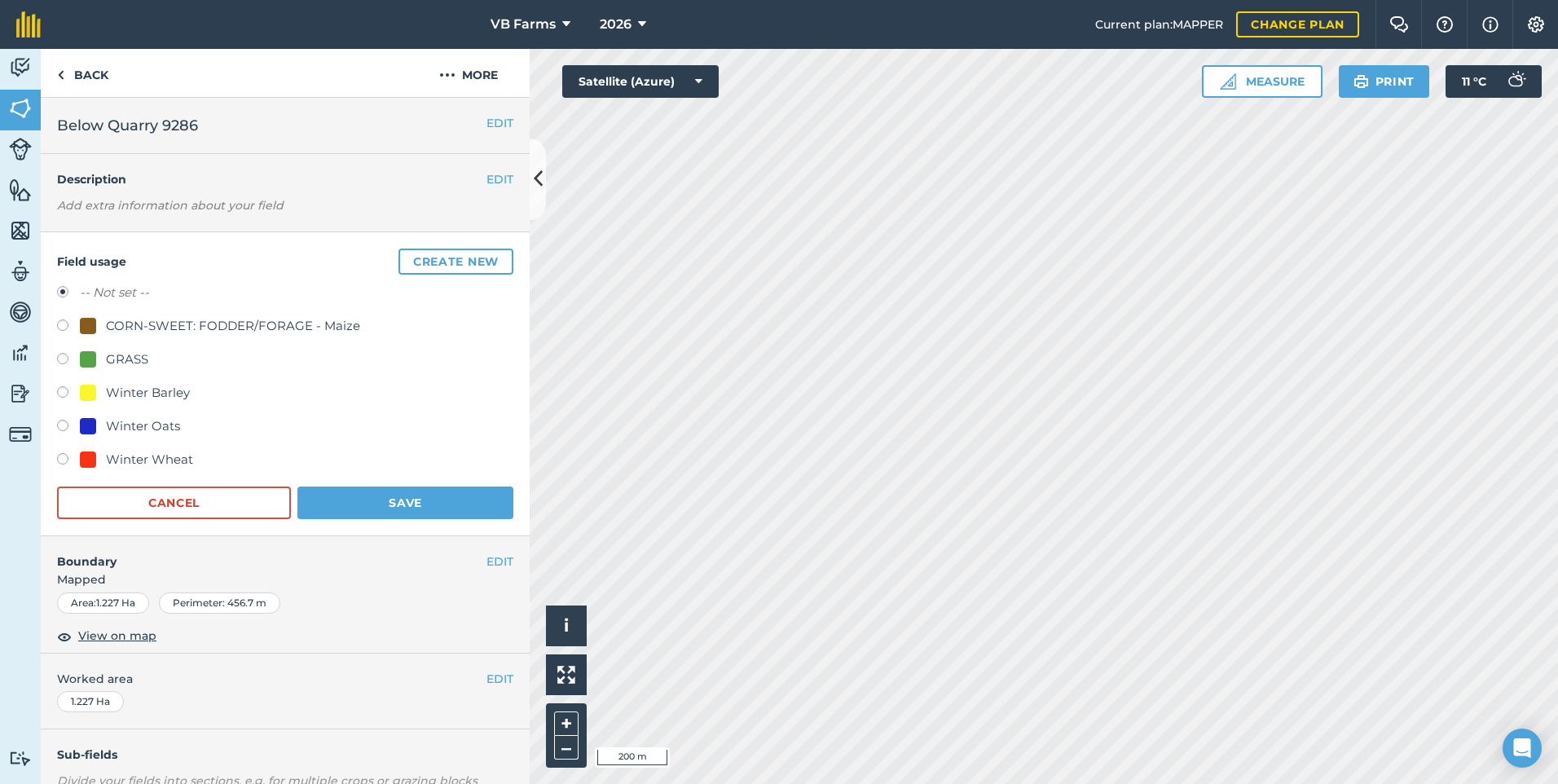
click at [181, 454] on div "Winter Wheat" at bounding box center [149, 460] width 87 height 20
radio input "true"
radio input "false"
click at [337, 502] on button "Save" at bounding box center [406, 502] width 216 height 33
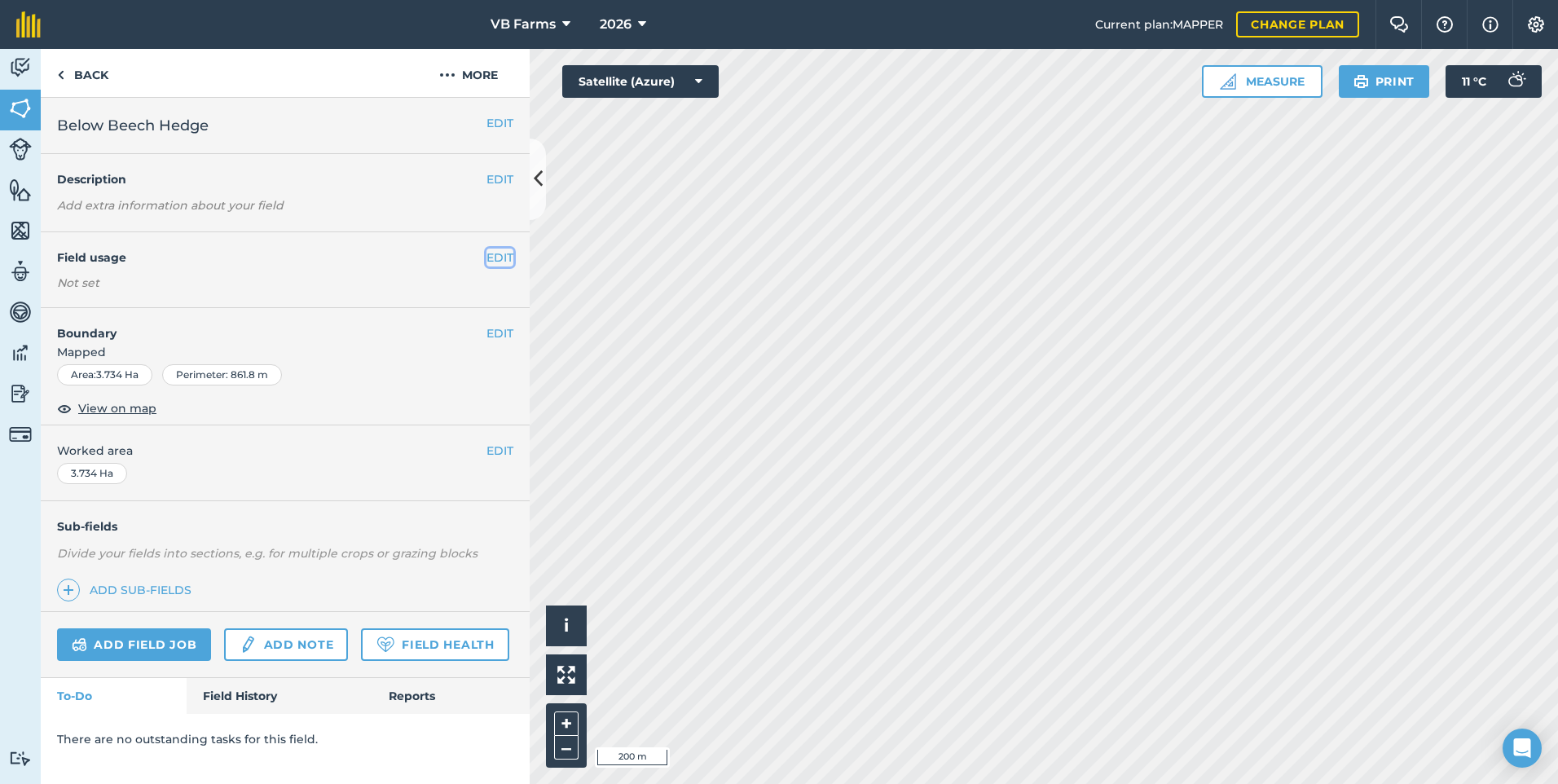
click at [494, 260] on button "EDIT" at bounding box center [500, 258] width 27 height 18
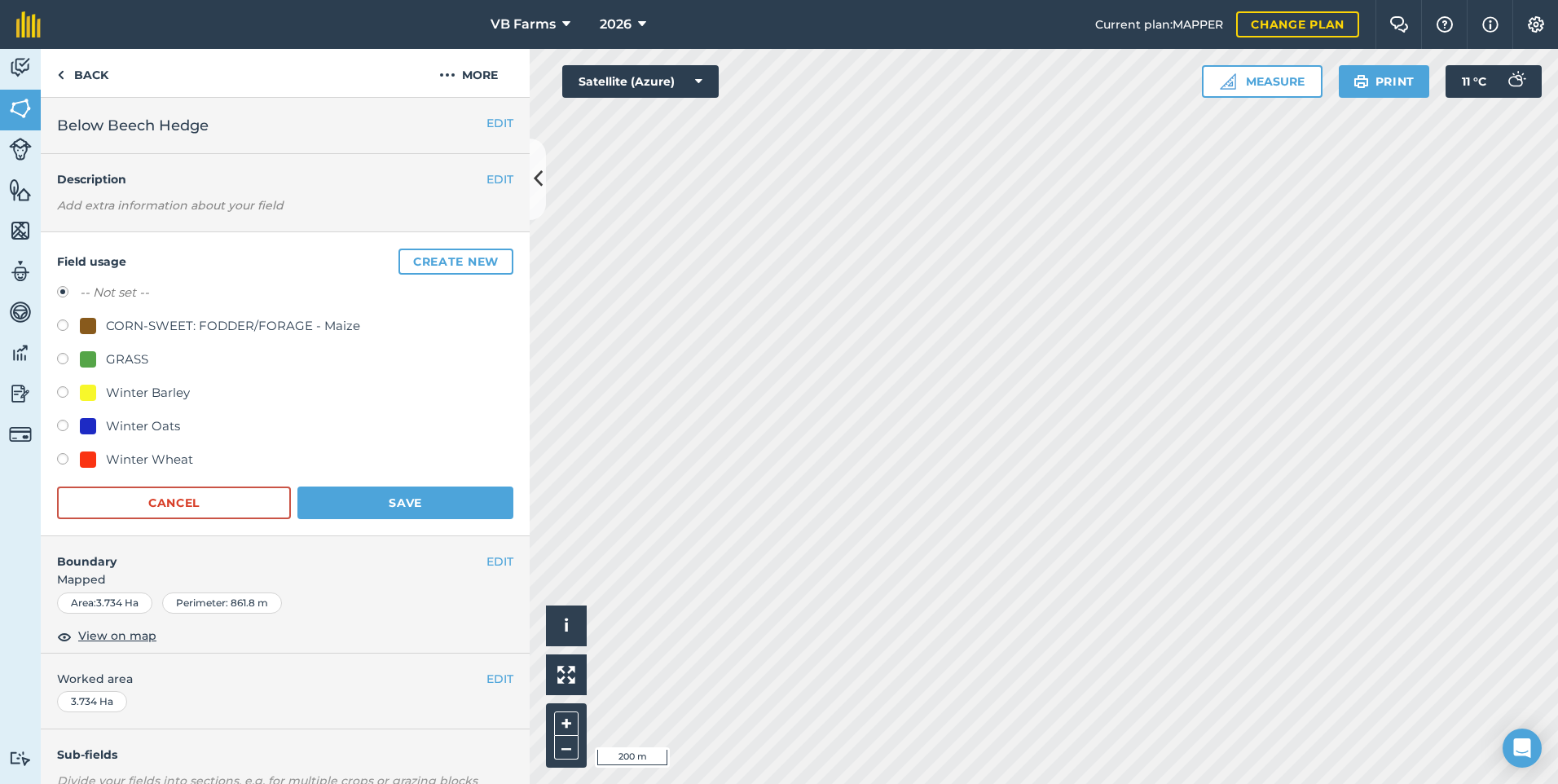
click at [138, 456] on div "Winter Wheat" at bounding box center [149, 460] width 87 height 20
radio input "true"
radio input "false"
click at [379, 514] on button "Save" at bounding box center [406, 502] width 216 height 33
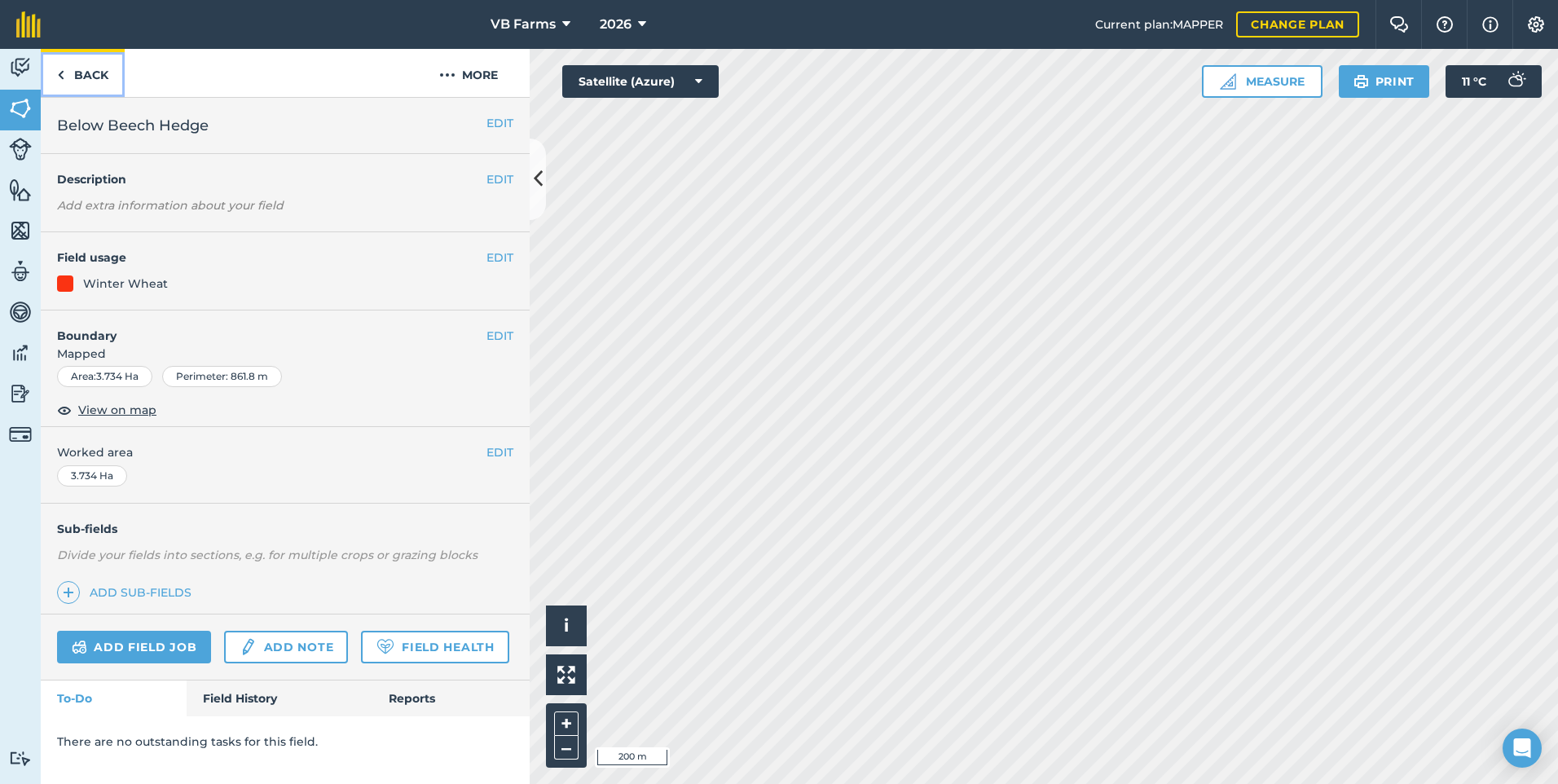
click at [90, 77] on link "Back" at bounding box center [83, 73] width 84 height 48
click at [92, 67] on link "Back" at bounding box center [83, 73] width 84 height 48
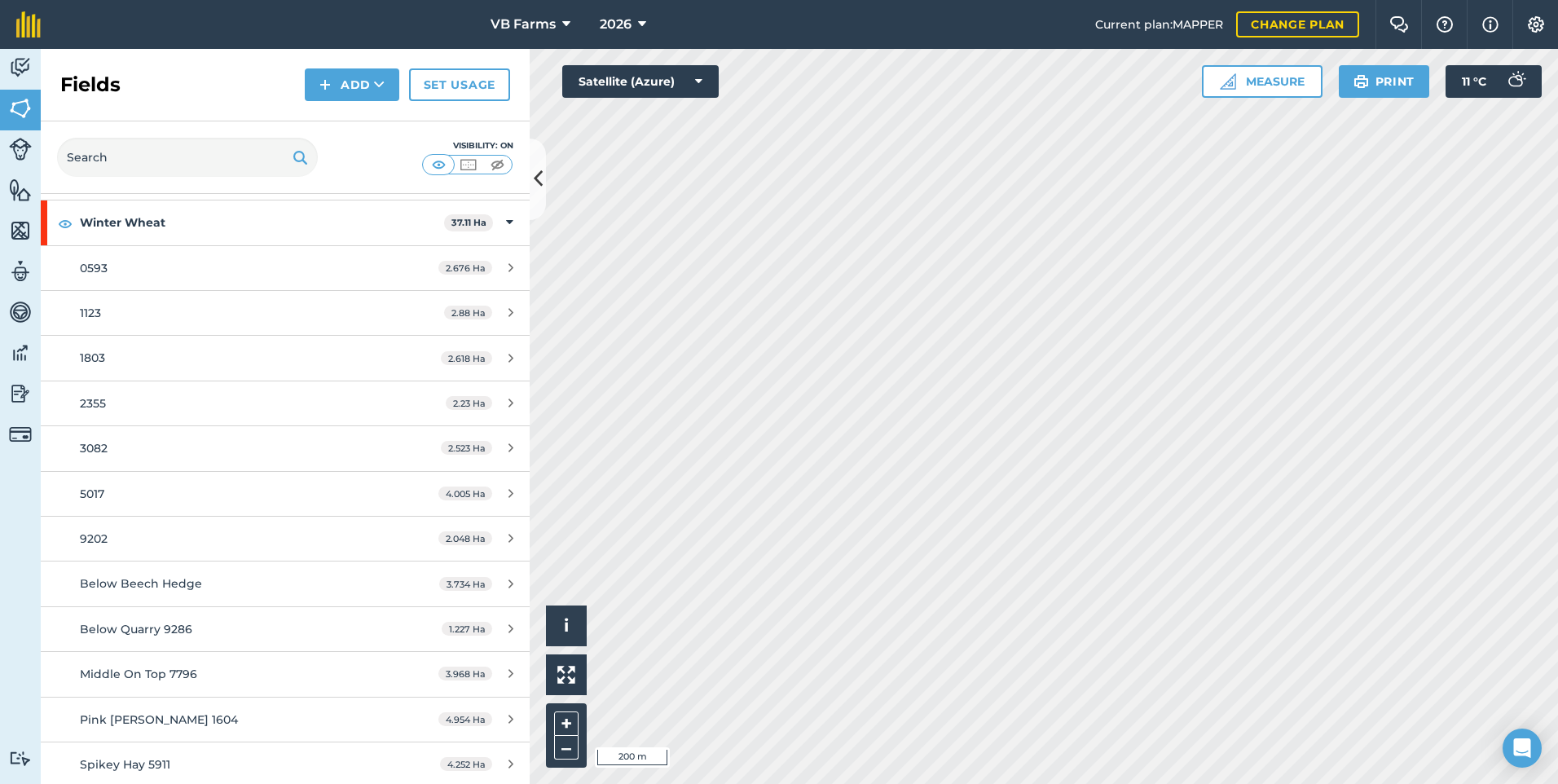
scroll to position [3366, 0]
